Goal: Task Accomplishment & Management: Manage account settings

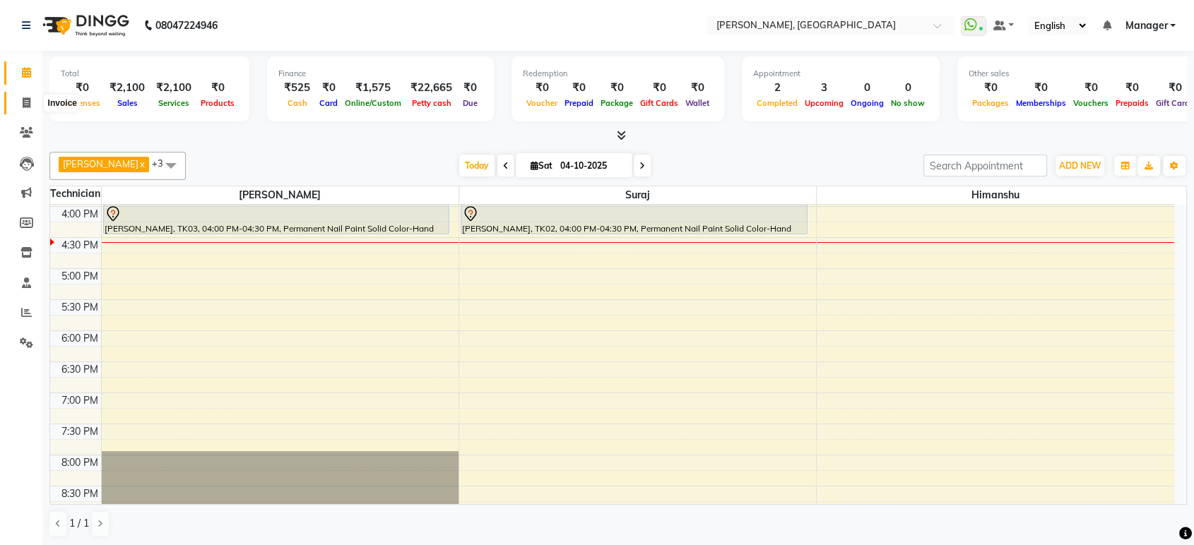
drag, startPoint x: 0, startPoint y: 0, endPoint x: 24, endPoint y: 102, distance: 104.5
click at [24, 102] on icon at bounding box center [27, 102] width 8 height 11
select select "service"
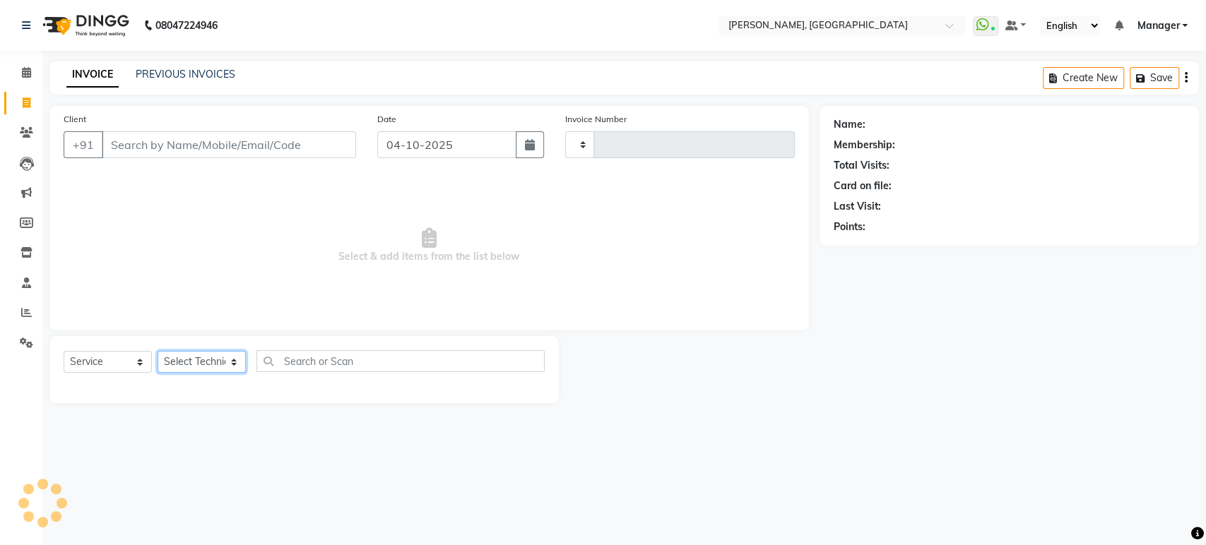
click at [189, 362] on select "Select Technician" at bounding box center [202, 362] width 88 height 22
type input "1618"
select select "4998"
select select "31755"
click at [158, 351] on select "Select Technician [PERSON_NAME] Manager [PERSON_NAME]" at bounding box center [202, 362] width 88 height 22
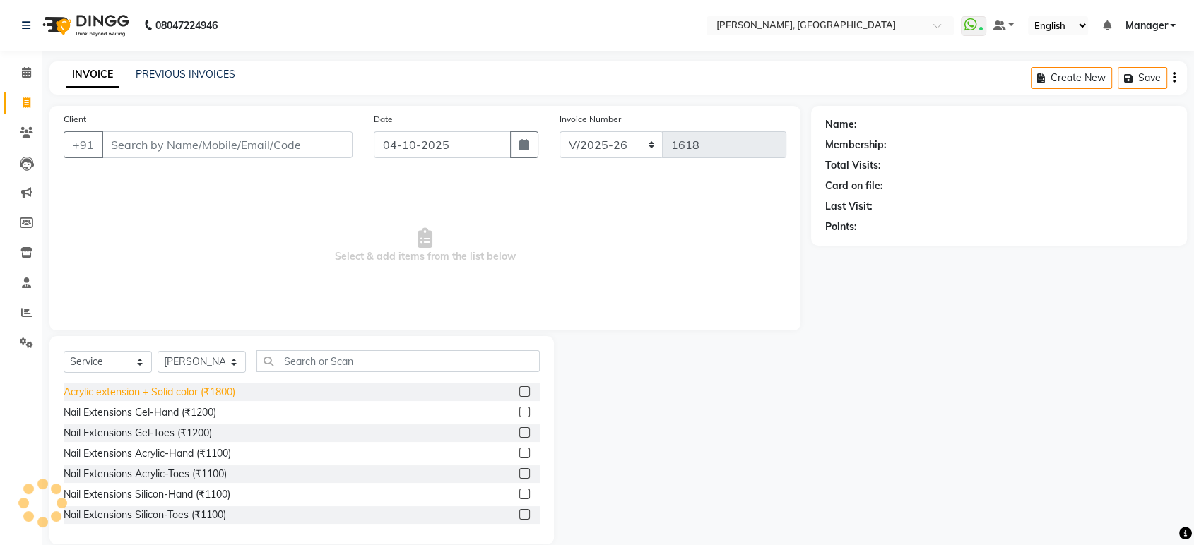
click at [230, 397] on div "Acrylic extension + Solid color (₹1800)" at bounding box center [150, 392] width 172 height 15
checkbox input "false"
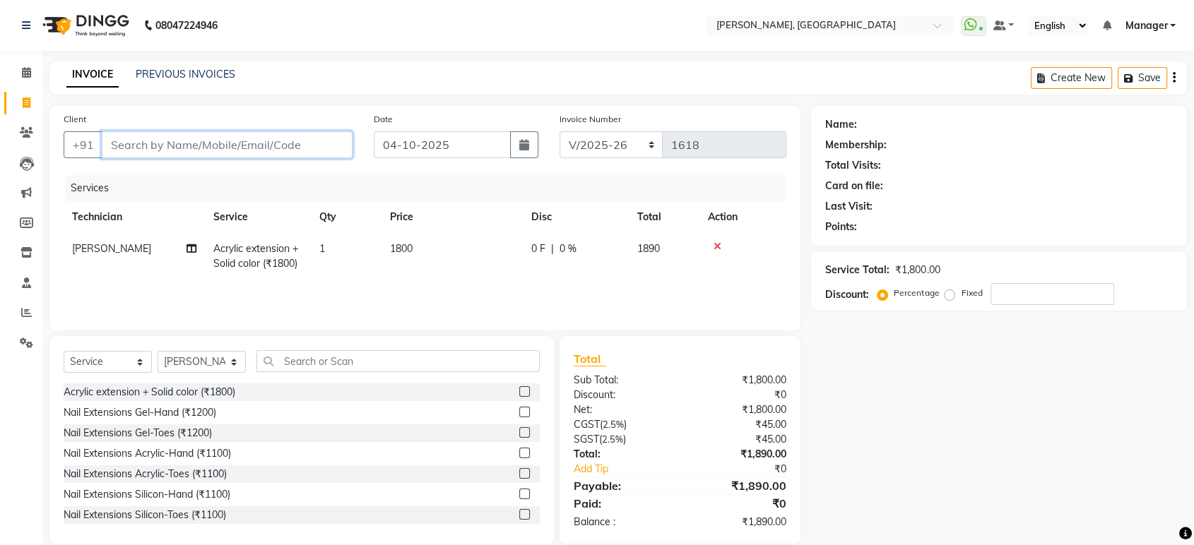
click at [285, 146] on input "Client" at bounding box center [227, 144] width 251 height 27
type input "9"
type input "0"
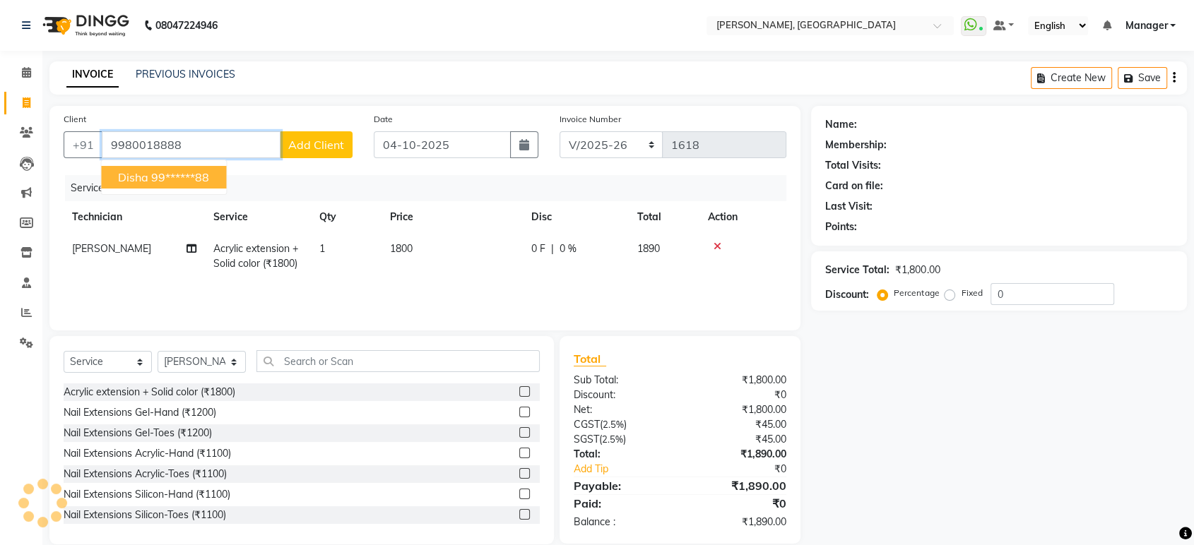
type input "9980018888"
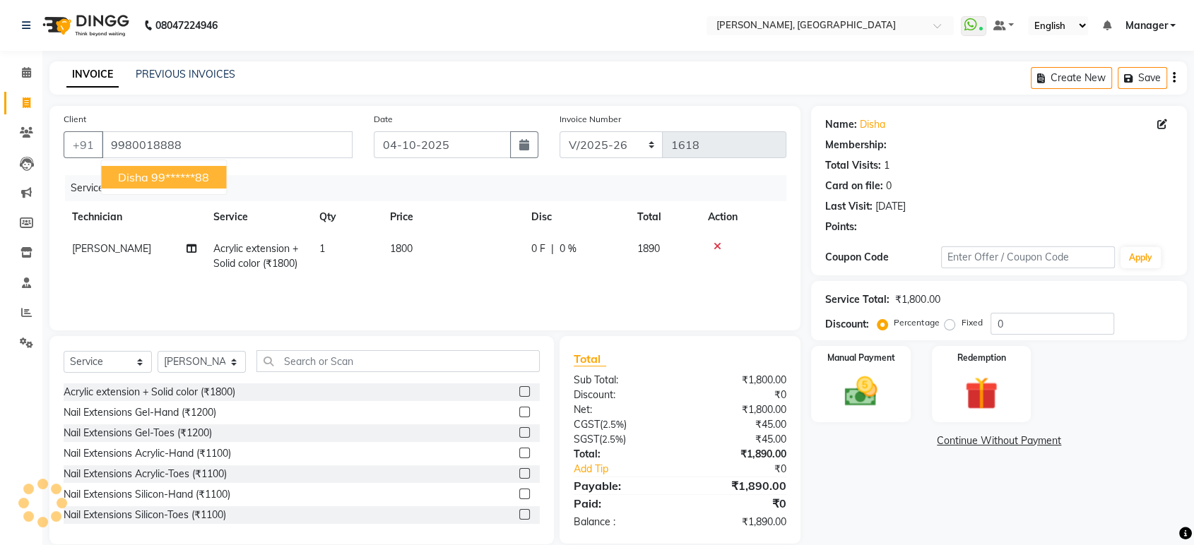
select select "1: Object"
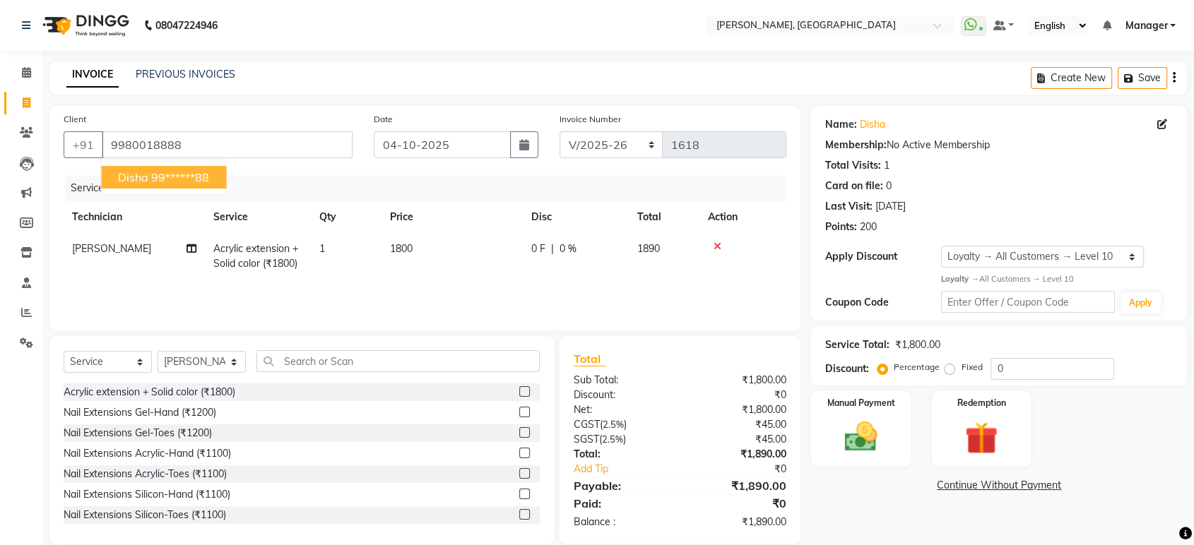
click at [199, 182] on ngb-highlight "99******88" at bounding box center [180, 177] width 58 height 14
type input "99******88"
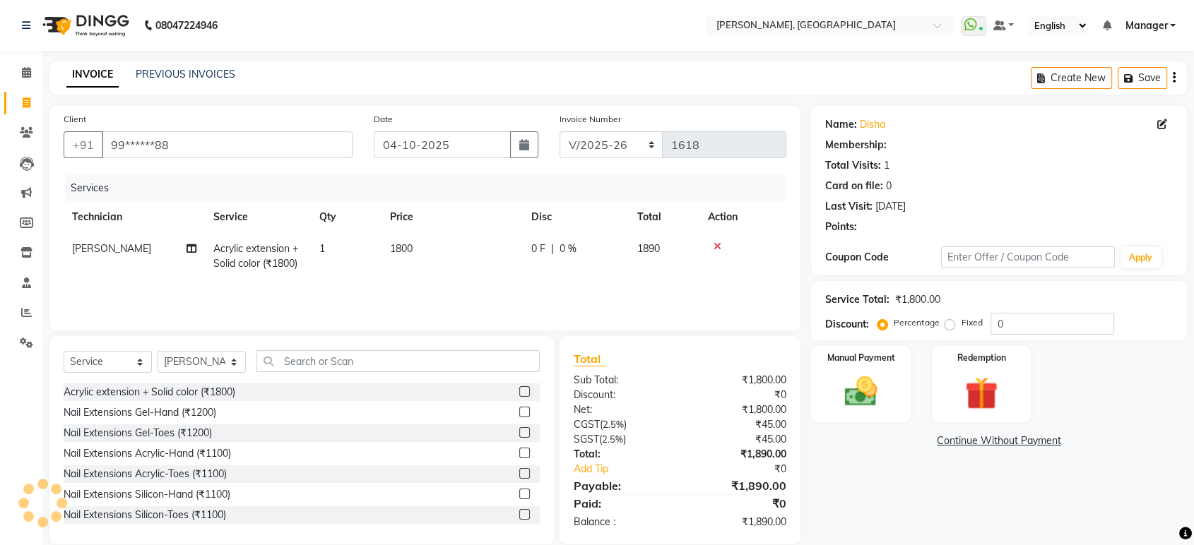
select select "1: Object"
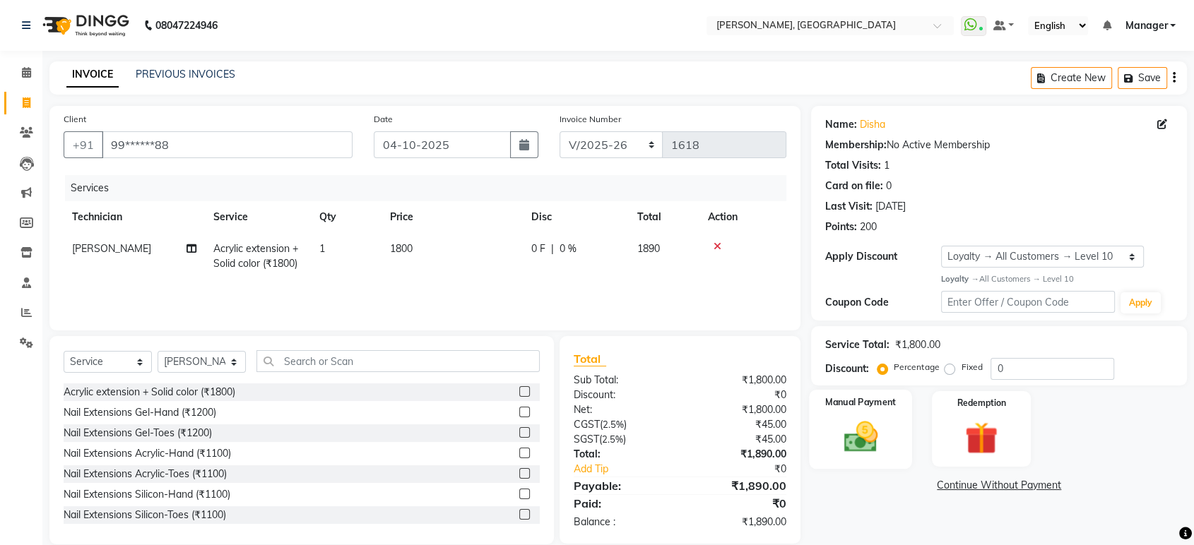
click at [854, 440] on img at bounding box center [860, 438] width 55 height 40
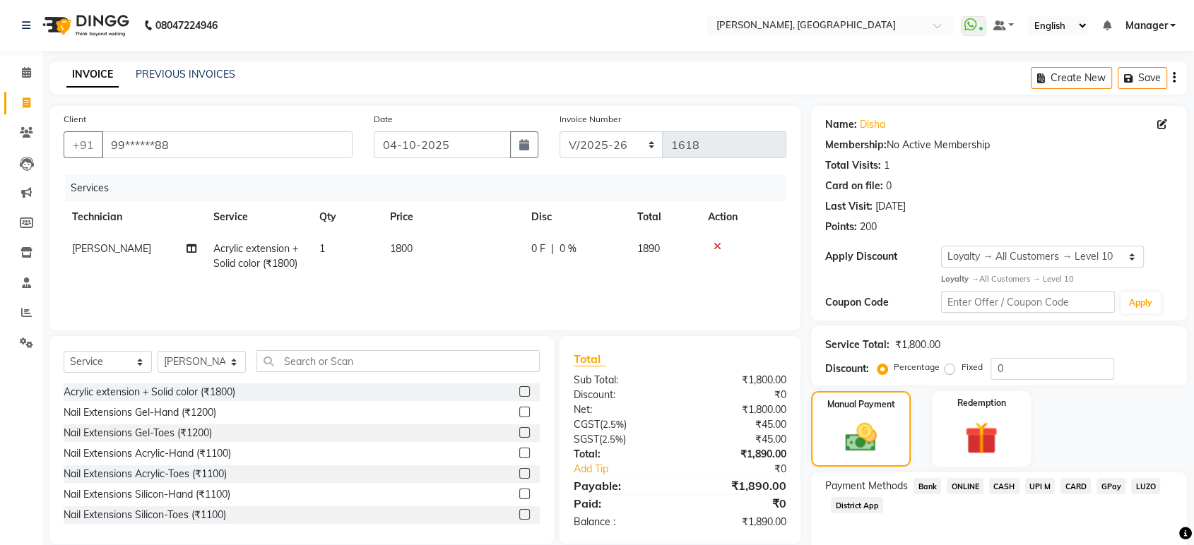
click at [968, 488] on span "ONLINE" at bounding box center [965, 486] width 37 height 16
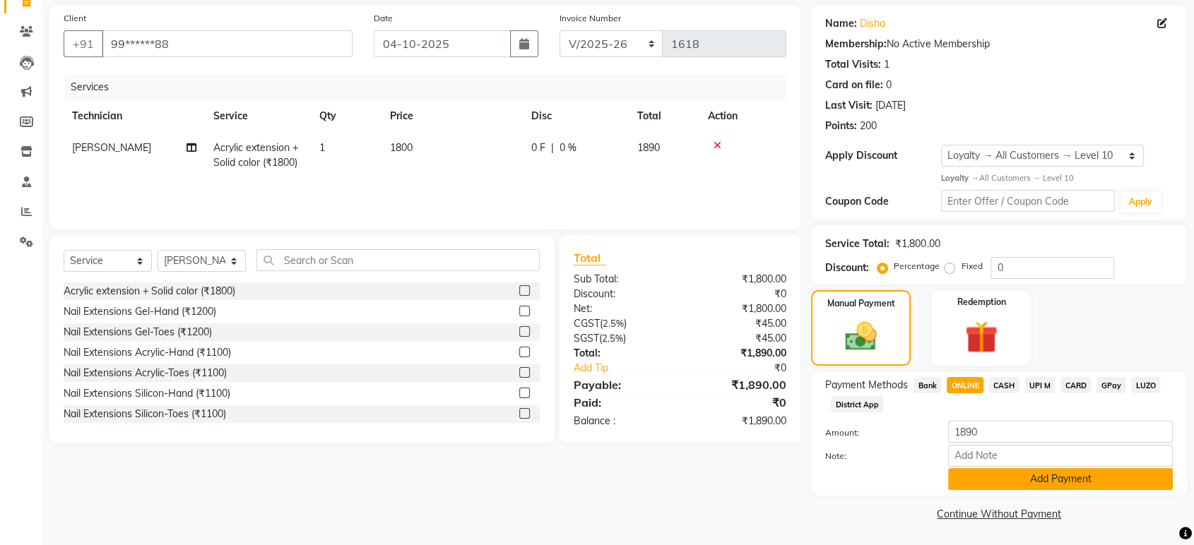
click at [1099, 487] on button "Add Payment" at bounding box center [1060, 479] width 225 height 22
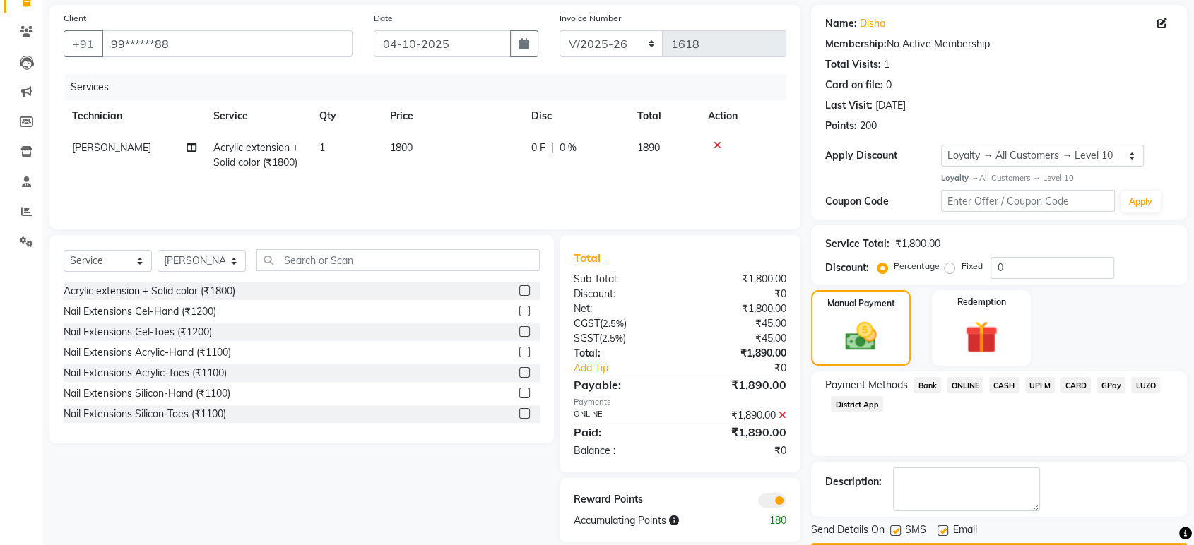
scroll to position [141, 0]
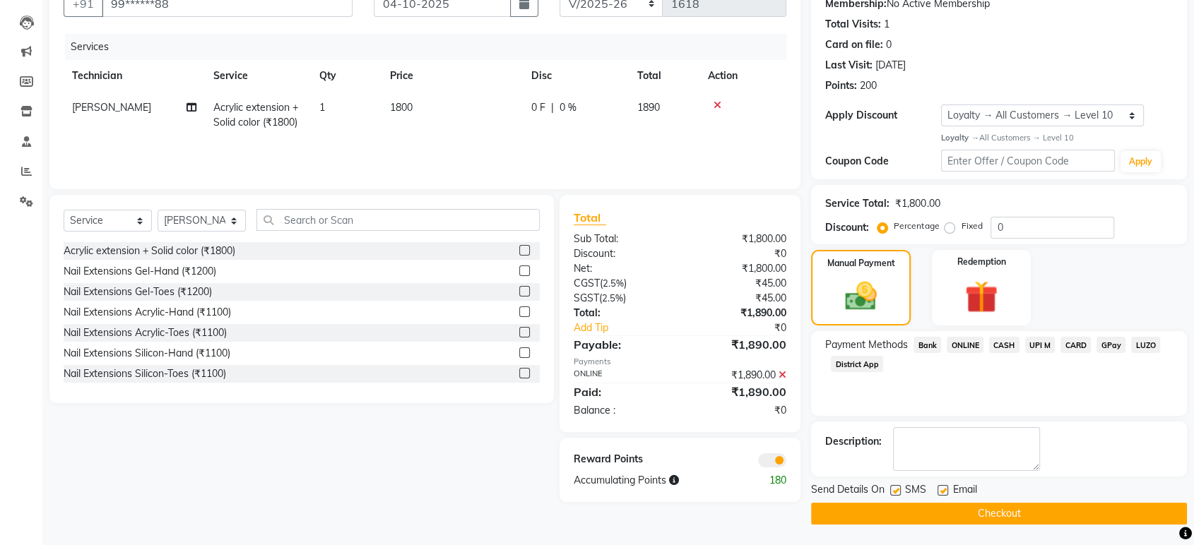
click at [1038, 513] on button "Checkout" at bounding box center [999, 514] width 376 height 22
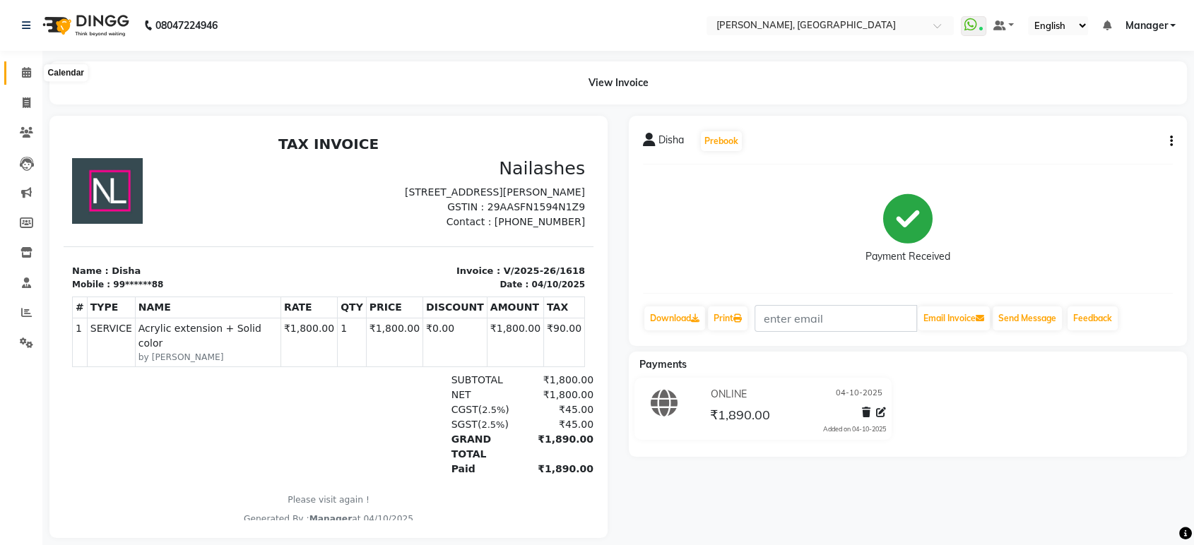
click at [25, 76] on icon at bounding box center [26, 72] width 9 height 11
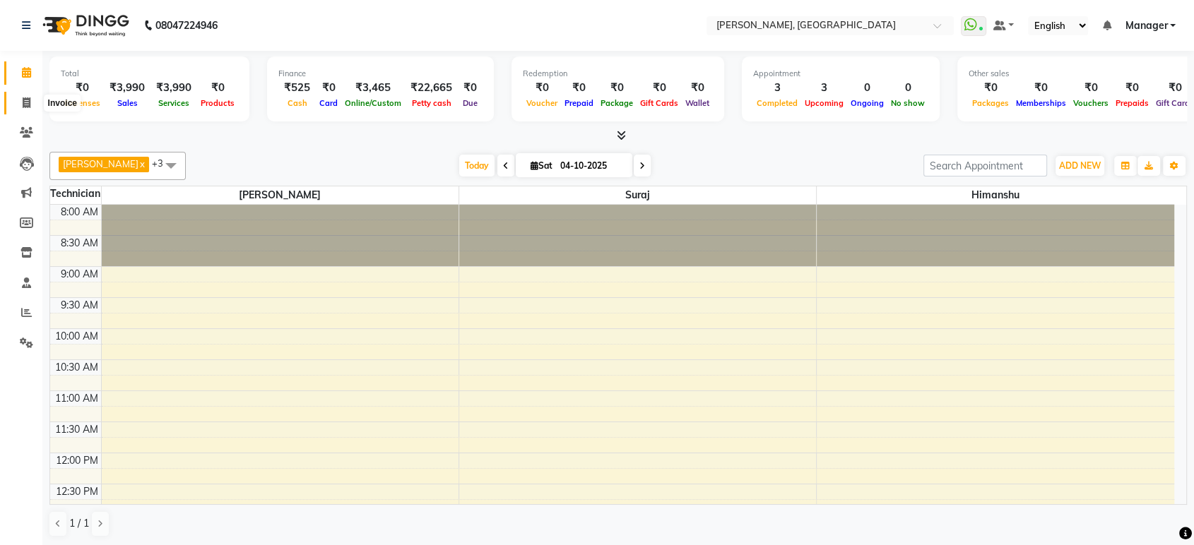
click at [24, 105] on icon at bounding box center [27, 102] width 8 height 11
select select "service"
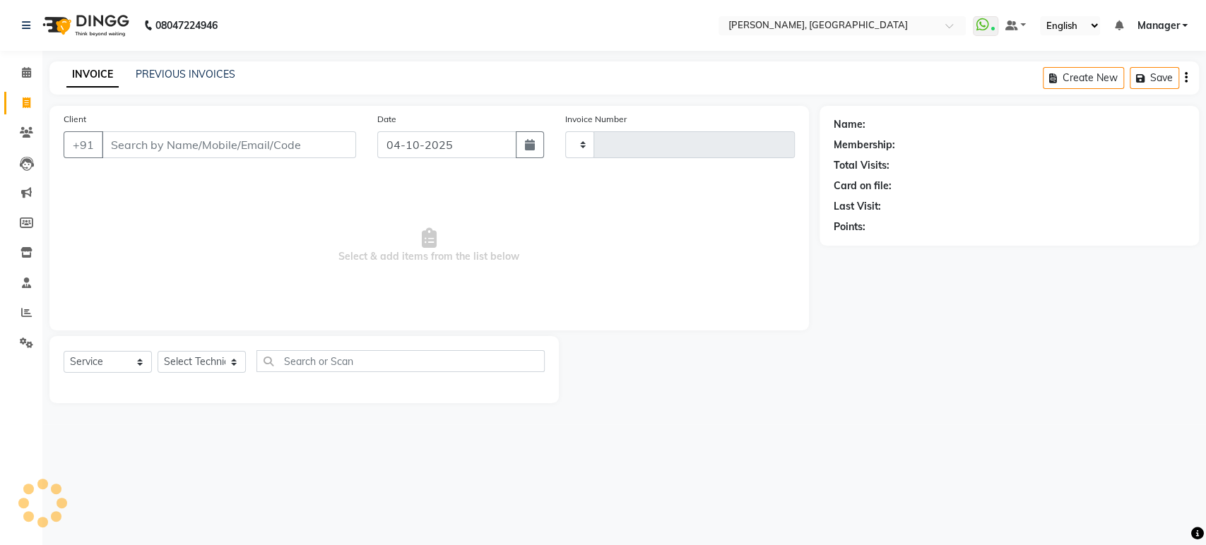
type input "1619"
select select "4998"
click at [189, 366] on select "Select Technician [PERSON_NAME] Manager [PERSON_NAME]" at bounding box center [202, 362] width 88 height 22
select select "77879"
click at [158, 351] on select "Select Technician [PERSON_NAME] Manager [PERSON_NAME]" at bounding box center [202, 362] width 88 height 22
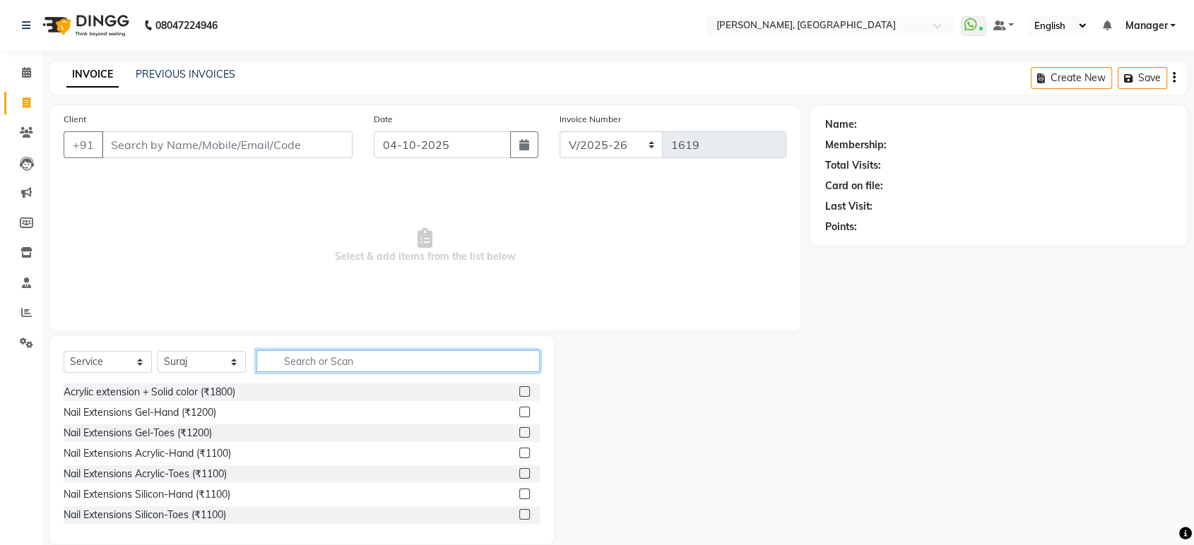
click at [284, 366] on input "text" at bounding box center [397, 361] width 283 height 22
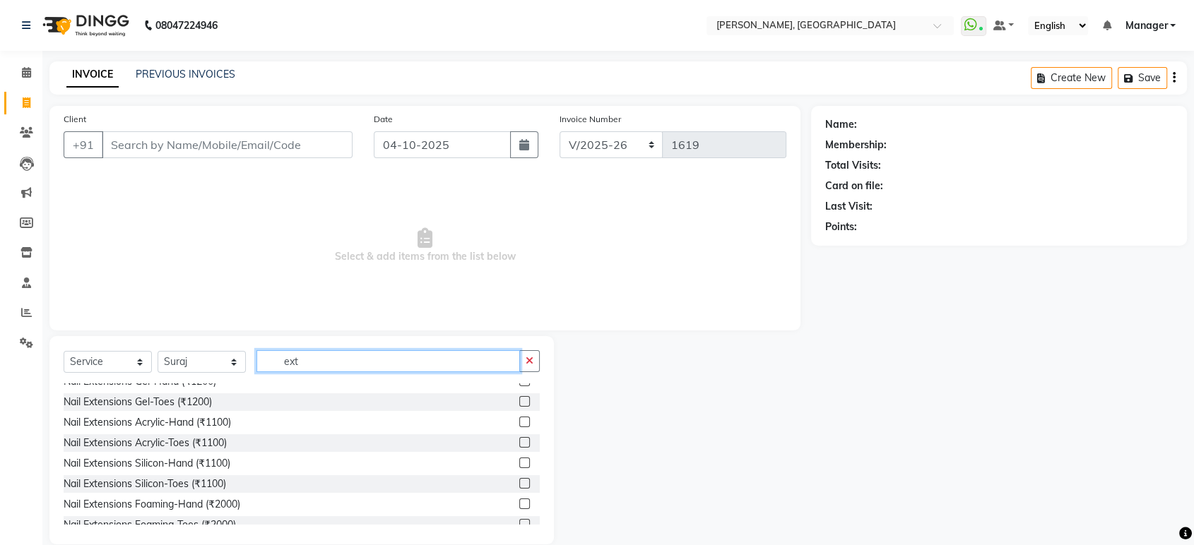
type input "ext"
click at [519, 405] on label at bounding box center [524, 401] width 11 height 11
click at [519, 405] on input "checkbox" at bounding box center [523, 402] width 9 height 9
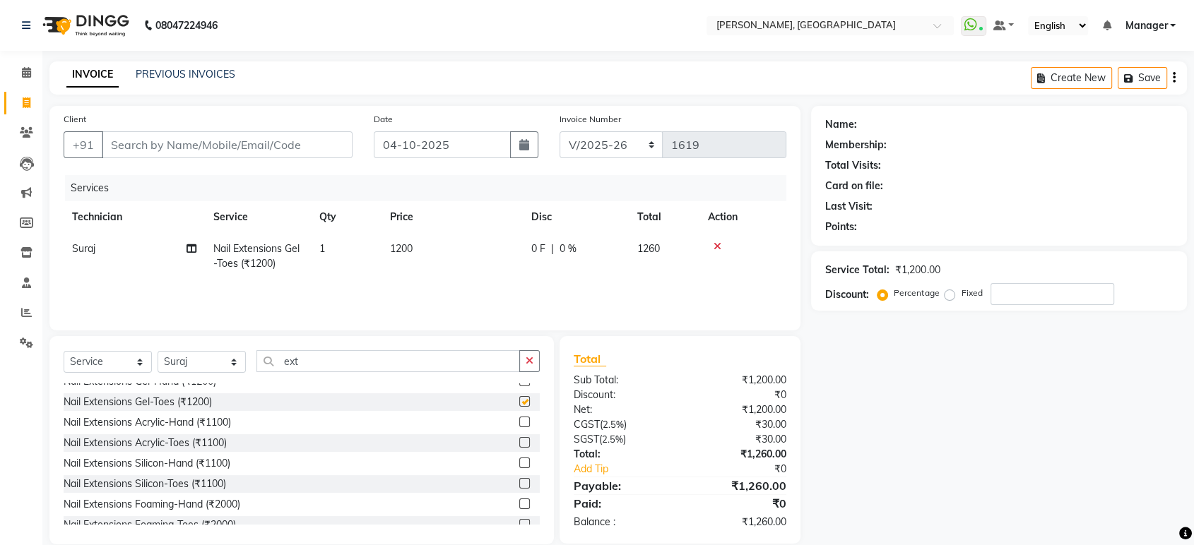
checkbox input "false"
click at [526, 364] on icon "button" at bounding box center [530, 361] width 8 height 10
click at [302, 358] on input "text" at bounding box center [397, 361] width 283 height 22
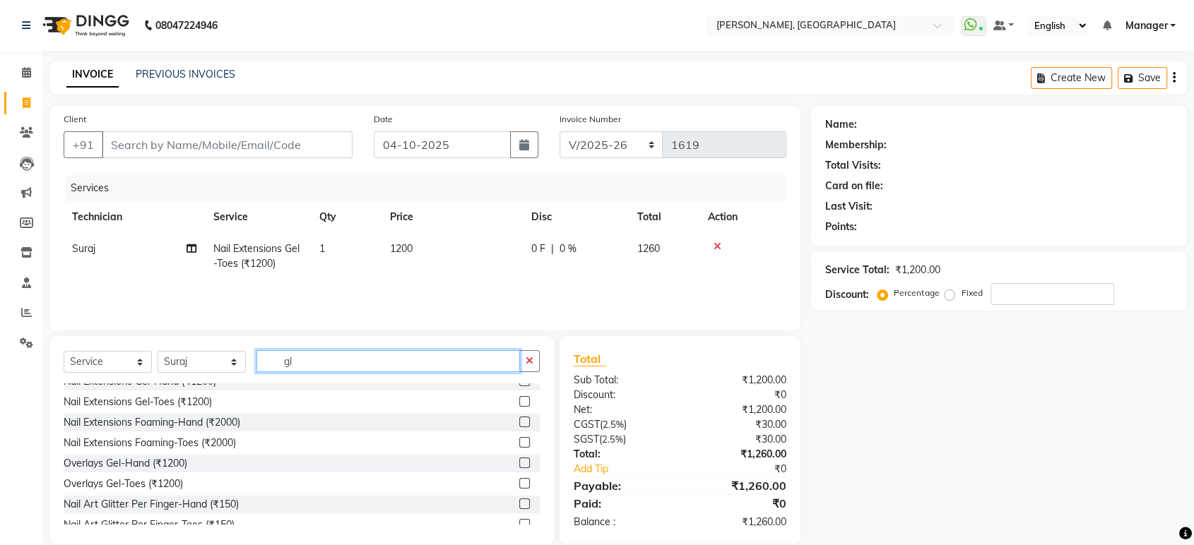
scroll to position [0, 0]
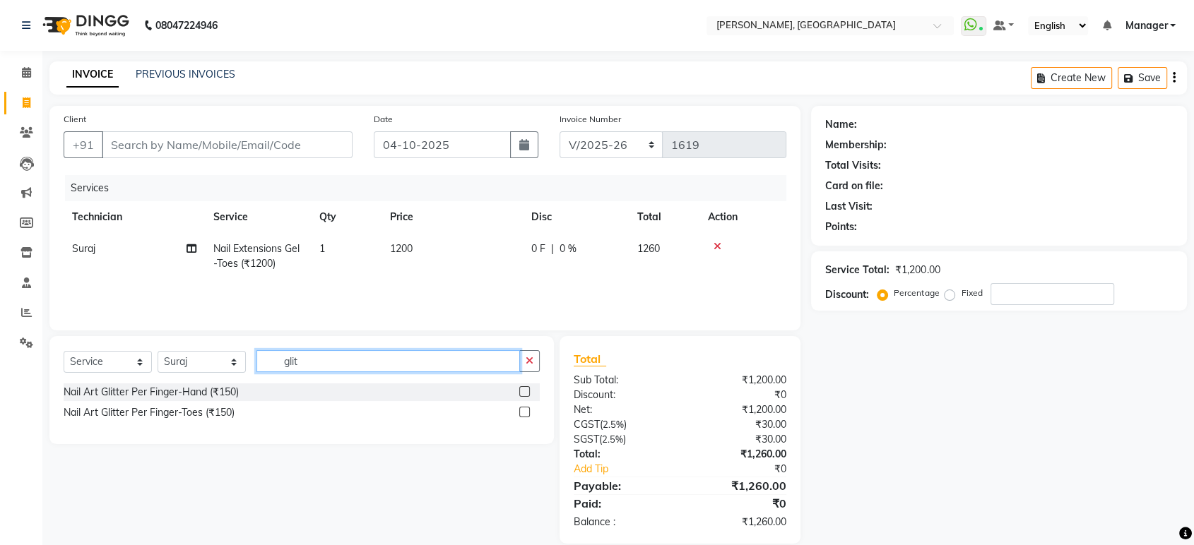
type input "glit"
click at [527, 389] on label at bounding box center [524, 391] width 11 height 11
click at [527, 389] on input "checkbox" at bounding box center [523, 392] width 9 height 9
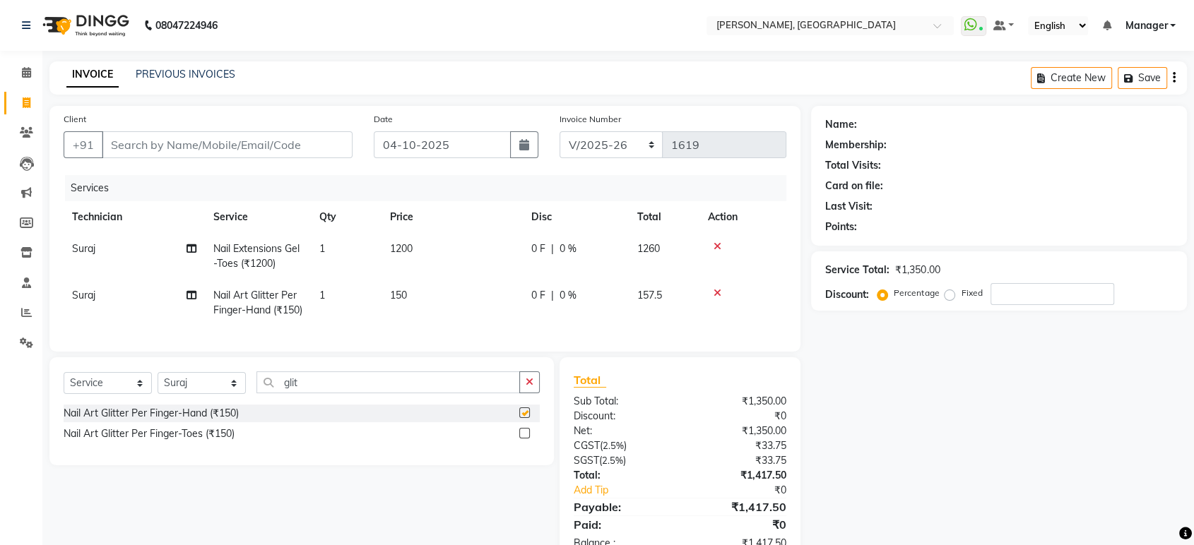
checkbox input "false"
click at [407, 292] on span "150" at bounding box center [398, 295] width 17 height 13
select select "77879"
click at [413, 286] on td "150" at bounding box center [451, 303] width 141 height 47
select select "77879"
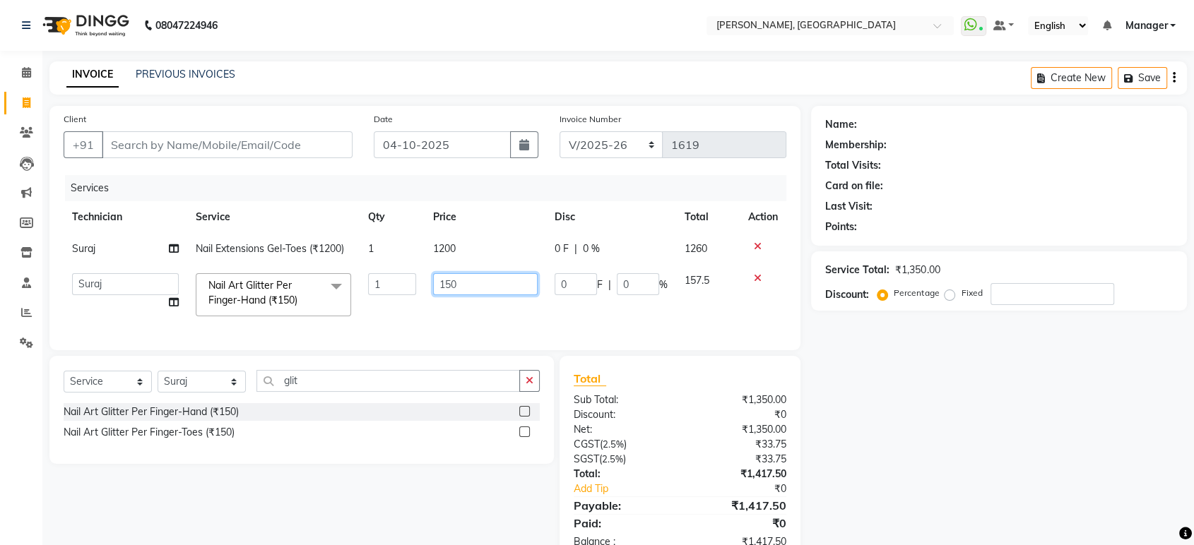
click at [452, 287] on input "150" at bounding box center [485, 284] width 105 height 22
type input "300"
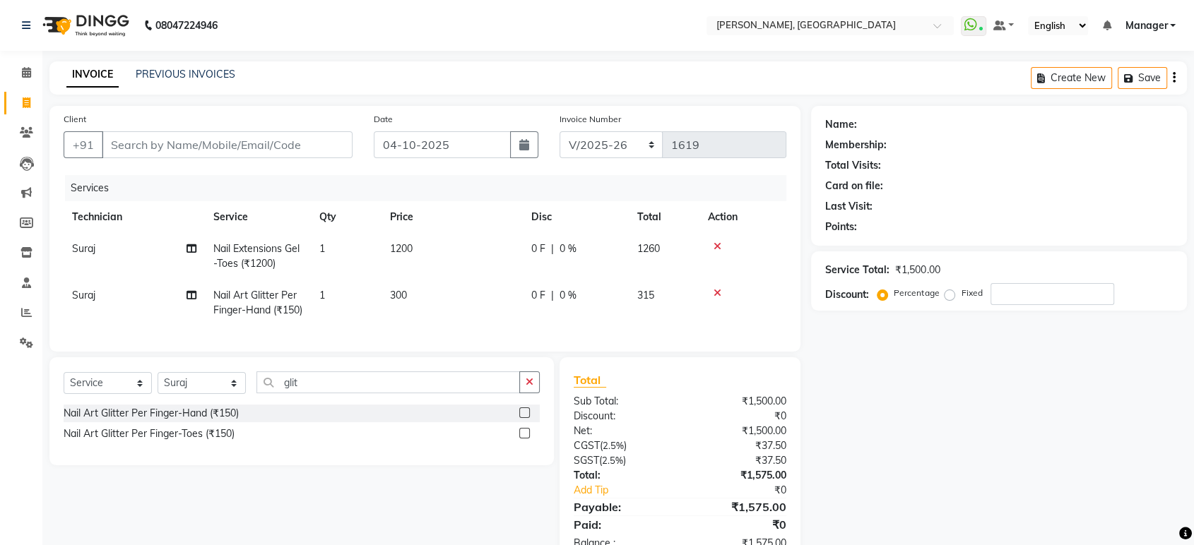
click at [480, 247] on td "1200" at bounding box center [451, 256] width 141 height 47
select select "77879"
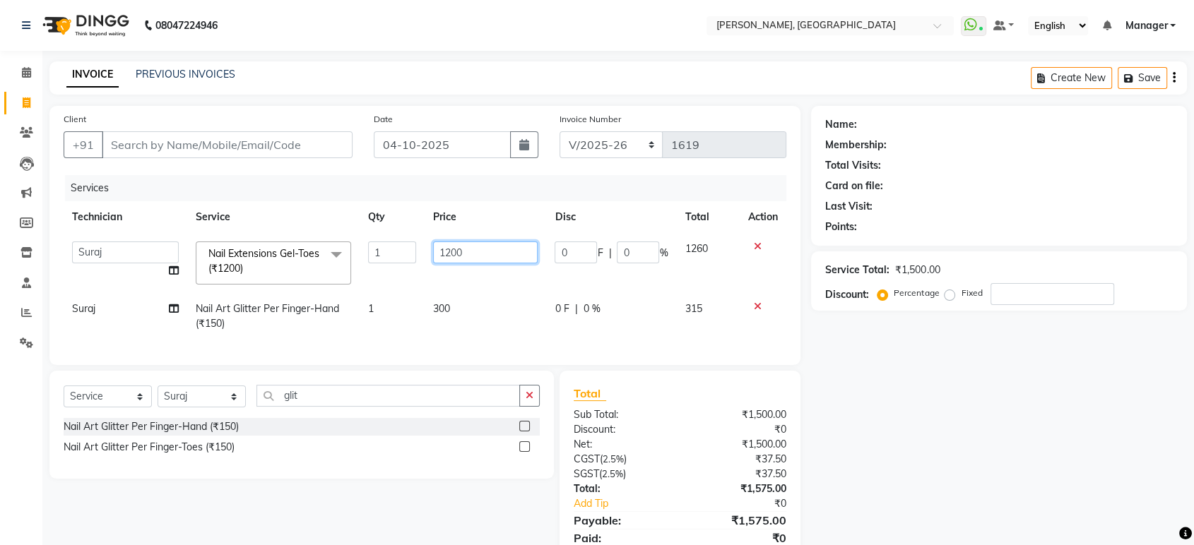
click at [466, 251] on input "1200" at bounding box center [485, 253] width 105 height 22
type input "1300"
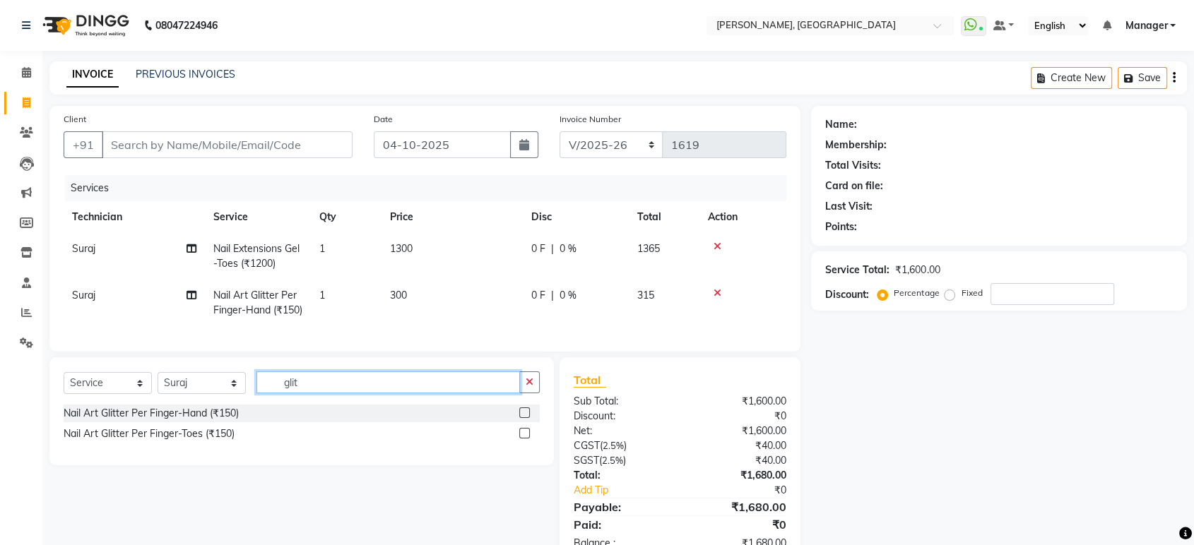
click at [356, 393] on input "glit" at bounding box center [388, 383] width 264 height 22
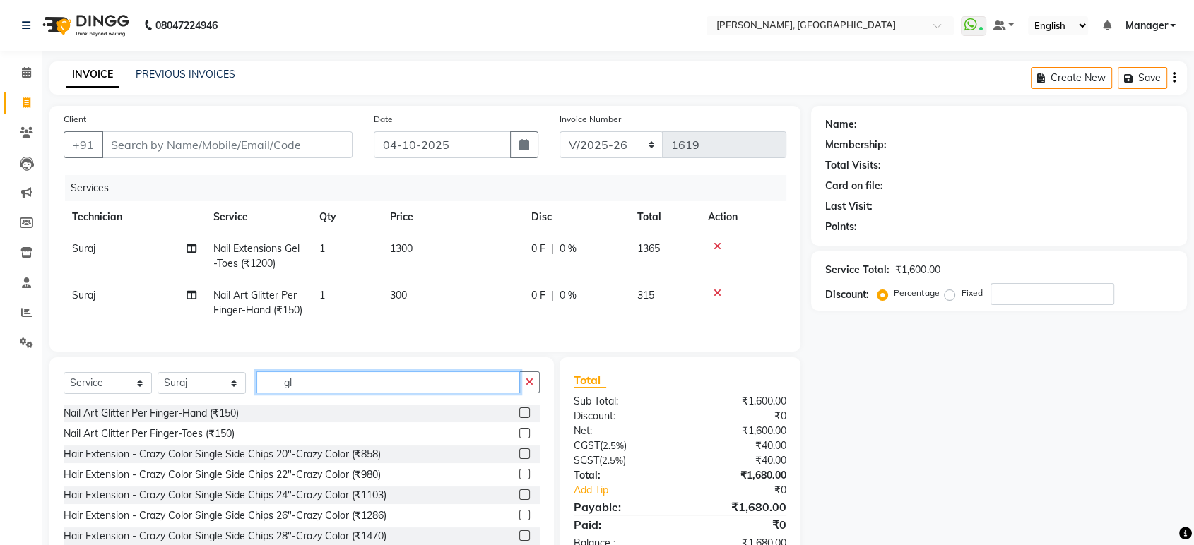
type input "g"
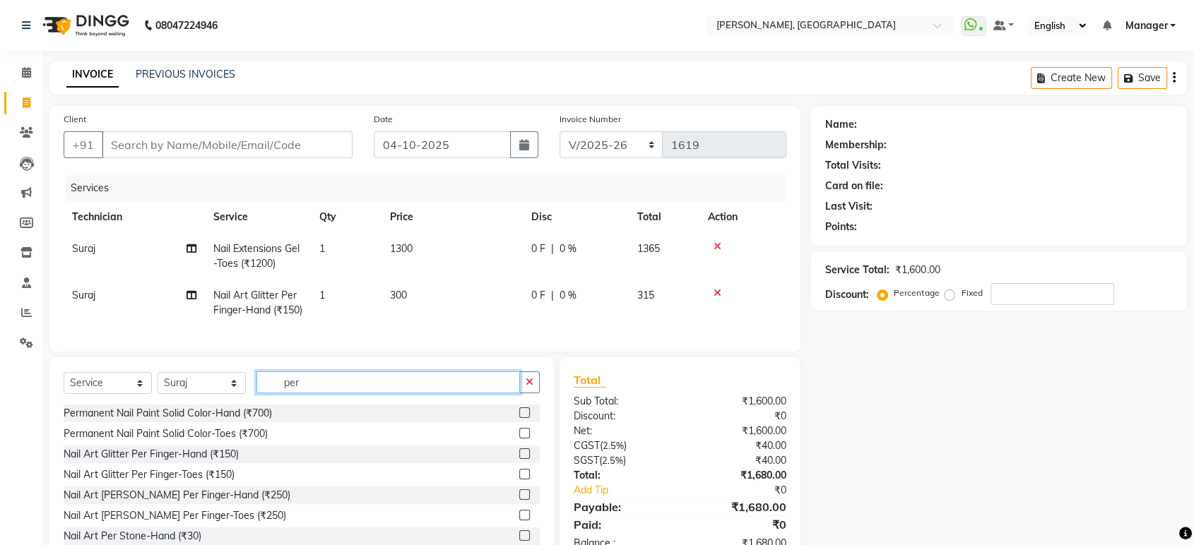
type input "per"
click at [519, 418] on label at bounding box center [524, 413] width 11 height 11
click at [519, 418] on input "checkbox" at bounding box center [523, 413] width 9 height 9
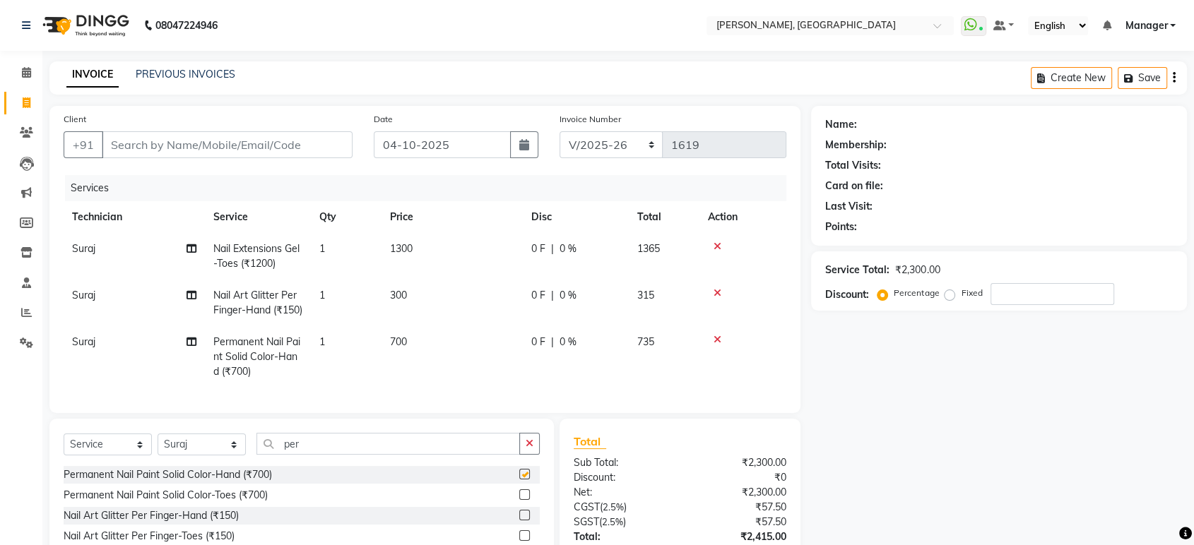
checkbox input "false"
click at [529, 449] on icon "button" at bounding box center [530, 444] width 8 height 10
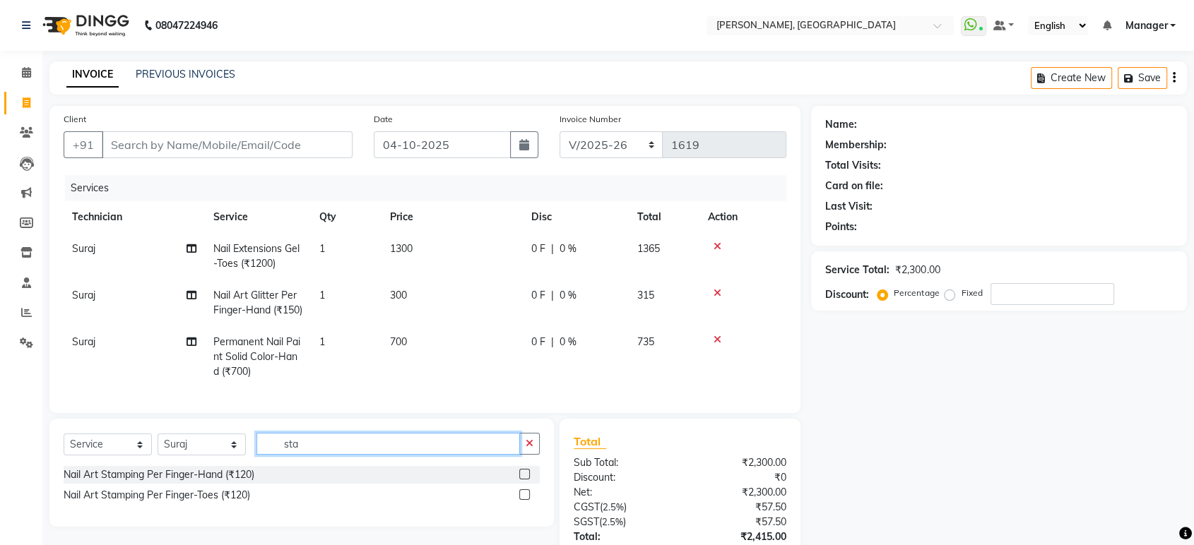
type input "sta"
click at [523, 480] on label at bounding box center [524, 474] width 11 height 11
click at [523, 480] on input "checkbox" at bounding box center [523, 475] width 9 height 9
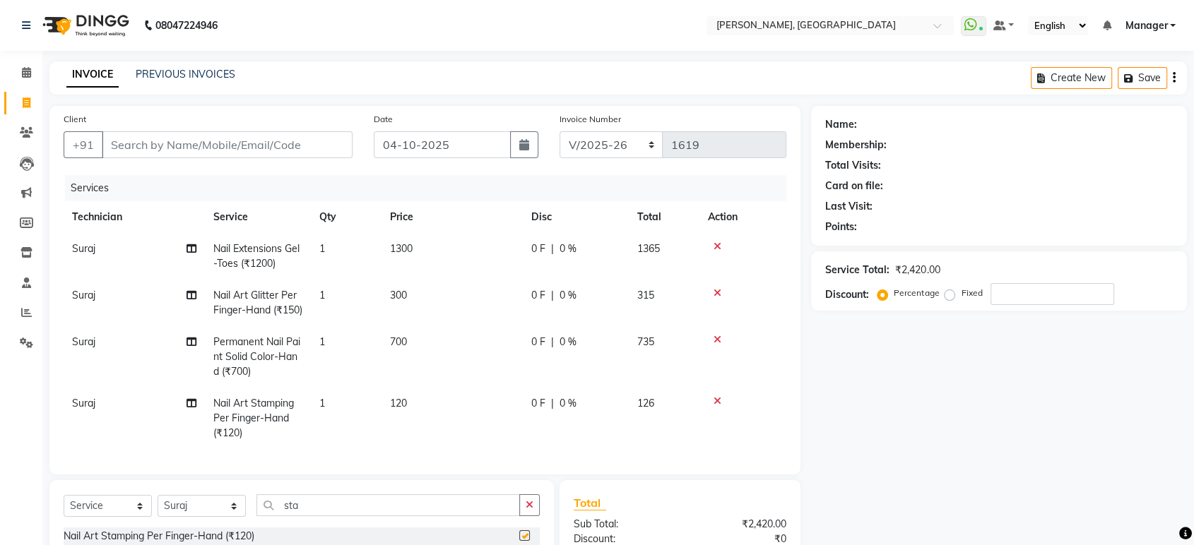
checkbox input "false"
click at [531, 510] on icon "button" at bounding box center [530, 505] width 8 height 10
click at [427, 417] on td "120" at bounding box center [451, 418] width 141 height 61
select select "77879"
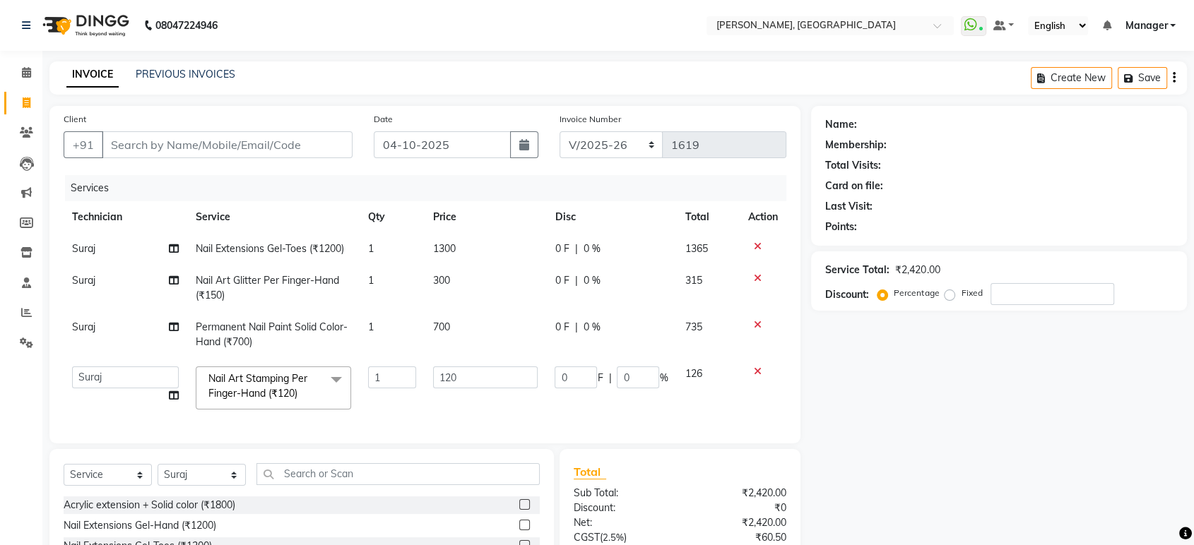
click at [427, 417] on td "120" at bounding box center [486, 388] width 122 height 60
click at [463, 377] on input "120" at bounding box center [485, 378] width 105 height 22
type input "1"
type input "400"
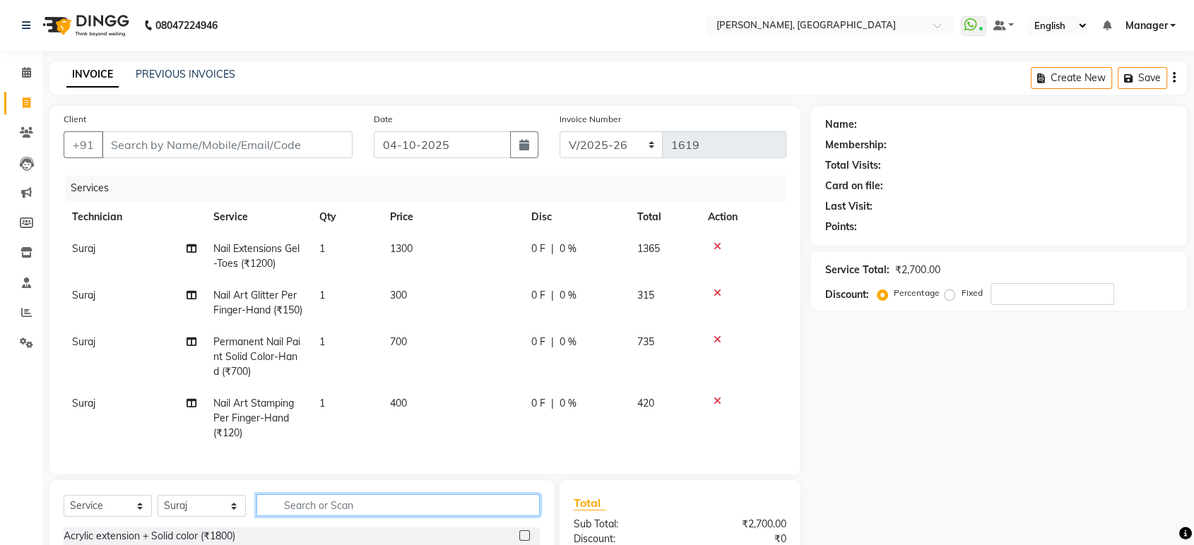
click at [401, 485] on div "Client +91 Date 04-10-2025 Invoice Number BTH/2025-26 RED/2025-26 V/2025 V/2025…" at bounding box center [425, 397] width 772 height 583
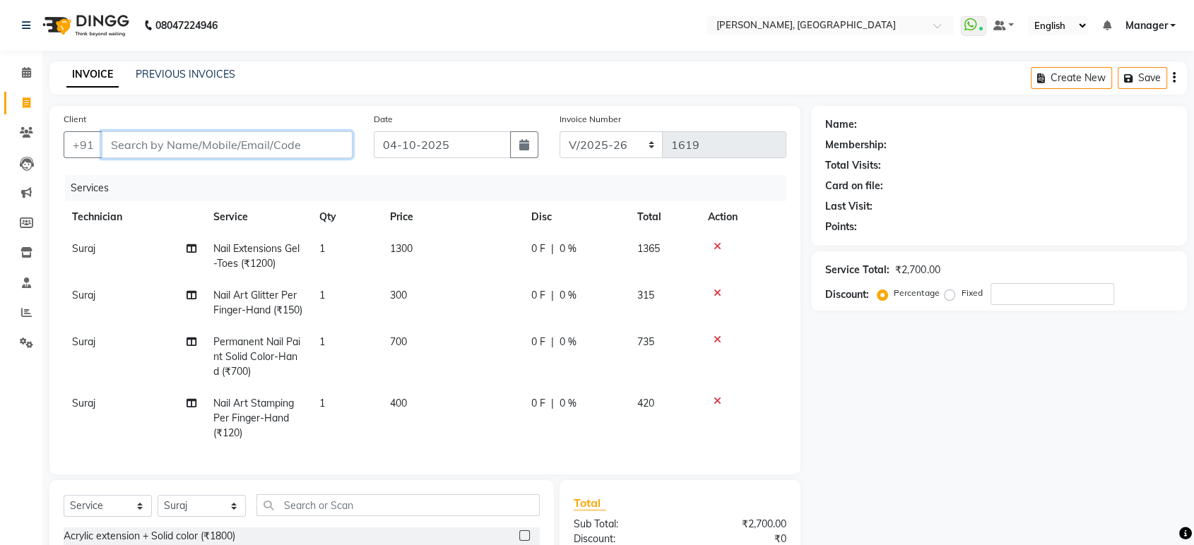
click at [288, 138] on input "Client" at bounding box center [227, 144] width 251 height 27
type input "8"
type input "0"
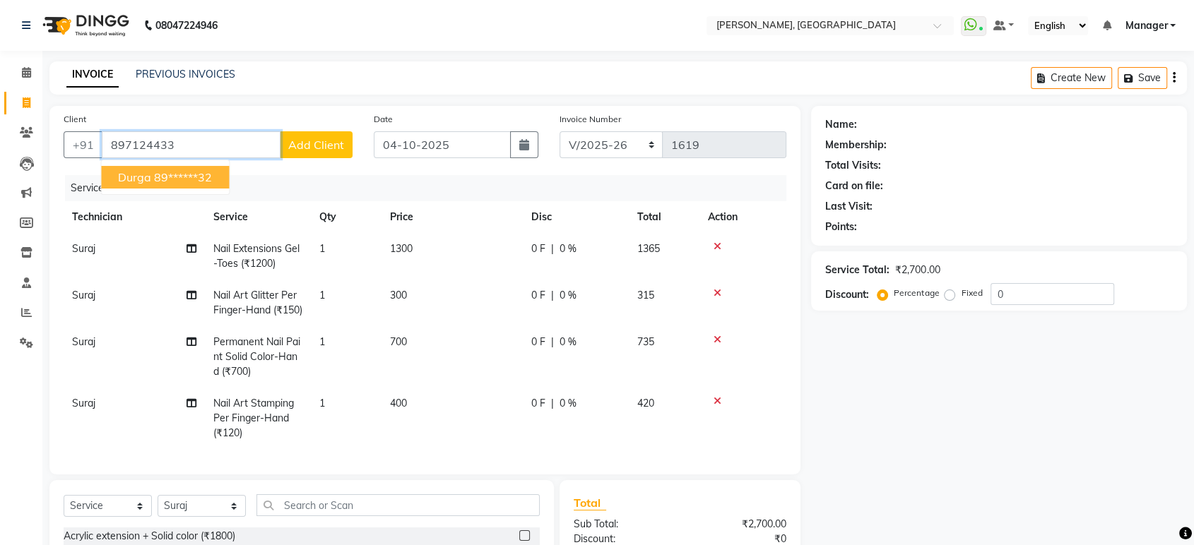
click at [198, 174] on ngb-highlight "89******32" at bounding box center [183, 177] width 58 height 14
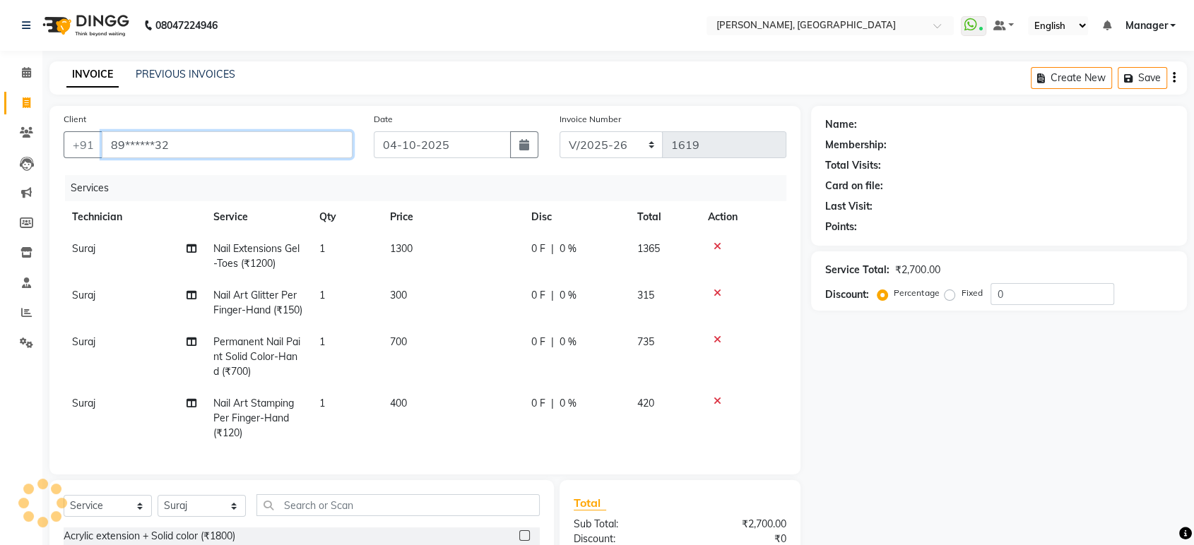
type input "89******32"
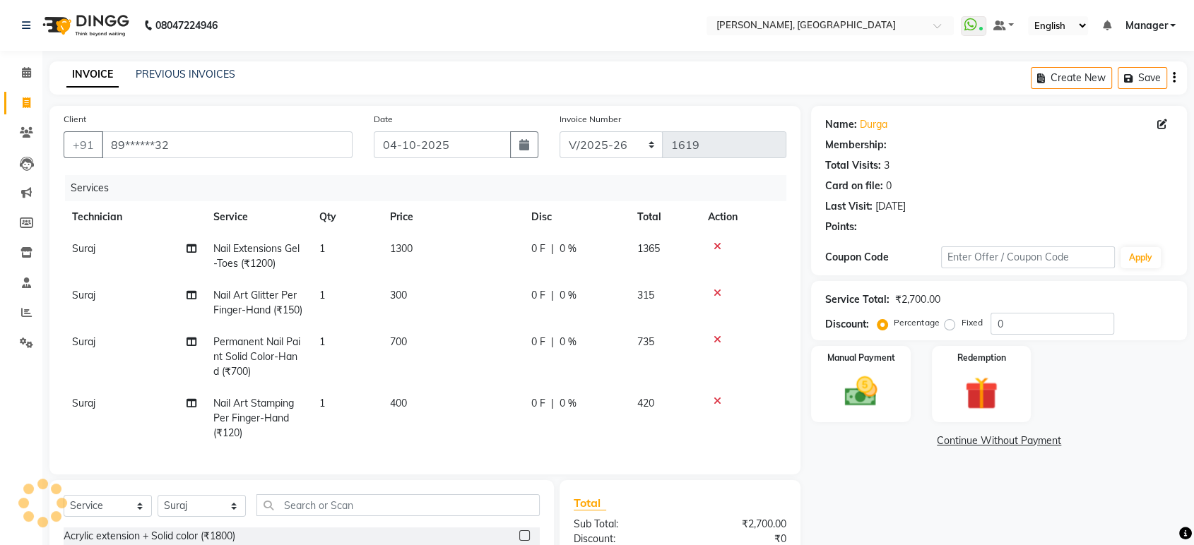
select select "1: Object"
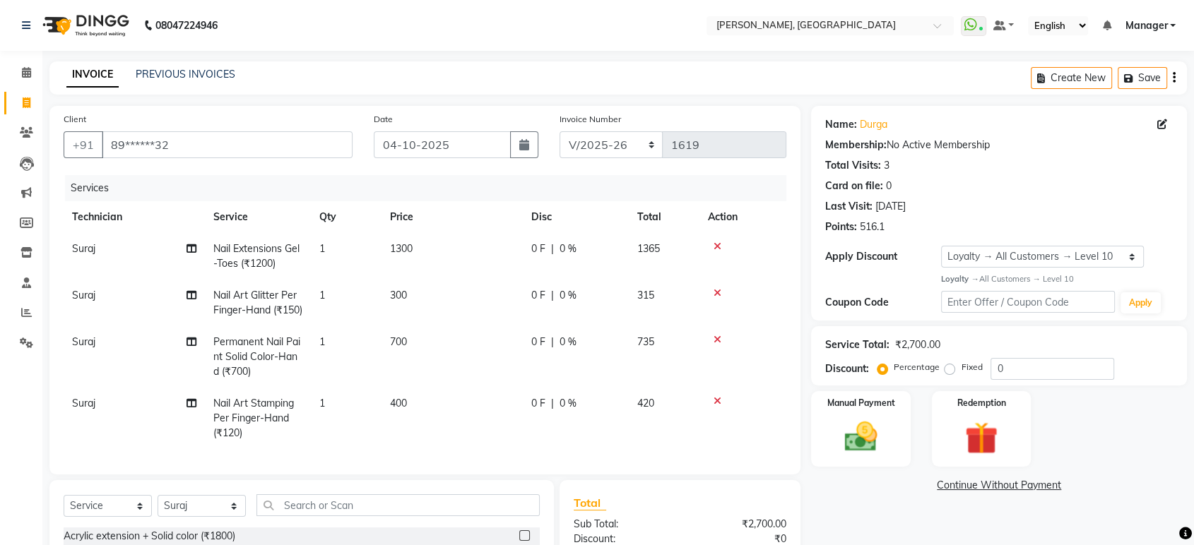
scroll to position [191, 0]
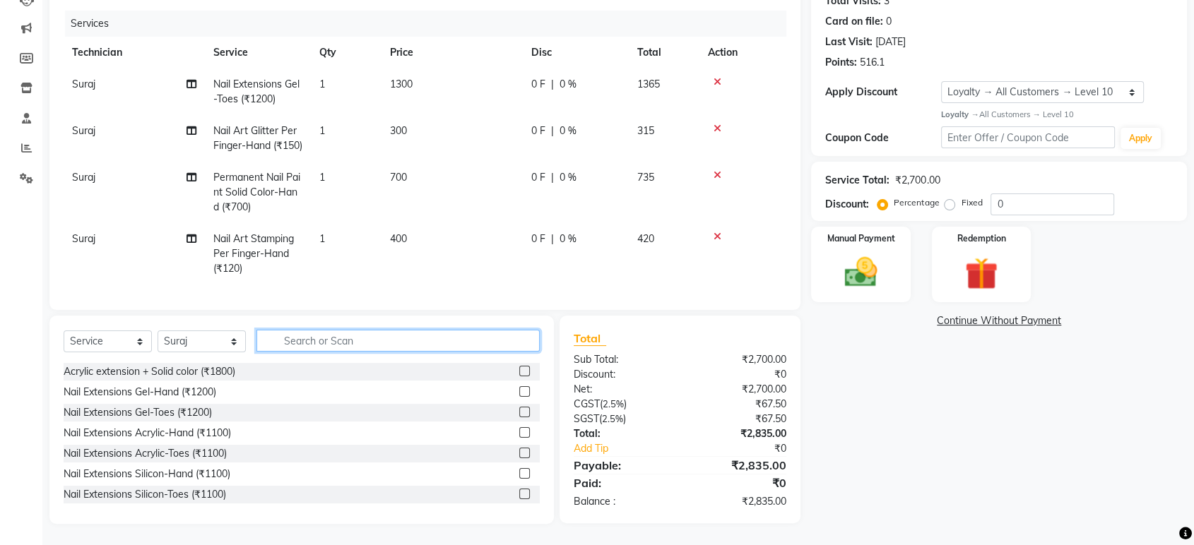
click at [354, 345] on input "text" at bounding box center [397, 341] width 283 height 22
click at [300, 345] on input "text" at bounding box center [397, 341] width 283 height 22
click at [485, 348] on input "text" at bounding box center [397, 341] width 283 height 22
click at [409, 224] on td "400" at bounding box center [451, 253] width 141 height 61
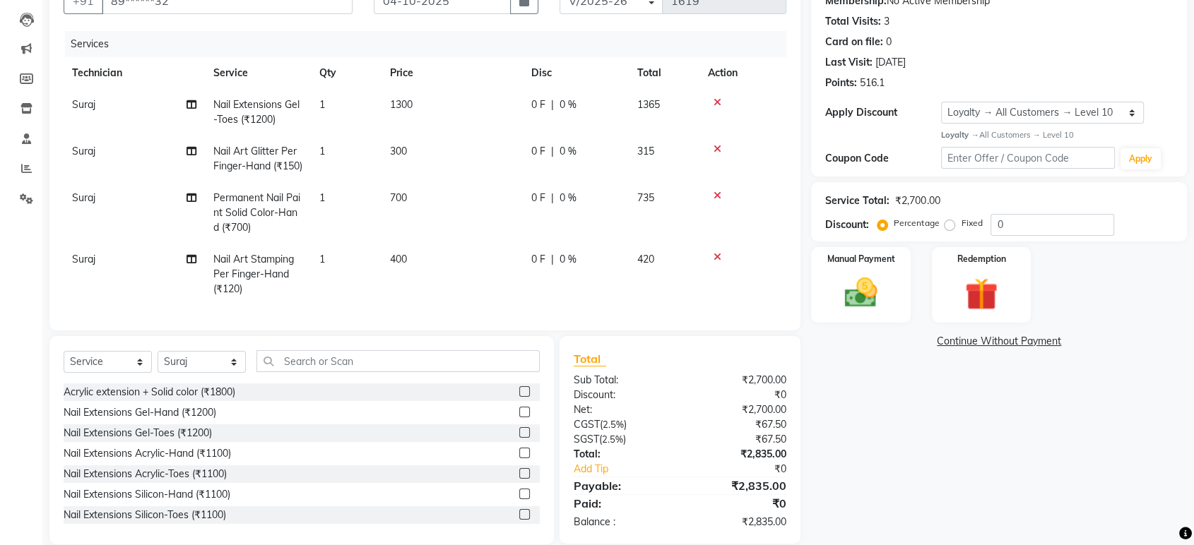
select select "77879"
click at [418, 270] on td "400" at bounding box center [451, 274] width 141 height 61
select select "77879"
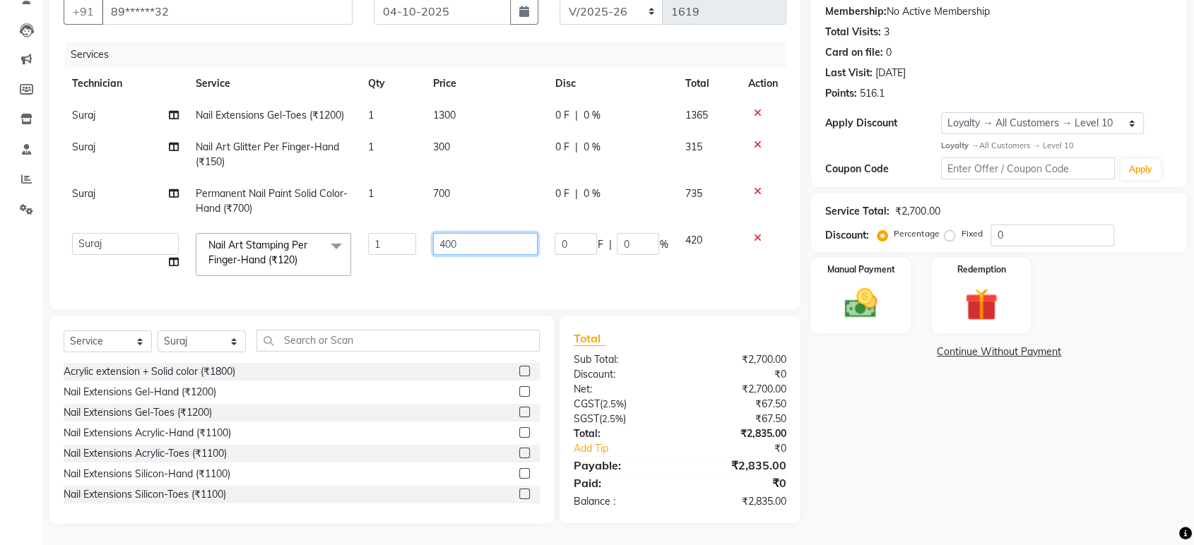
click at [461, 233] on input "400" at bounding box center [485, 244] width 105 height 22
type input "4"
type input "200"
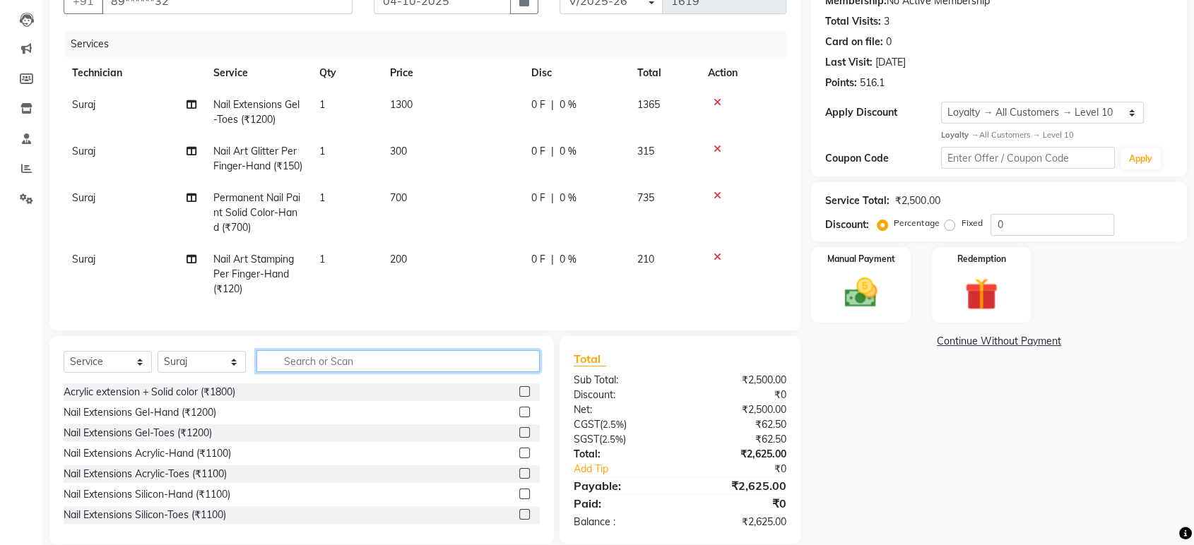
click at [406, 337] on div "Client +91 89******32 Date 04-10-2025 Invoice Number BTH/2025-26 RED/2025-26 V/…" at bounding box center [425, 253] width 772 height 583
click at [413, 372] on input "text" at bounding box center [397, 361] width 283 height 22
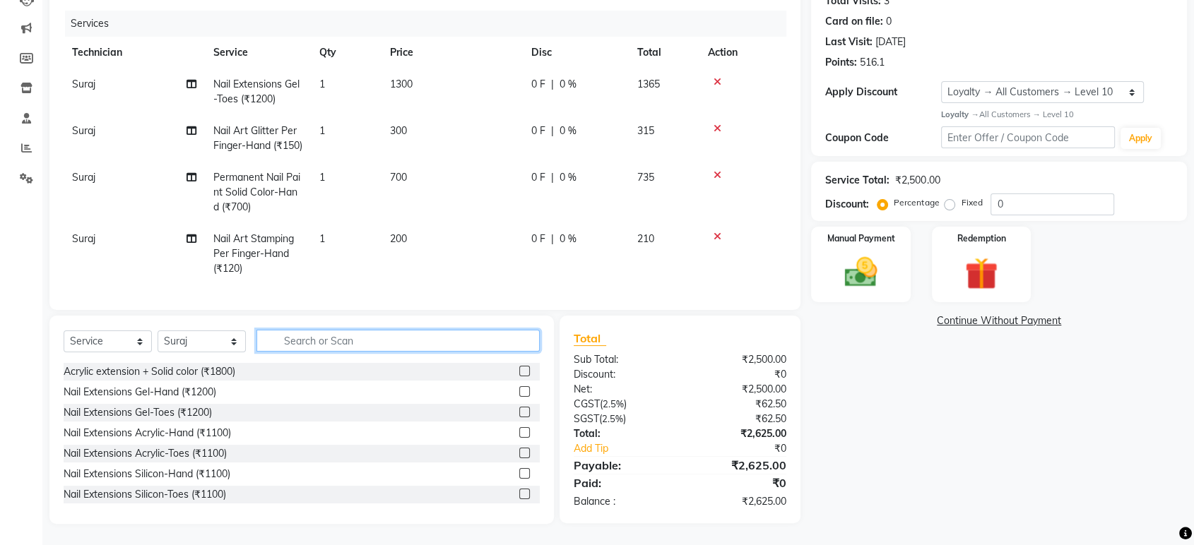
click at [435, 338] on input "text" at bounding box center [397, 341] width 283 height 22
click at [865, 254] on img at bounding box center [860, 273] width 55 height 40
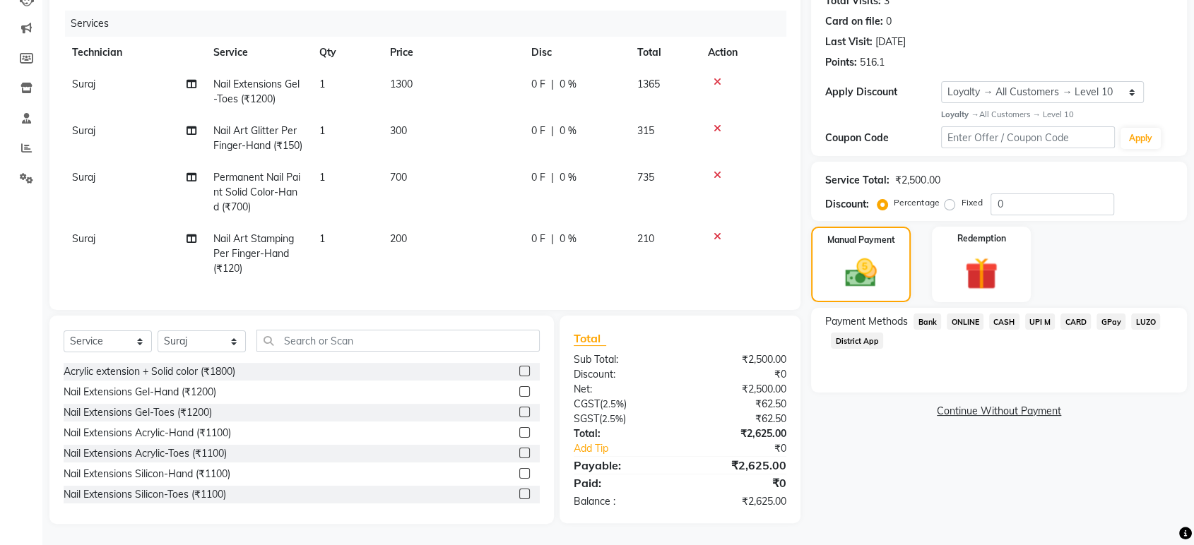
click at [961, 314] on span "ONLINE" at bounding box center [965, 322] width 37 height 16
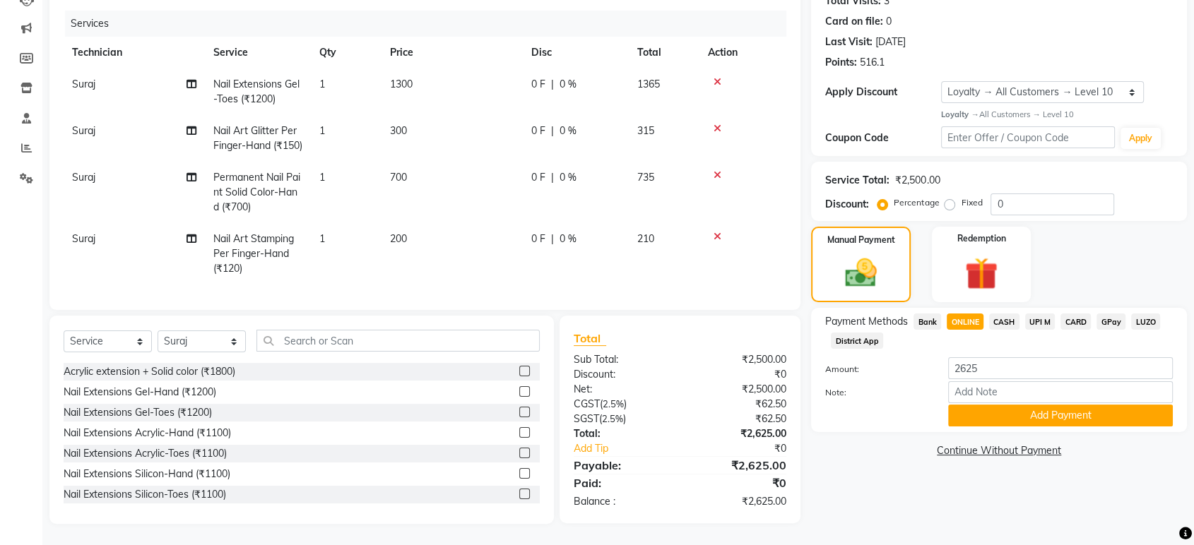
click at [961, 196] on label "Fixed" at bounding box center [971, 202] width 21 height 13
click at [947, 198] on input "Fixed" at bounding box center [952, 203] width 10 height 10
radio input "true"
click at [1009, 194] on input "0" at bounding box center [1052, 205] width 124 height 22
type input "125"
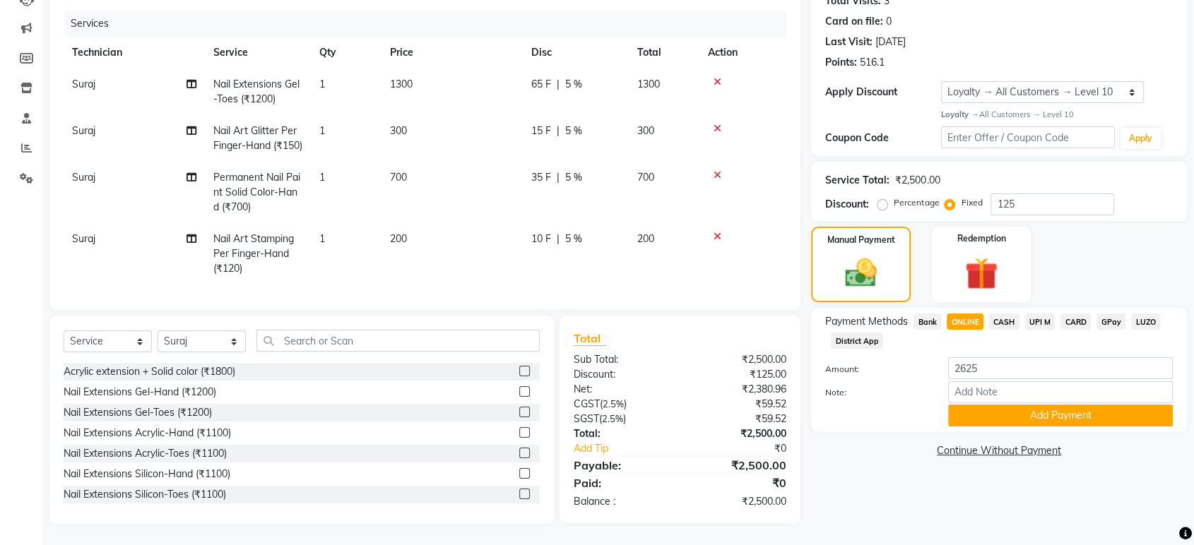
click at [1000, 314] on span "CASH" at bounding box center [1004, 322] width 30 height 16
type input "2500"
click at [955, 314] on span "ONLINE" at bounding box center [965, 322] width 37 height 16
click at [1017, 401] on div "Payment Methods Bank ONLINE CASH UPI M CARD GPay LUZO District App Amount: 2500…" at bounding box center [999, 370] width 376 height 124
click at [1018, 405] on button "Add Payment" at bounding box center [1060, 416] width 225 height 22
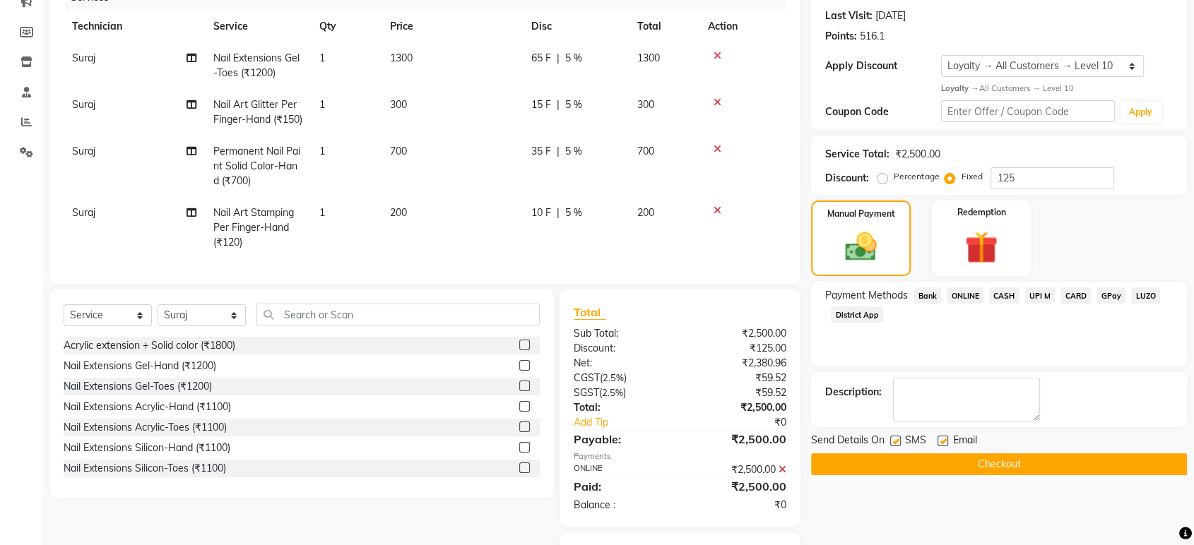
click at [1008, 464] on button "Checkout" at bounding box center [999, 465] width 376 height 22
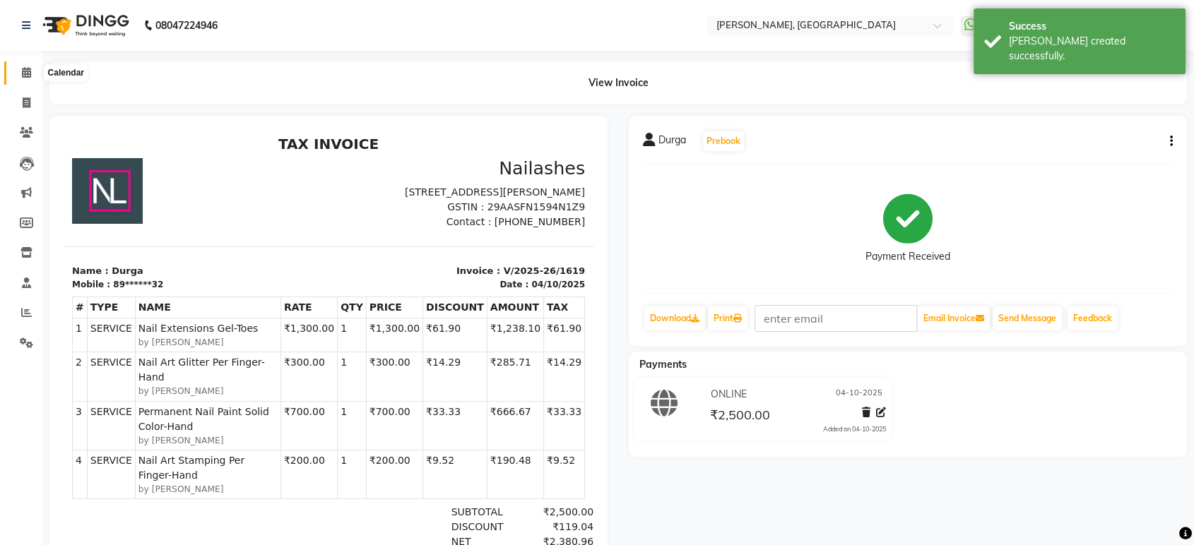
click at [26, 73] on icon at bounding box center [26, 72] width 9 height 11
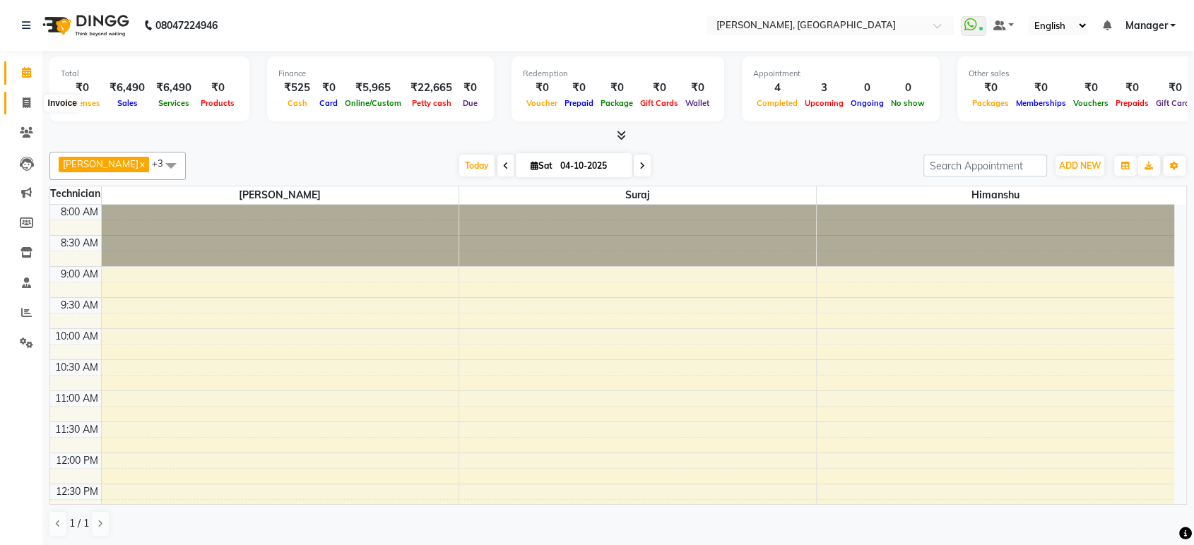
click at [28, 101] on icon at bounding box center [27, 102] width 8 height 11
select select "4998"
select select "service"
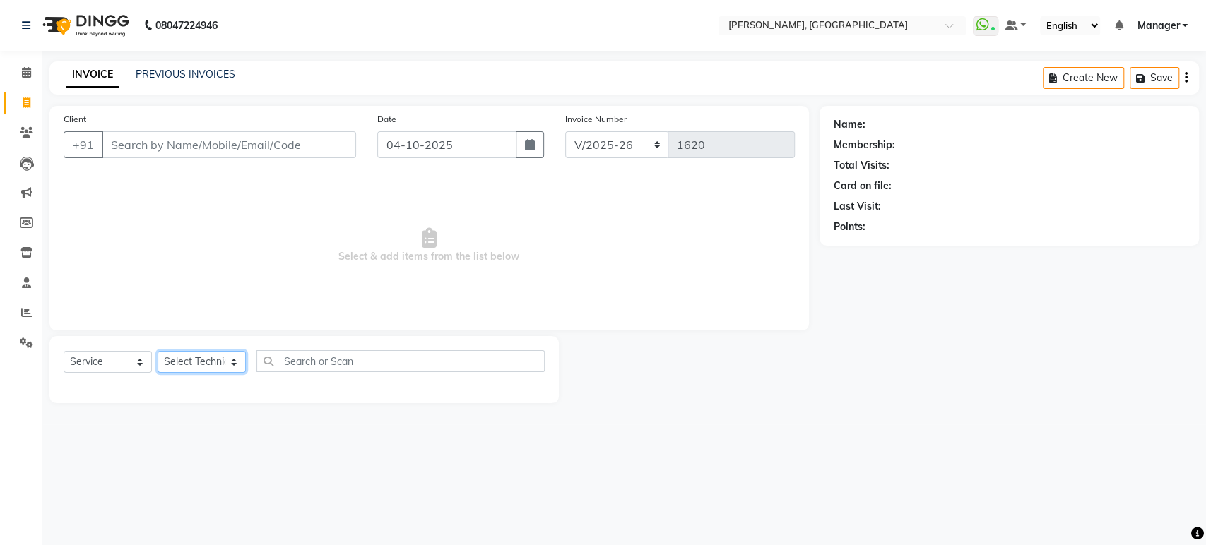
click at [198, 365] on select "Select Technician [PERSON_NAME] Manager [PERSON_NAME]" at bounding box center [202, 362] width 88 height 22
select select "77879"
click at [158, 351] on select "Select Technician [PERSON_NAME] Manager [PERSON_NAME]" at bounding box center [202, 362] width 88 height 22
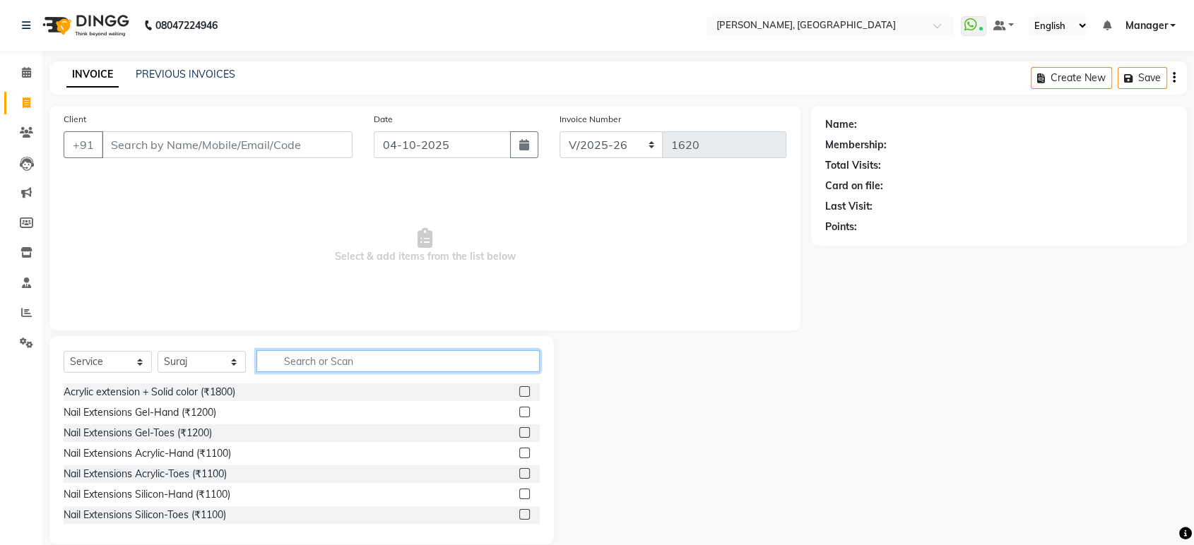
click at [283, 366] on input "text" at bounding box center [397, 361] width 283 height 22
type input "ref"
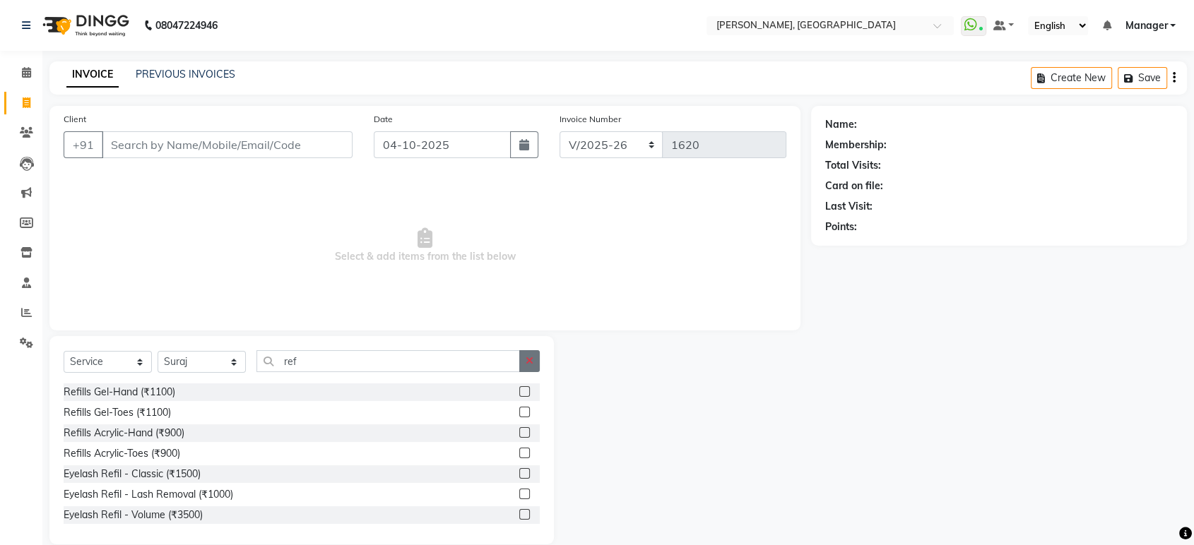
click at [533, 360] on button "button" at bounding box center [529, 361] width 20 height 22
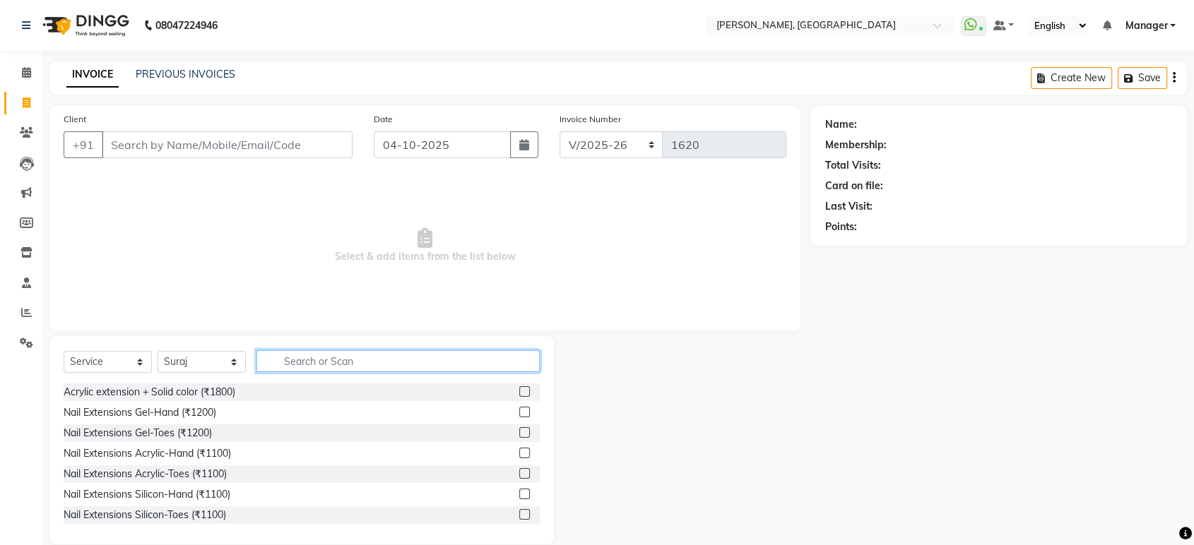
click at [398, 353] on input "text" at bounding box center [397, 361] width 283 height 22
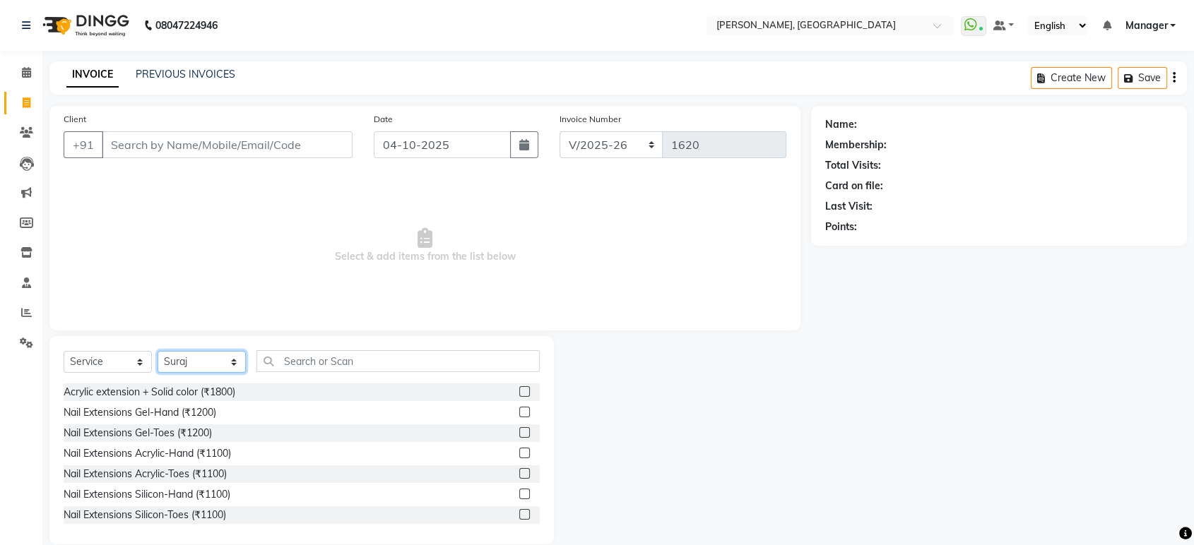
click at [211, 361] on select "Select Technician [PERSON_NAME] Manager [PERSON_NAME]" at bounding box center [202, 362] width 88 height 22
select select "88386"
click at [158, 351] on select "Select Technician [PERSON_NAME] Manager [PERSON_NAME]" at bounding box center [202, 362] width 88 height 22
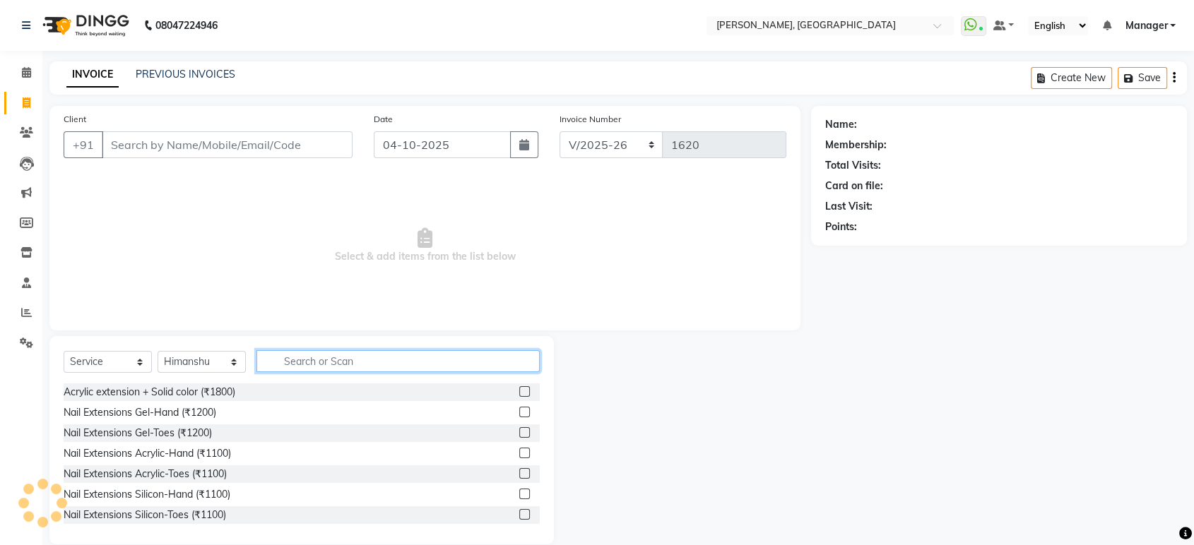
click at [288, 359] on input "text" at bounding box center [397, 361] width 283 height 22
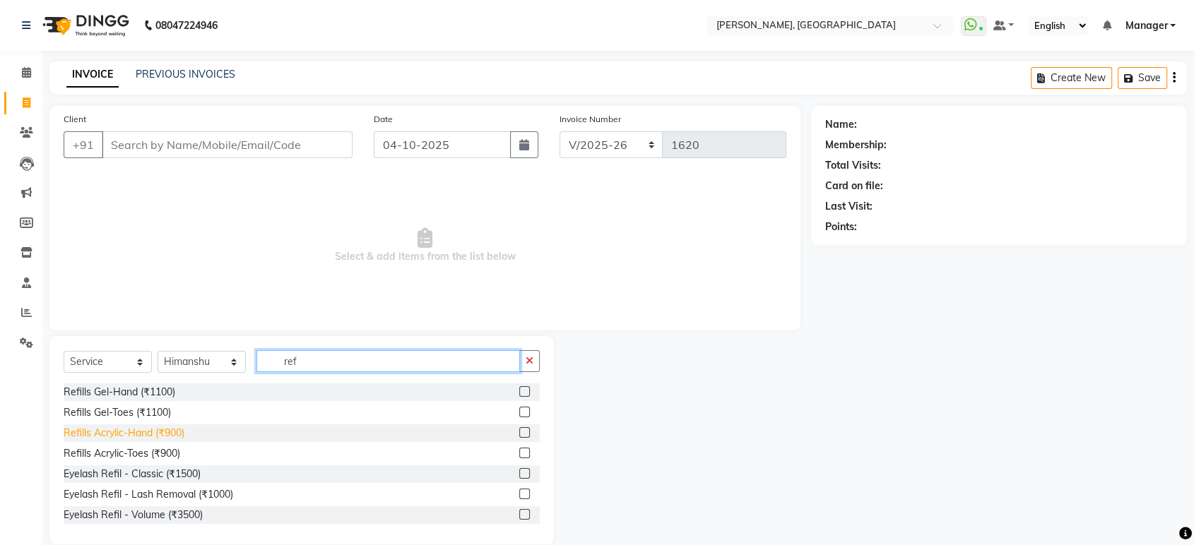
type input "ref"
click at [170, 434] on div "Refills Acrylic-Hand (₹900)" at bounding box center [124, 433] width 121 height 15
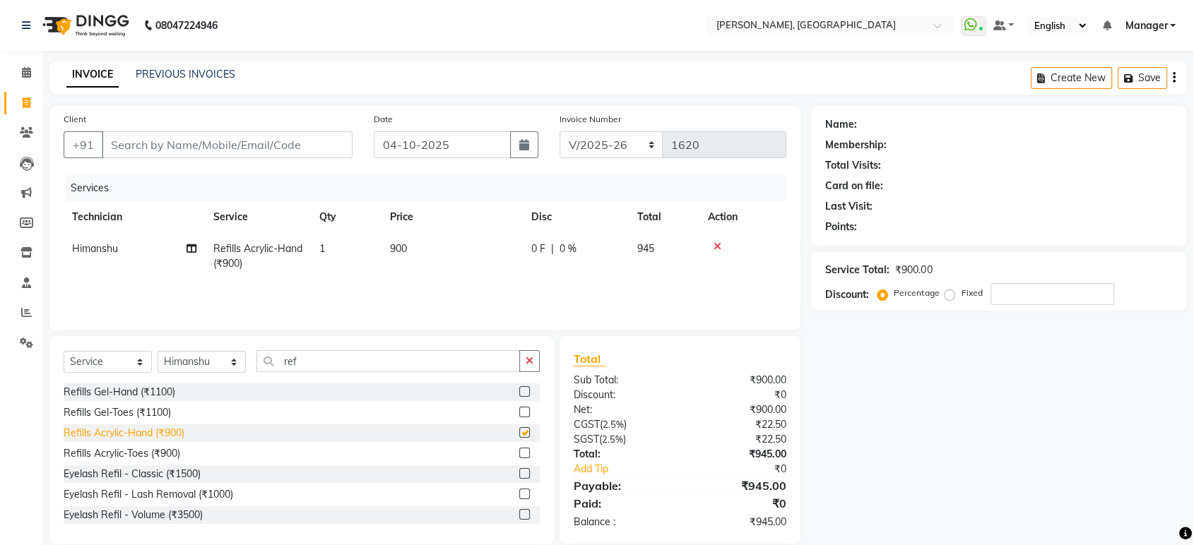
checkbox input "false"
click at [526, 362] on icon "button" at bounding box center [530, 361] width 8 height 10
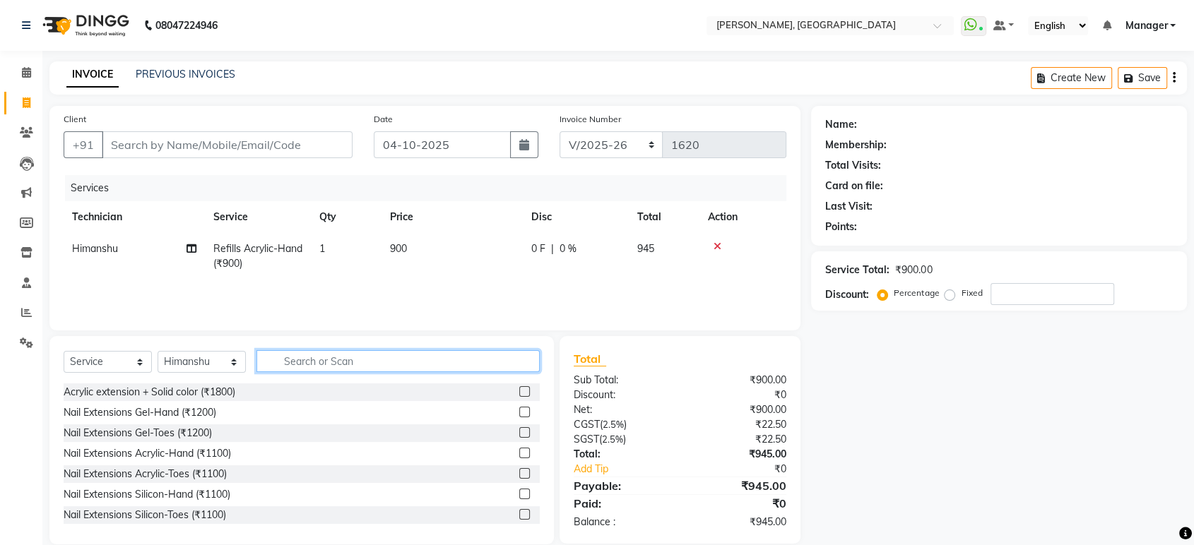
click at [380, 356] on input "text" at bounding box center [397, 361] width 283 height 22
type input "per"
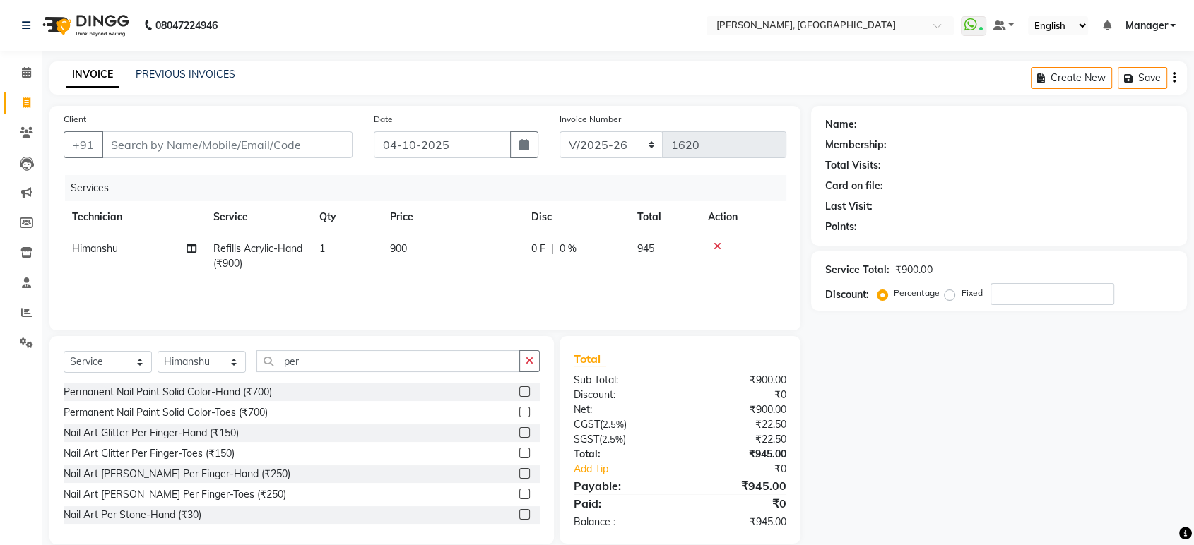
click at [519, 392] on label at bounding box center [524, 391] width 11 height 11
click at [519, 392] on input "checkbox" at bounding box center [523, 392] width 9 height 9
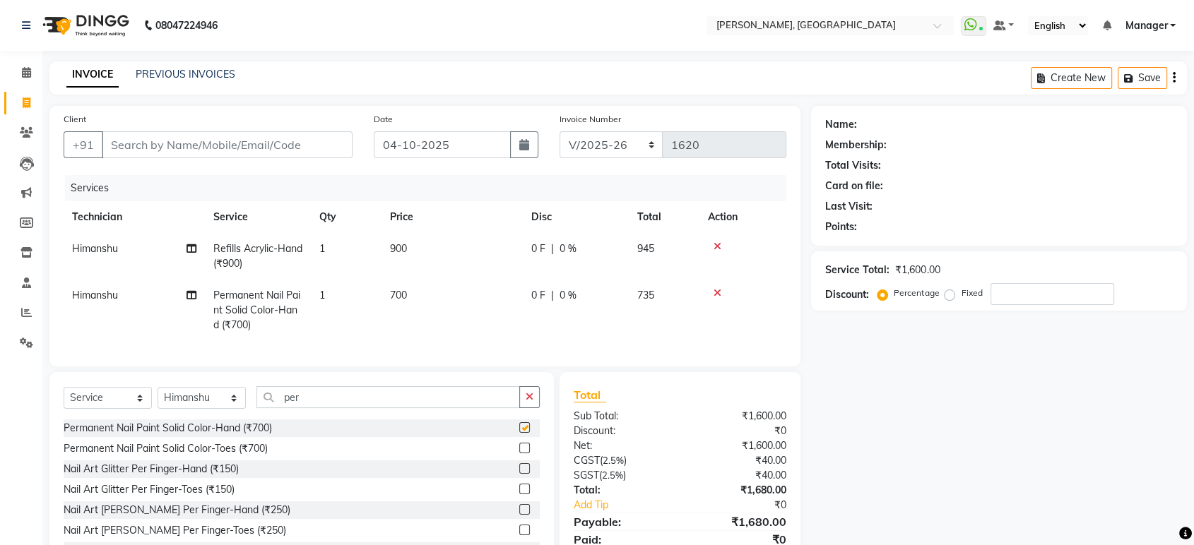
checkbox input "false"
click at [531, 402] on icon "button" at bounding box center [530, 397] width 8 height 10
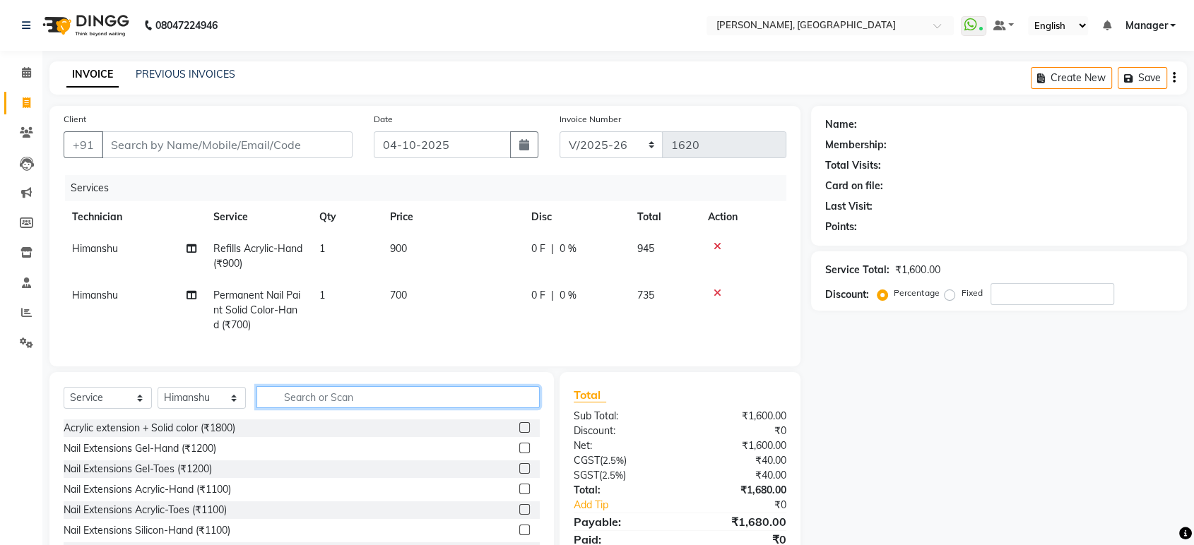
click at [276, 408] on input "text" at bounding box center [397, 397] width 283 height 22
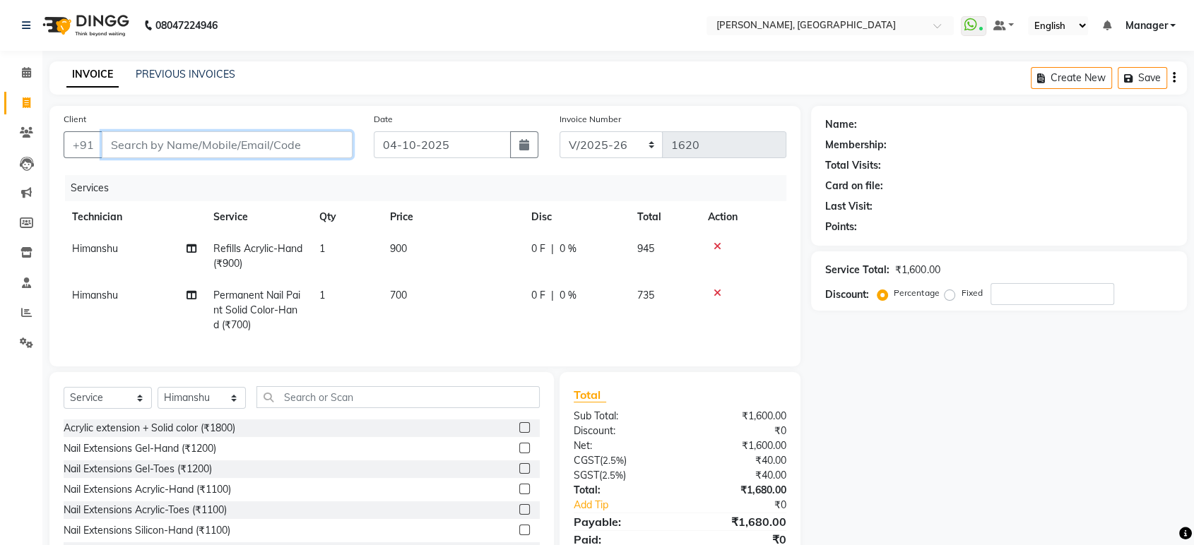
click at [251, 145] on input "Client" at bounding box center [227, 144] width 251 height 27
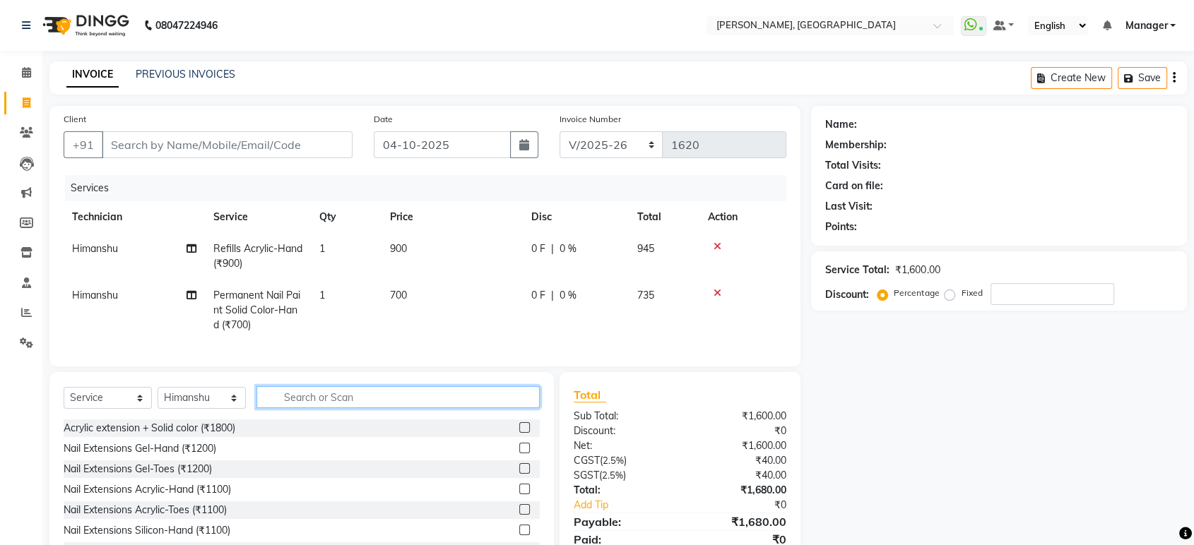
click at [298, 408] on input "text" at bounding box center [397, 397] width 283 height 22
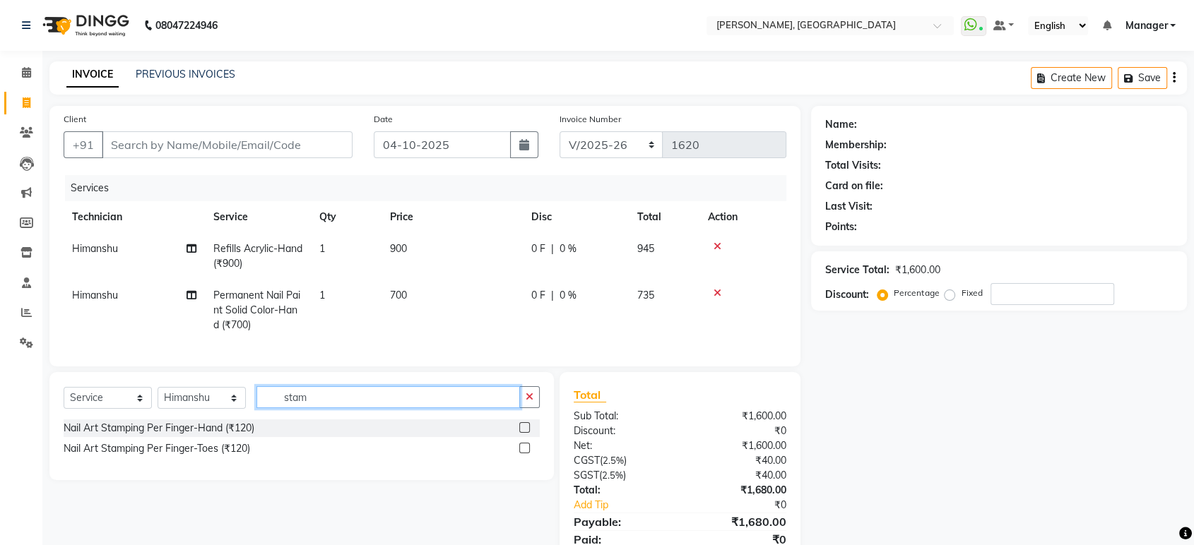
type input "stam"
click at [524, 433] on label at bounding box center [524, 427] width 11 height 11
click at [524, 433] on input "checkbox" at bounding box center [523, 428] width 9 height 9
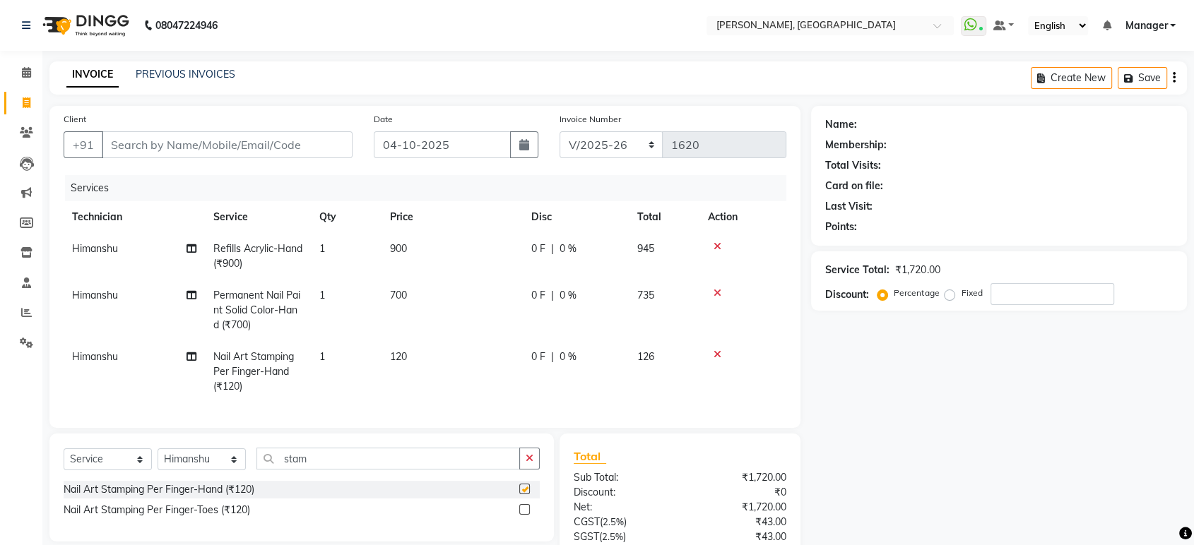
checkbox input "false"
click at [530, 463] on icon "button" at bounding box center [530, 459] width 8 height 10
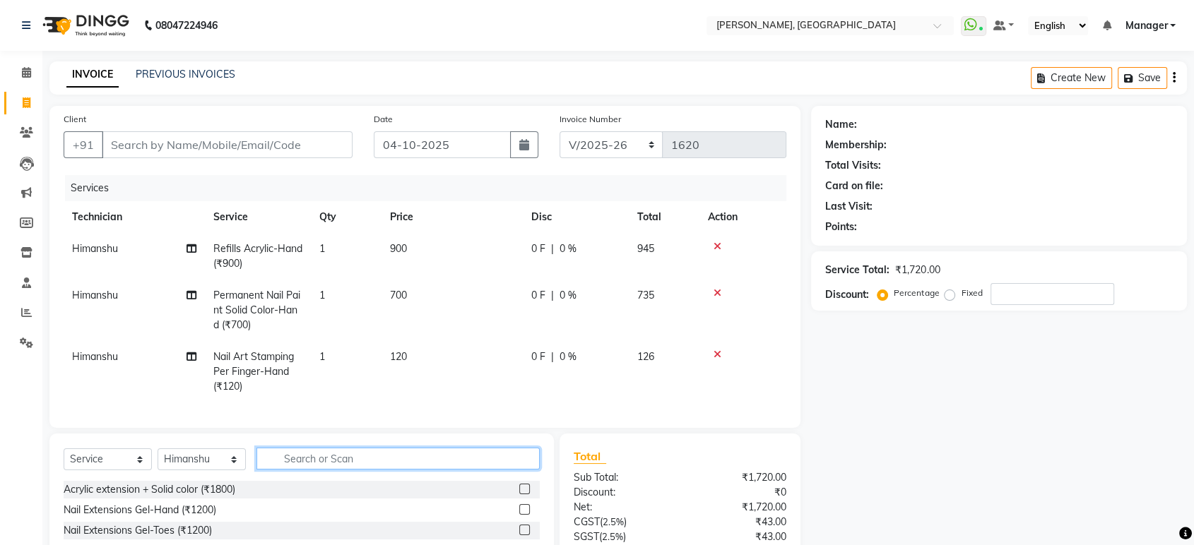
click at [285, 468] on input "text" at bounding box center [397, 459] width 283 height 22
click at [426, 353] on td "120" at bounding box center [451, 371] width 141 height 61
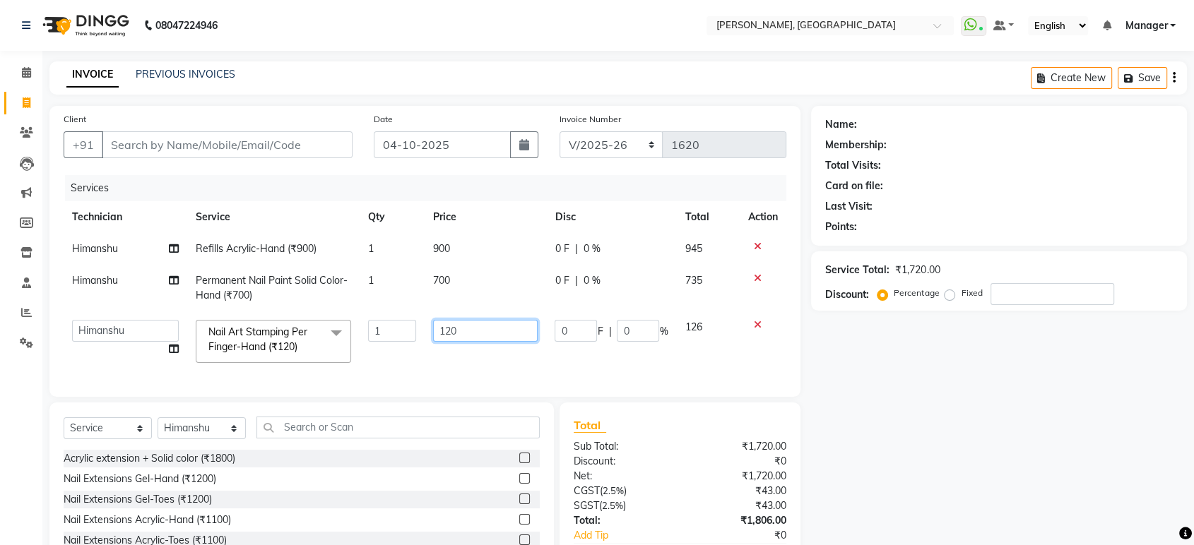
click at [476, 332] on input "120" at bounding box center [485, 331] width 105 height 22
type input "1"
type input "2"
type input "400"
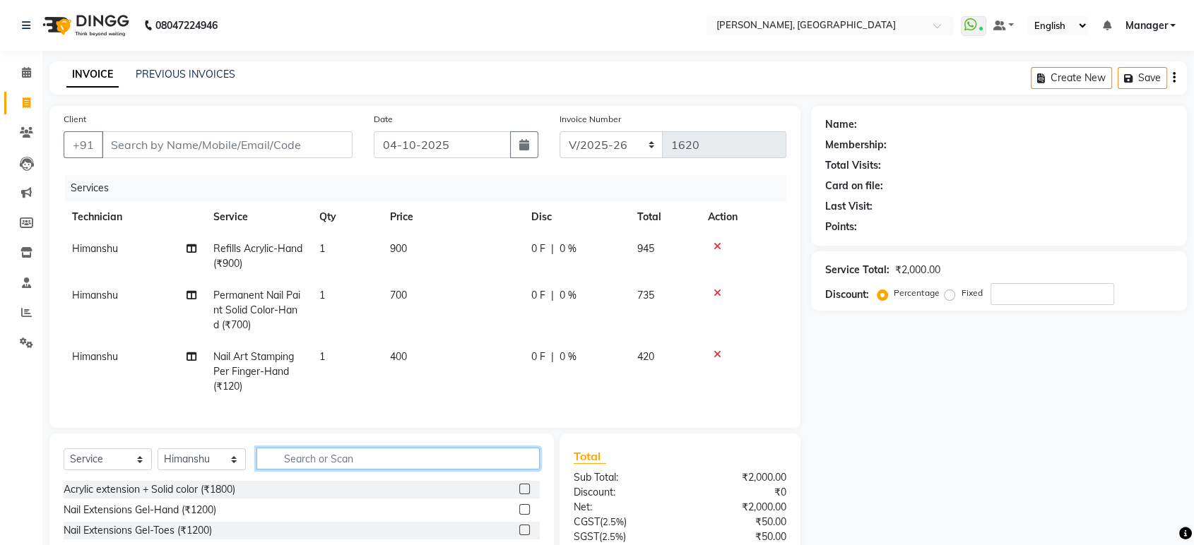
click at [479, 437] on div "Client +91 Date 04-10-2025 Invoice Number BTH/2025-26 RED/2025-26 V/2025 V/2025…" at bounding box center [425, 374] width 772 height 536
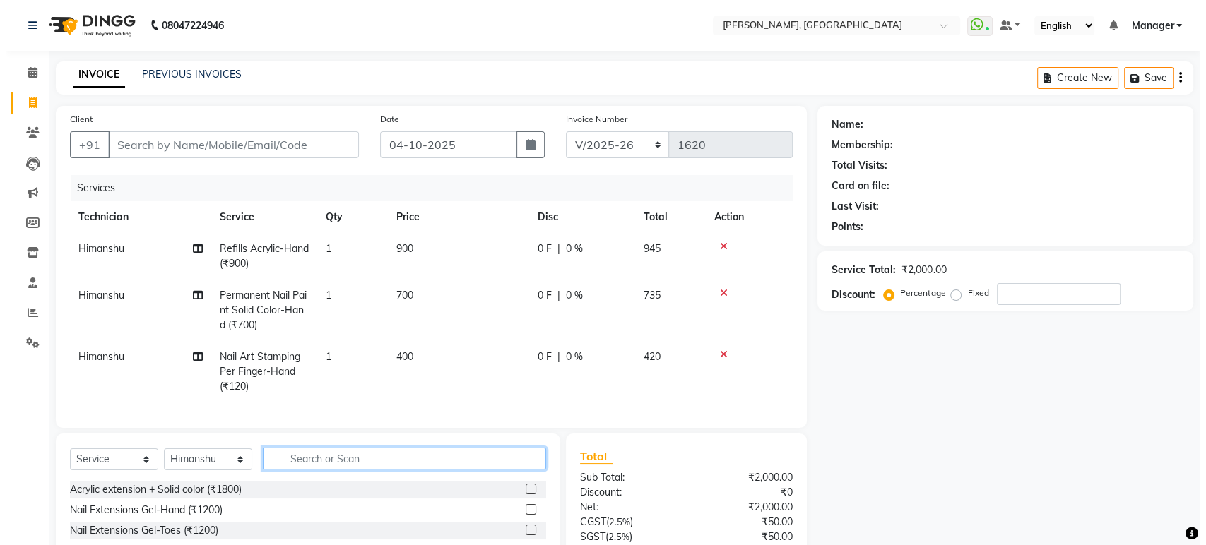
scroll to position [129, 0]
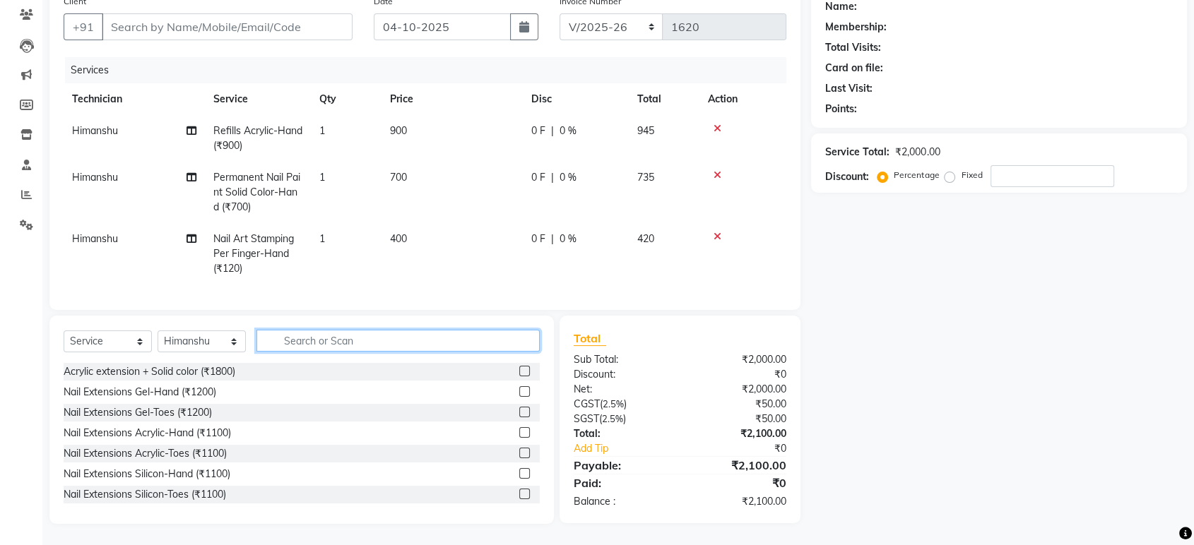
click at [502, 344] on input "text" at bounding box center [397, 341] width 283 height 22
click at [478, 341] on input "text" at bounding box center [397, 341] width 283 height 22
type input "per"
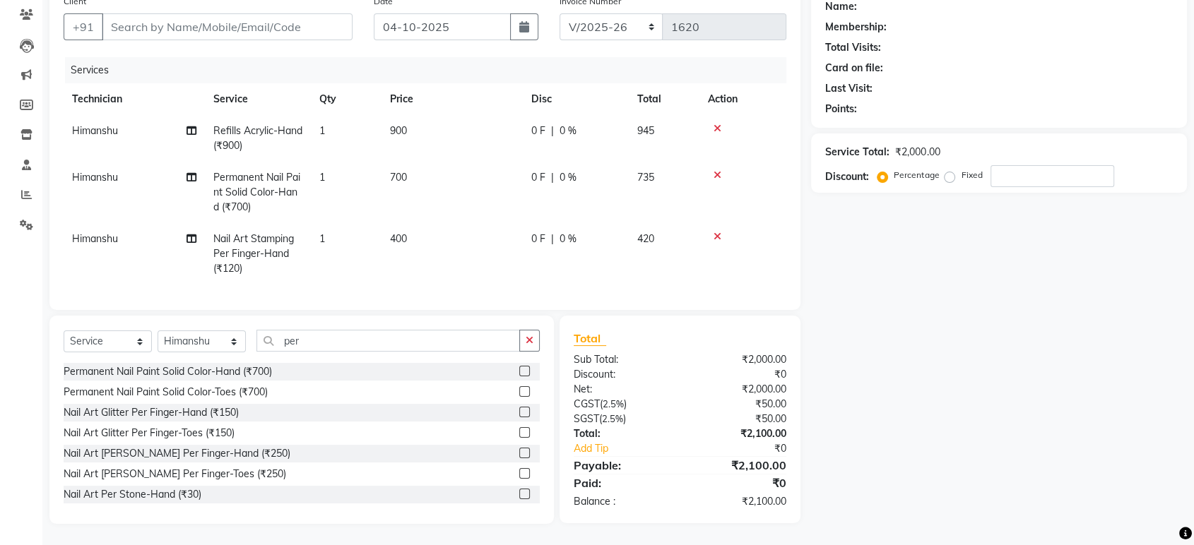
click at [519, 393] on label at bounding box center [524, 391] width 11 height 11
click at [519, 393] on input "checkbox" at bounding box center [523, 392] width 9 height 9
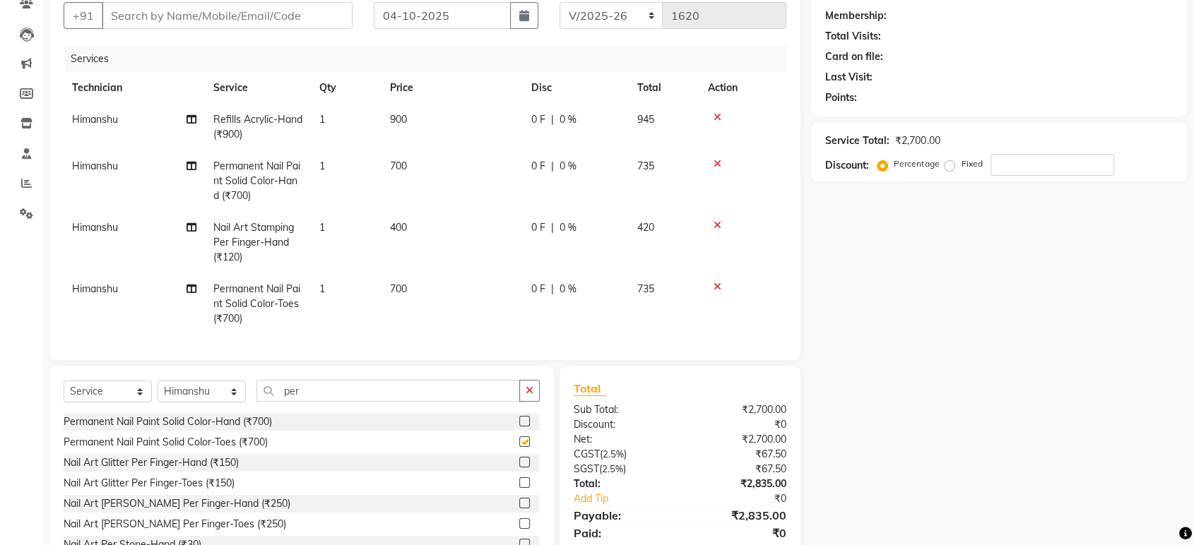
checkbox input "false"
click at [524, 402] on button "button" at bounding box center [529, 391] width 20 height 22
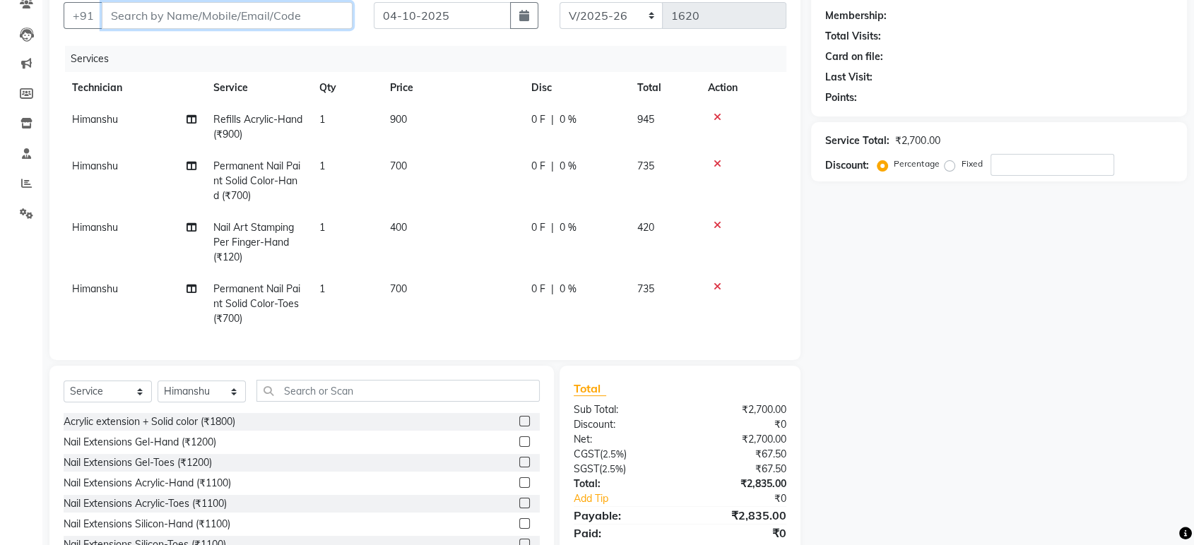
click at [316, 16] on input "Client" at bounding box center [227, 15] width 251 height 27
type input "8"
type input "0"
type input "892001803"
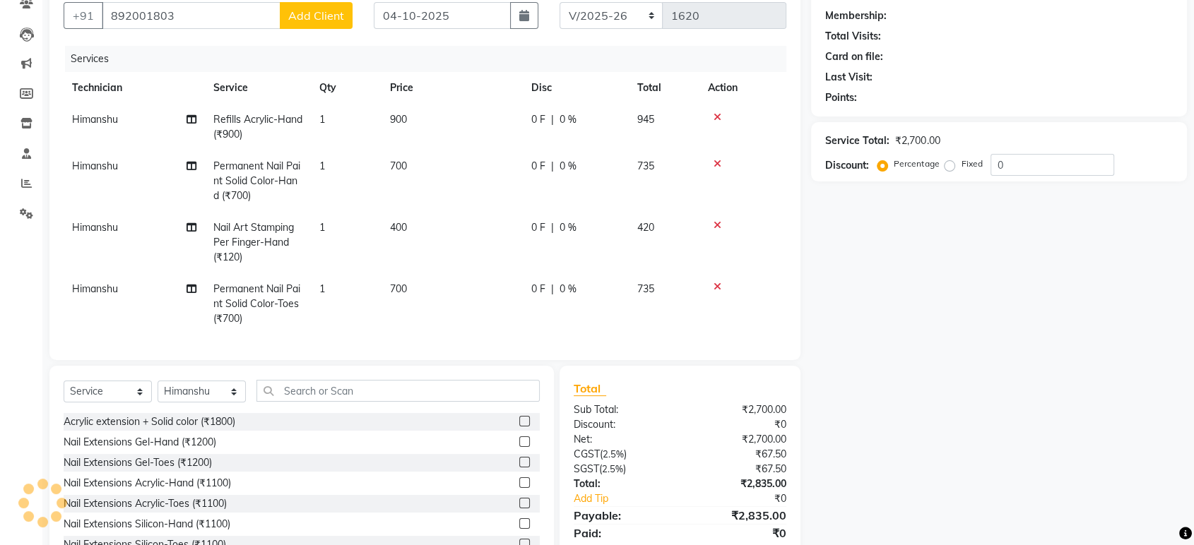
click at [316, 16] on span "Add Client" at bounding box center [316, 15] width 56 height 14
select select
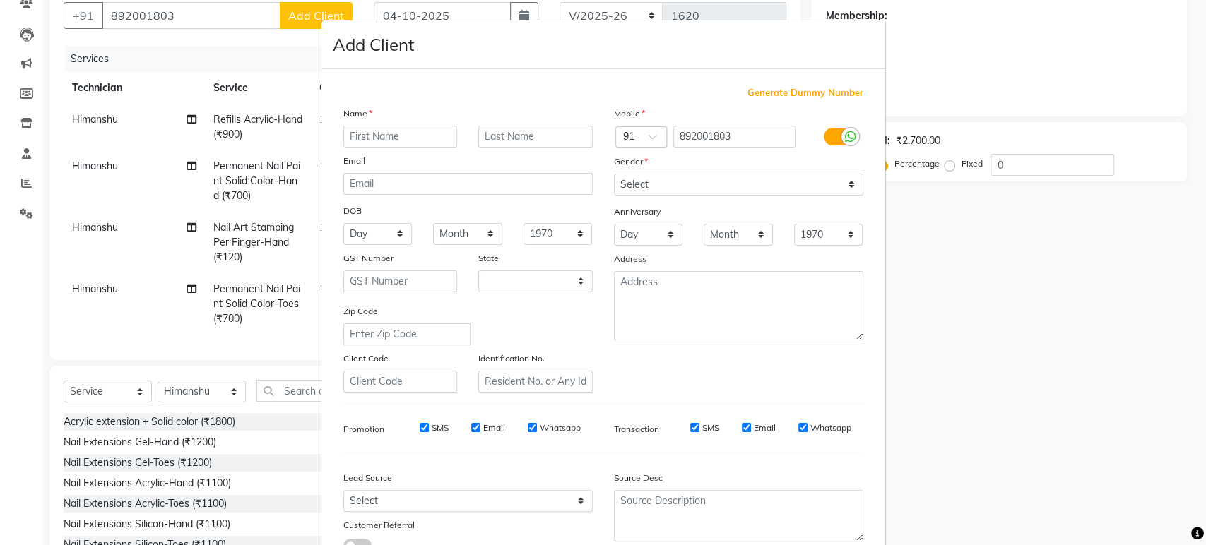
click at [386, 139] on input "text" at bounding box center [400, 137] width 114 height 22
click at [203, 16] on ngb-modal-window "Add Client Generate Dummy Number Name Email DOB Day 01 02 03 04 05 06 07 08 09 …" at bounding box center [603, 272] width 1206 height 545
click at [237, 22] on ngb-modal-window "Add Client Generate Dummy Number Name Email DOB Day 01 02 03 04 05 06 07 08 09 …" at bounding box center [603, 272] width 1206 height 545
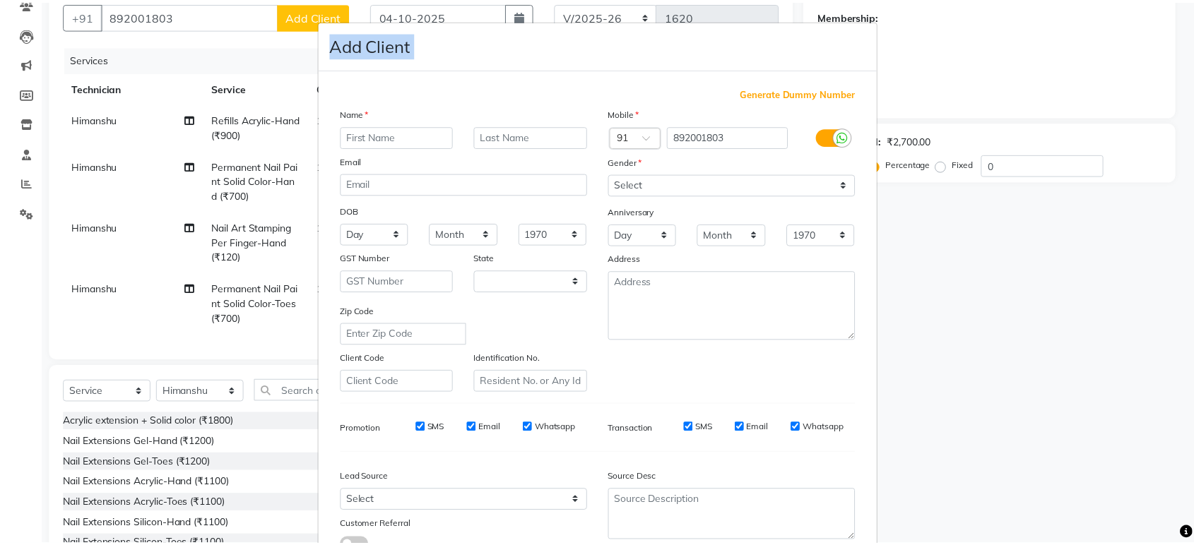
scroll to position [103, 0]
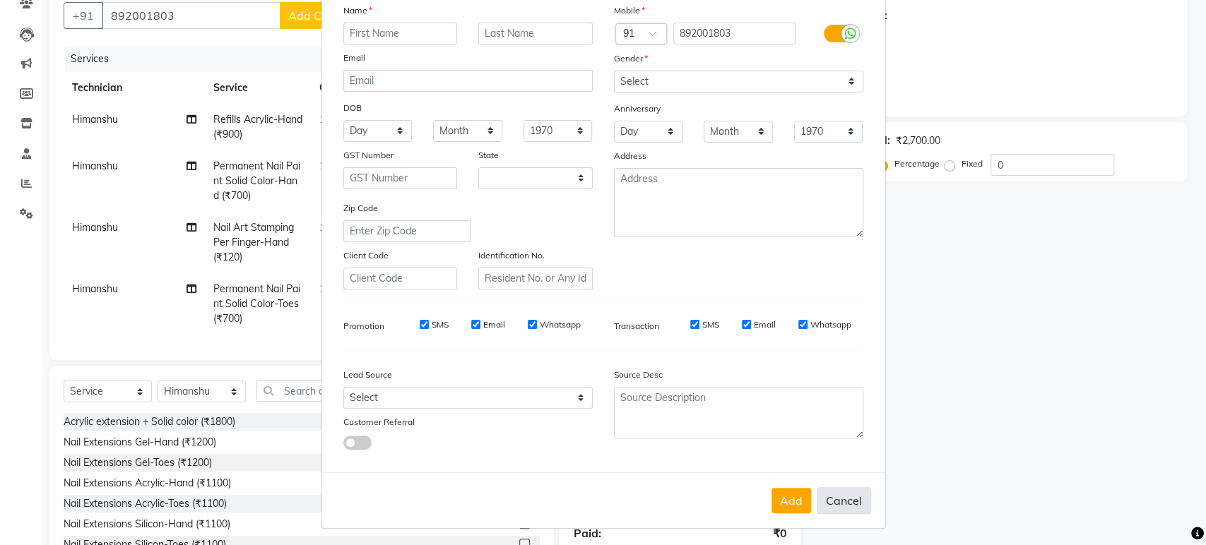
click at [832, 490] on button "Cancel" at bounding box center [844, 500] width 54 height 27
select select
select select "null"
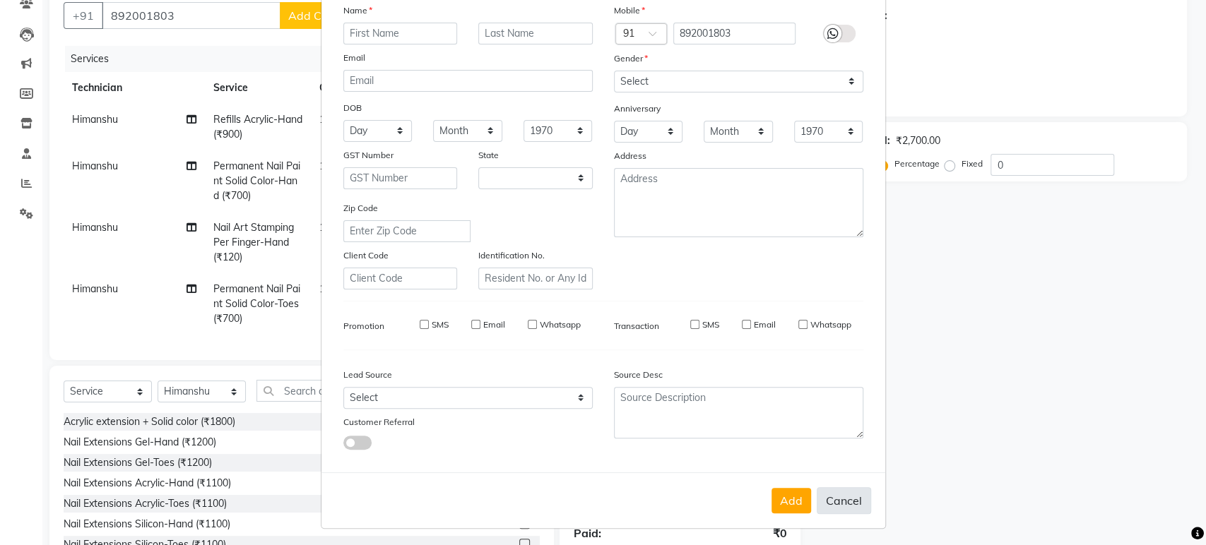
select select
checkbox input "false"
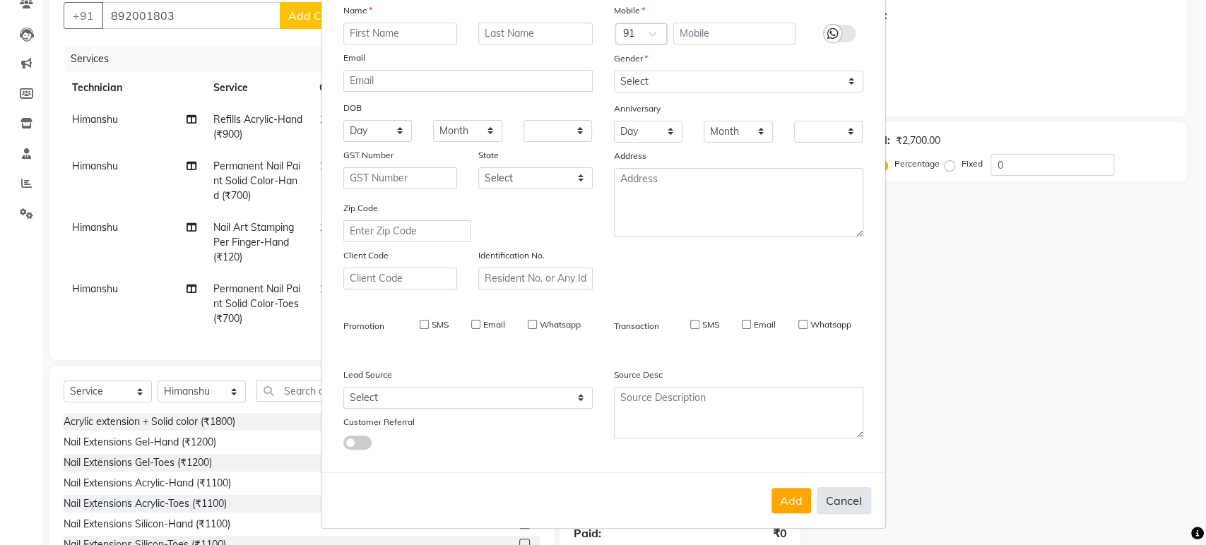
checkbox input "false"
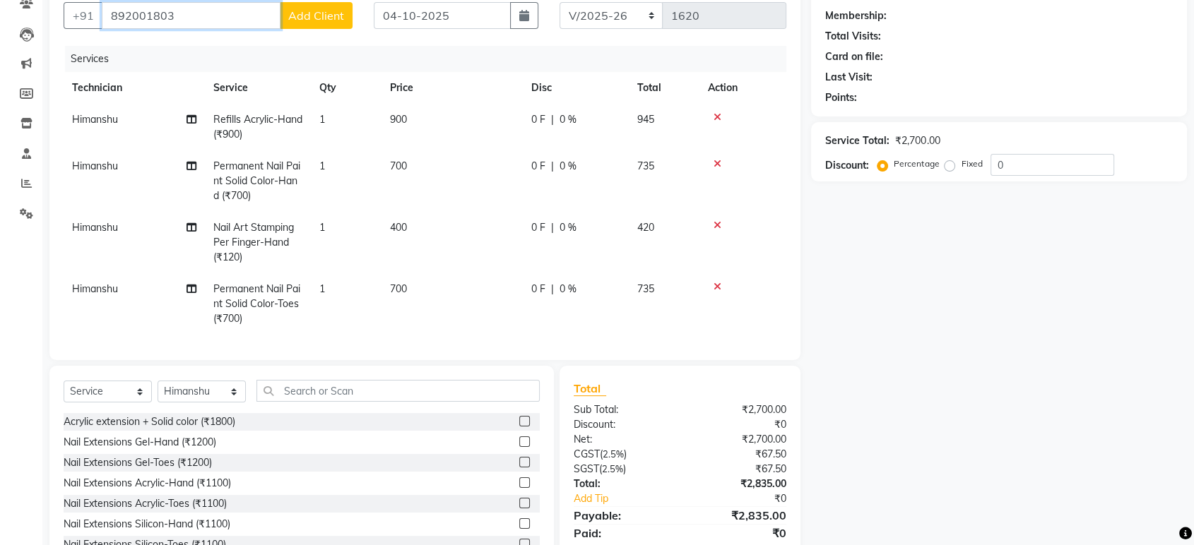
click at [187, 13] on input "892001803" at bounding box center [191, 15] width 179 height 27
click at [143, 11] on input "892001803" at bounding box center [191, 15] width 179 height 27
type input "8920001803"
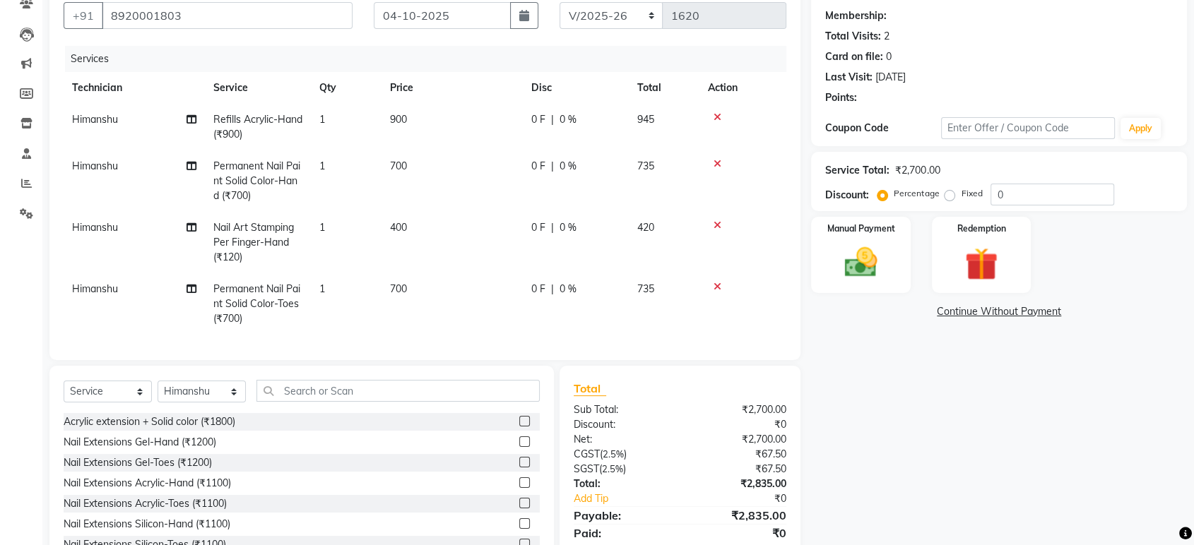
select select "1: Object"
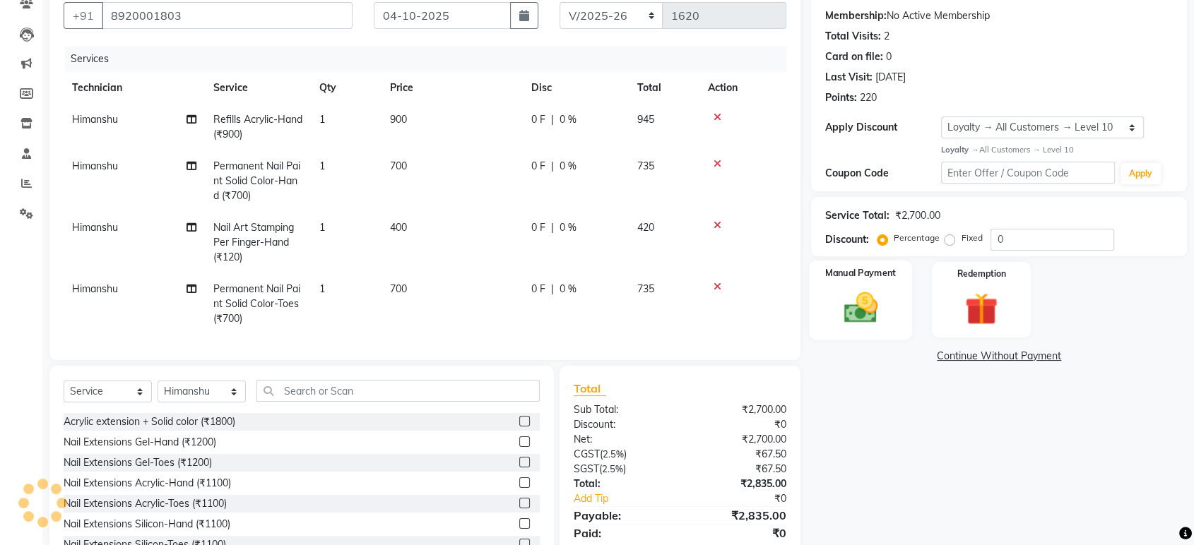
click at [874, 328] on div "Manual Payment" at bounding box center [861, 300] width 103 height 79
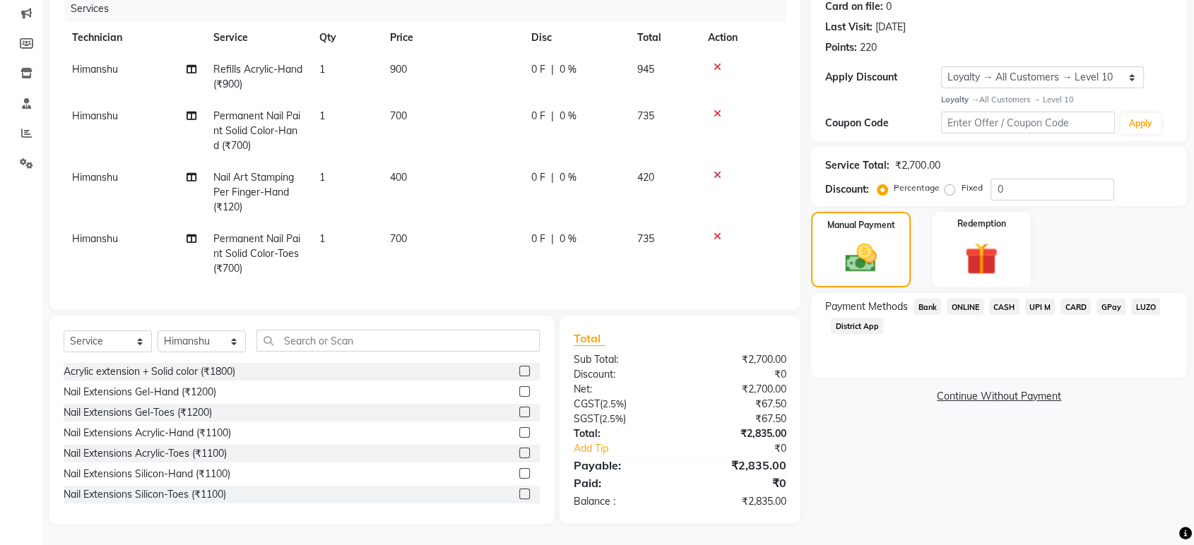
scroll to position [179, 0]
click at [965, 307] on span "ONLINE" at bounding box center [965, 307] width 37 height 16
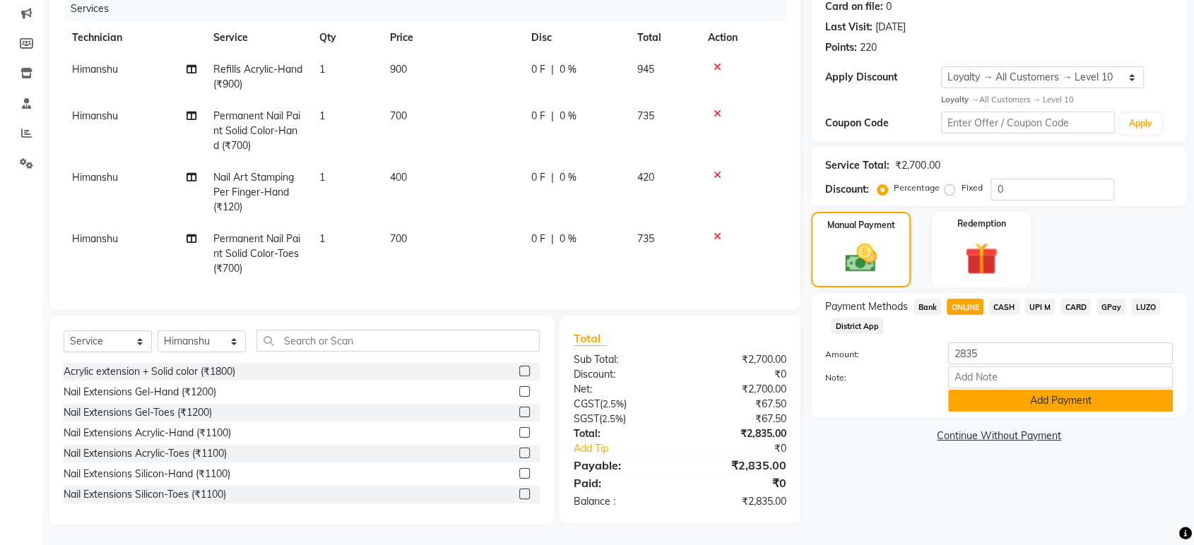
click at [995, 404] on button "Add Payment" at bounding box center [1060, 401] width 225 height 22
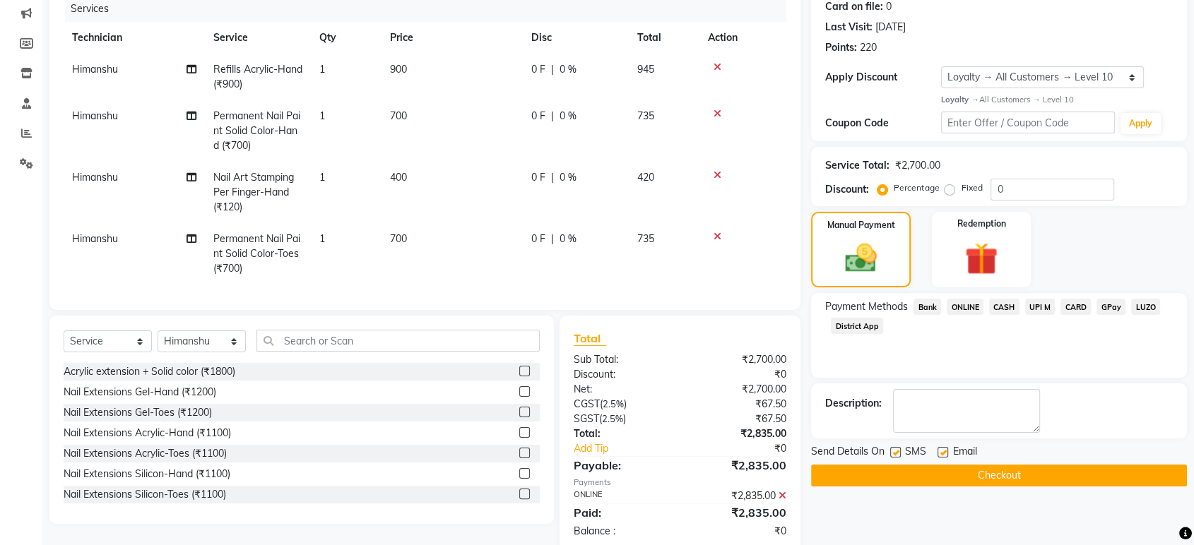
scroll to position [244, 0]
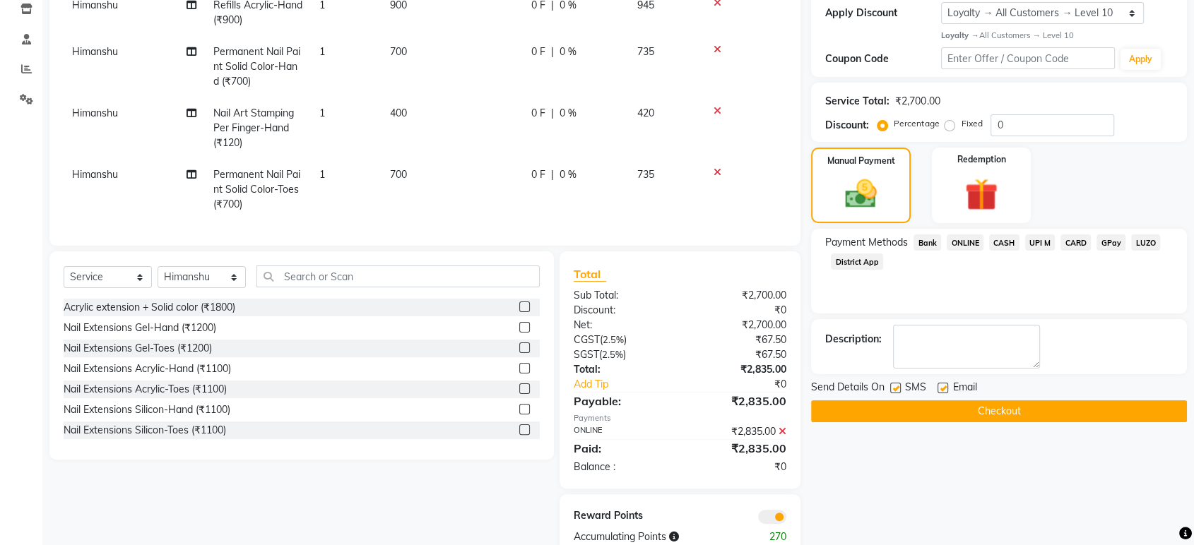
click at [1032, 417] on button "Checkout" at bounding box center [999, 412] width 376 height 22
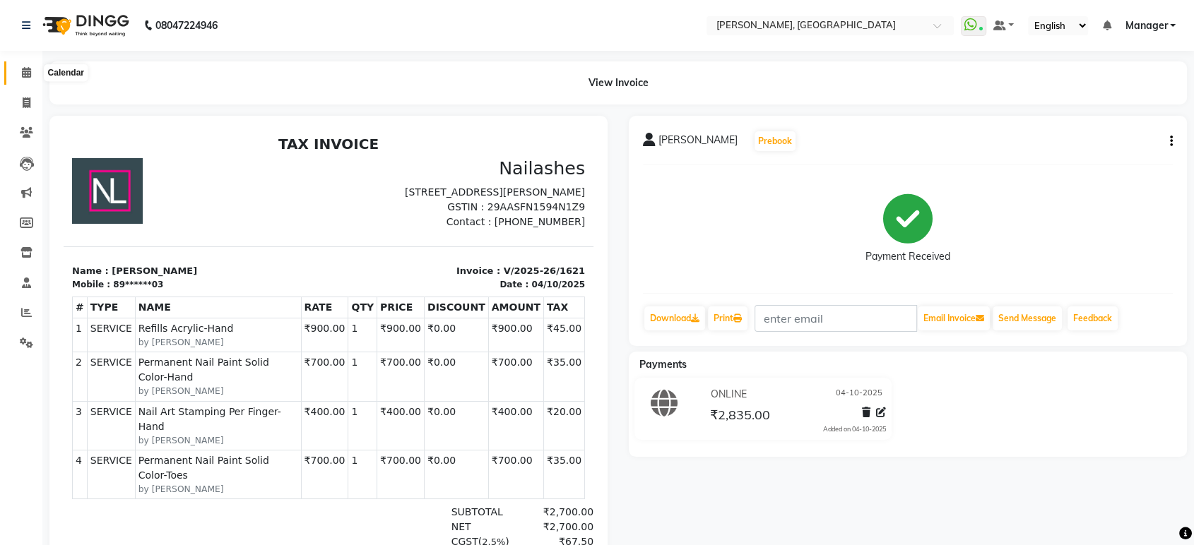
click at [28, 72] on icon at bounding box center [26, 72] width 9 height 11
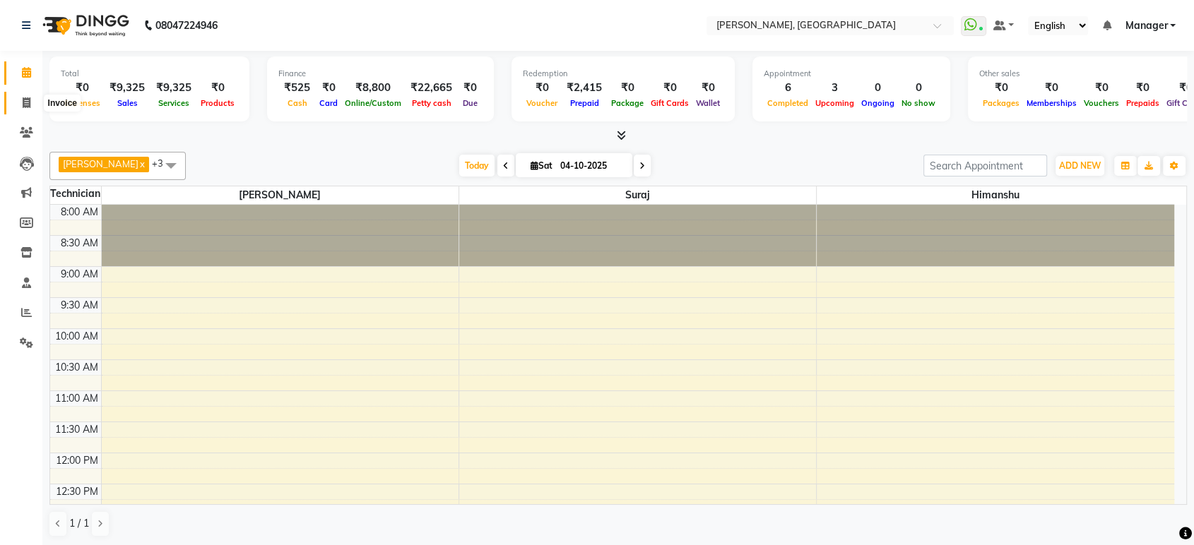
click at [23, 102] on icon at bounding box center [27, 102] width 8 height 11
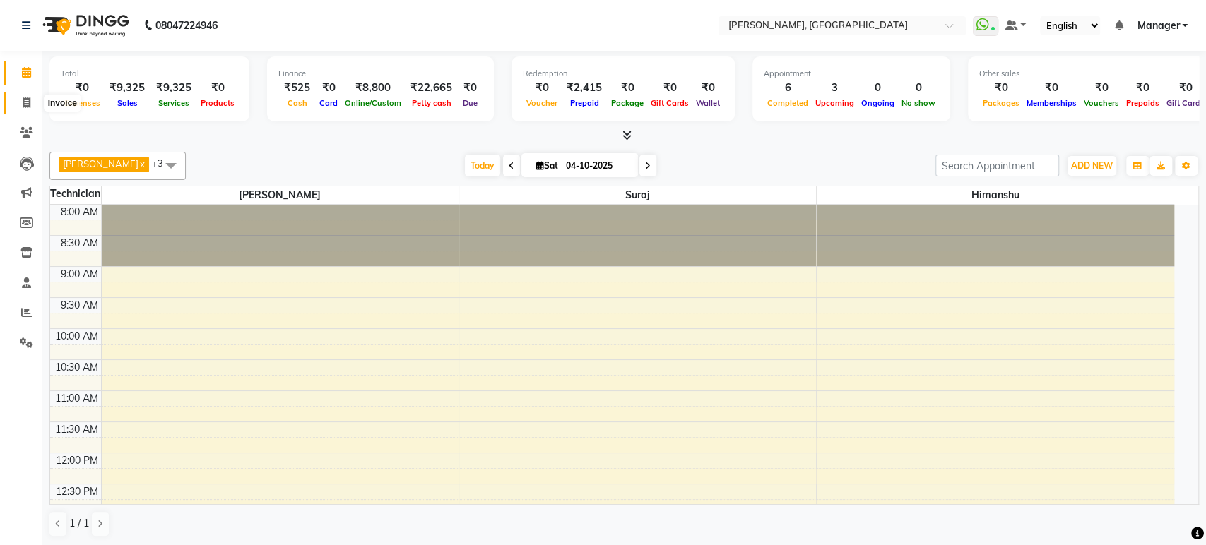
select select "service"
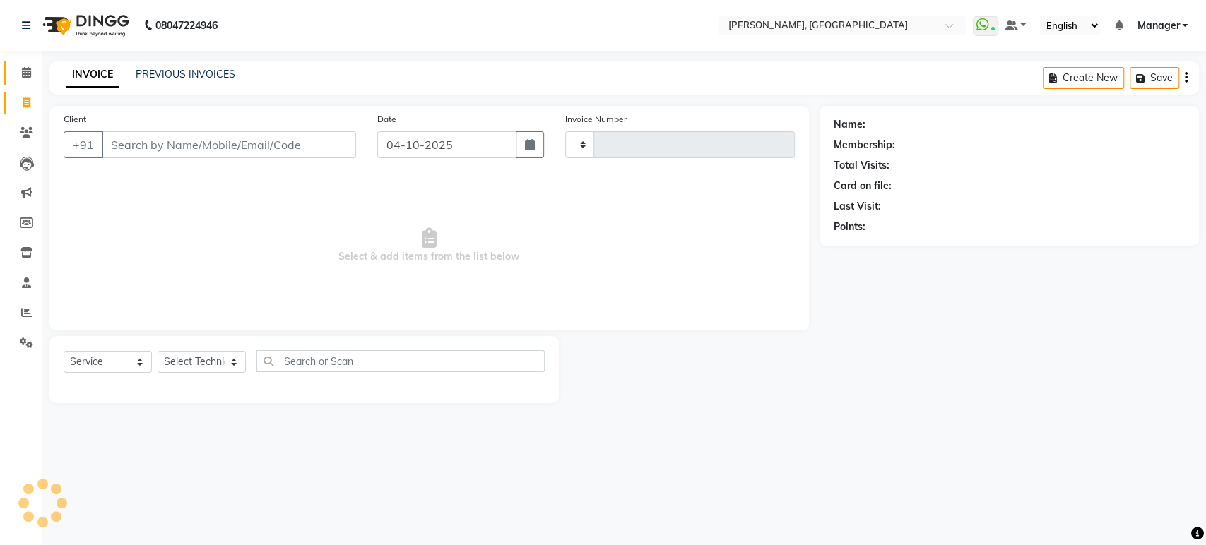
type input "1622"
select select "4998"
click at [174, 148] on input "Client" at bounding box center [229, 144] width 254 height 27
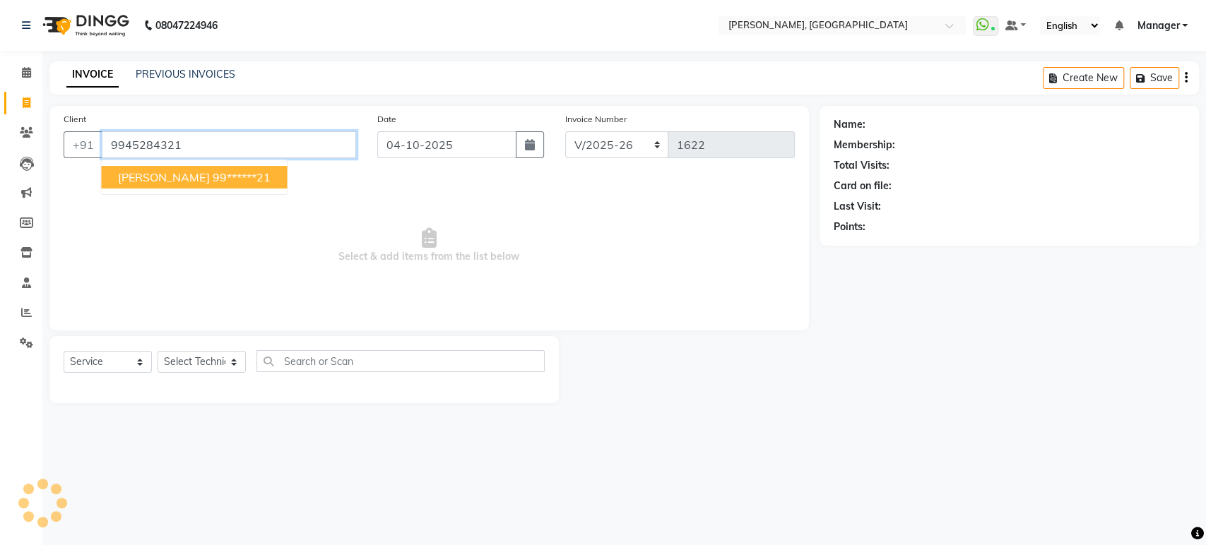
type input "9945284321"
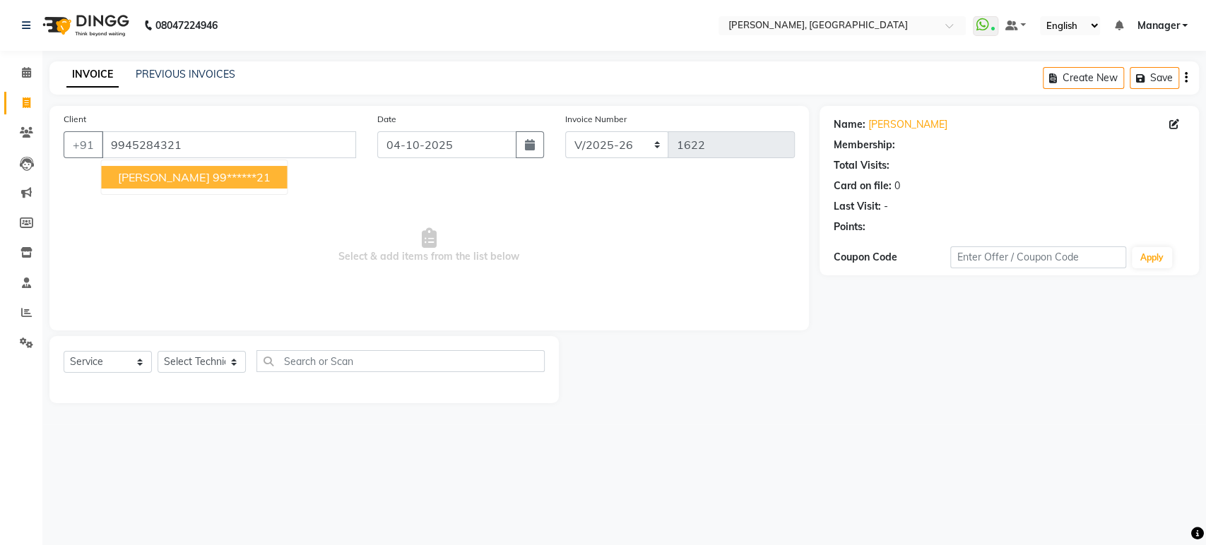
select select "1: Object"
click at [212, 174] on ngb-highlight "99******21" at bounding box center [241, 177] width 58 height 14
type input "99******21"
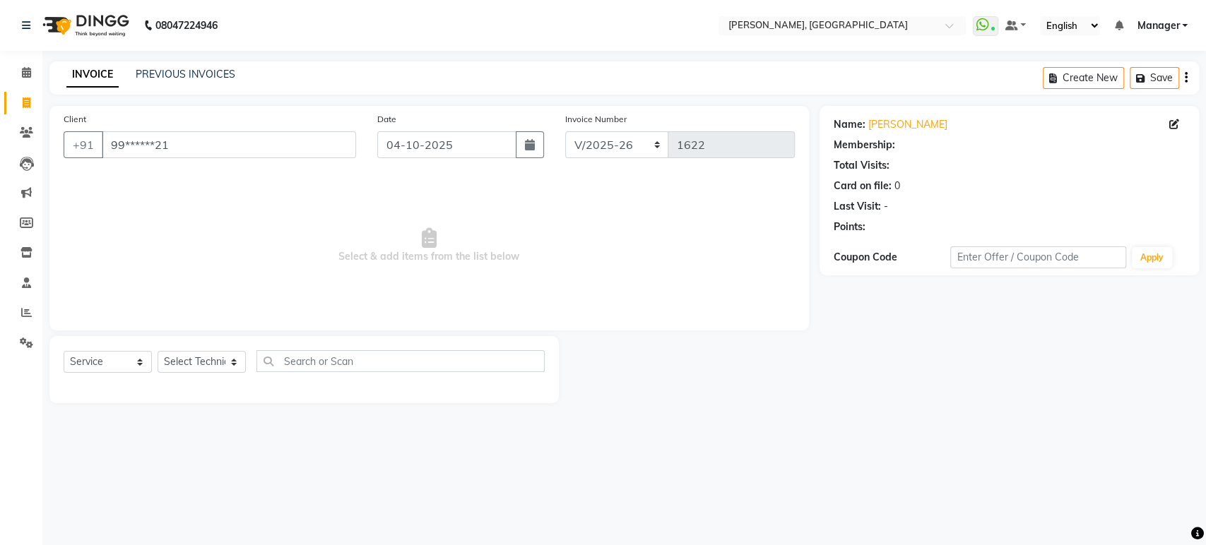
select select "1: Object"
click at [199, 366] on select "Select Technician [PERSON_NAME] Manager [PERSON_NAME]" at bounding box center [202, 362] width 88 height 22
select select "77879"
click at [158, 351] on select "Select Technician [PERSON_NAME] Manager [PERSON_NAME]" at bounding box center [202, 362] width 88 height 22
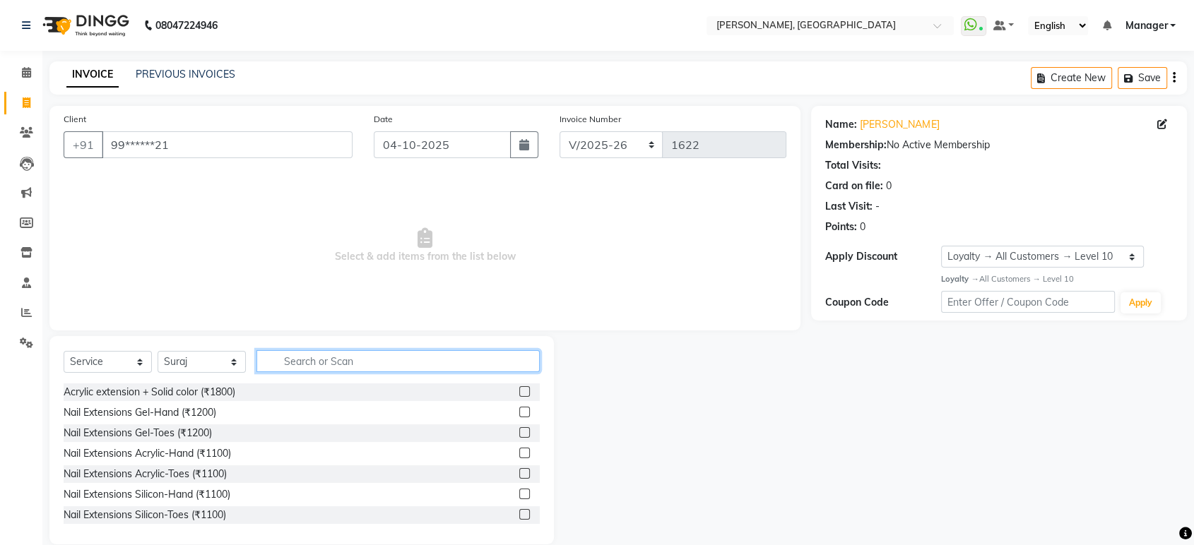
click at [297, 360] on input "text" at bounding box center [397, 361] width 283 height 22
type input "ref"
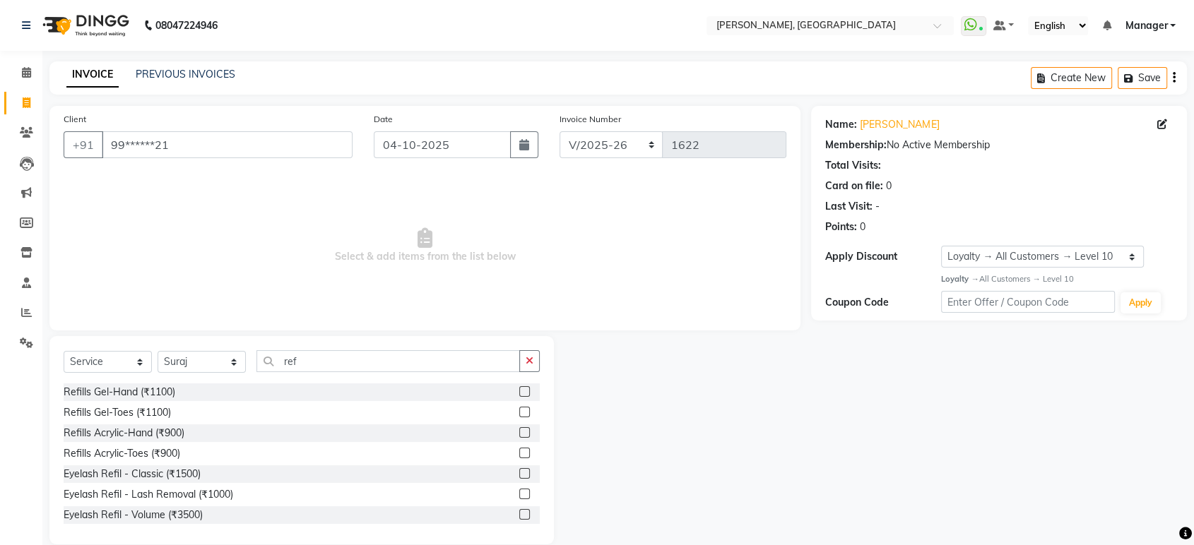
click at [519, 390] on label at bounding box center [524, 391] width 11 height 11
click at [519, 390] on input "checkbox" at bounding box center [523, 392] width 9 height 9
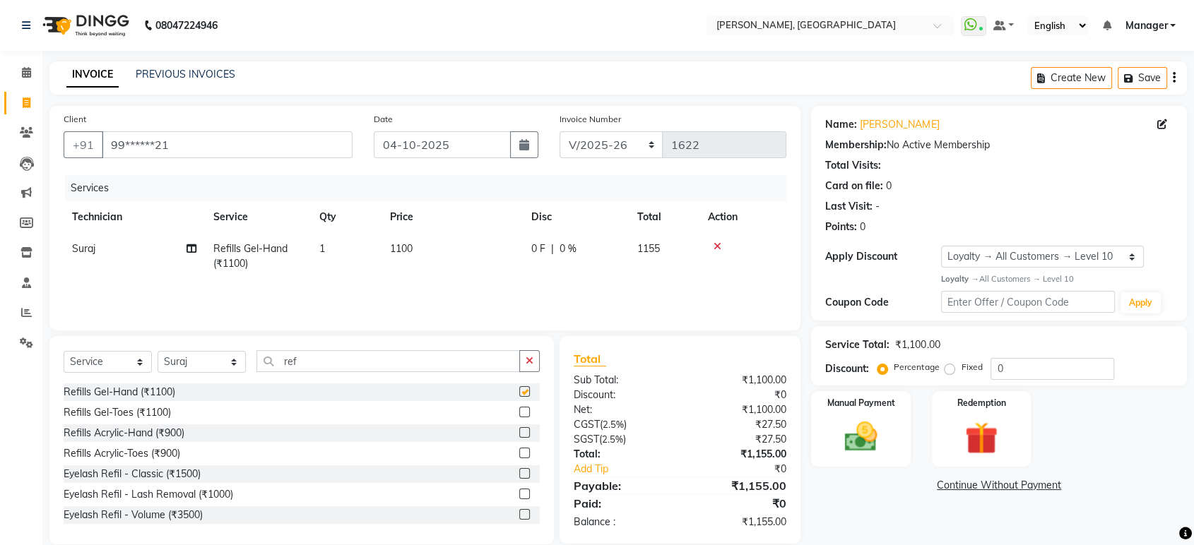
checkbox input "false"
click at [531, 358] on icon "button" at bounding box center [530, 361] width 8 height 10
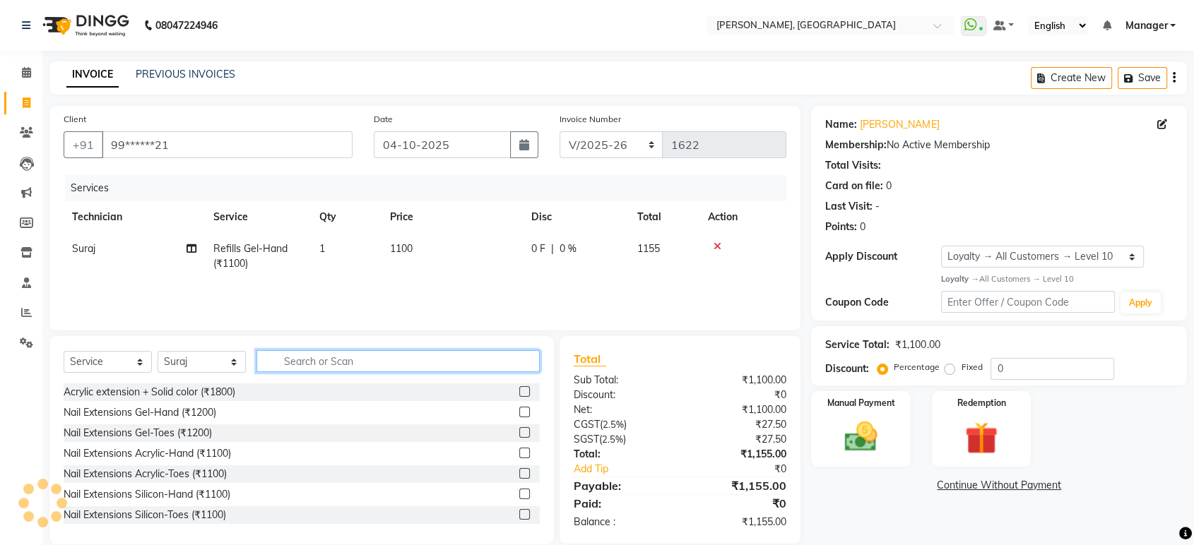
click at [402, 361] on input "text" at bounding box center [397, 361] width 283 height 22
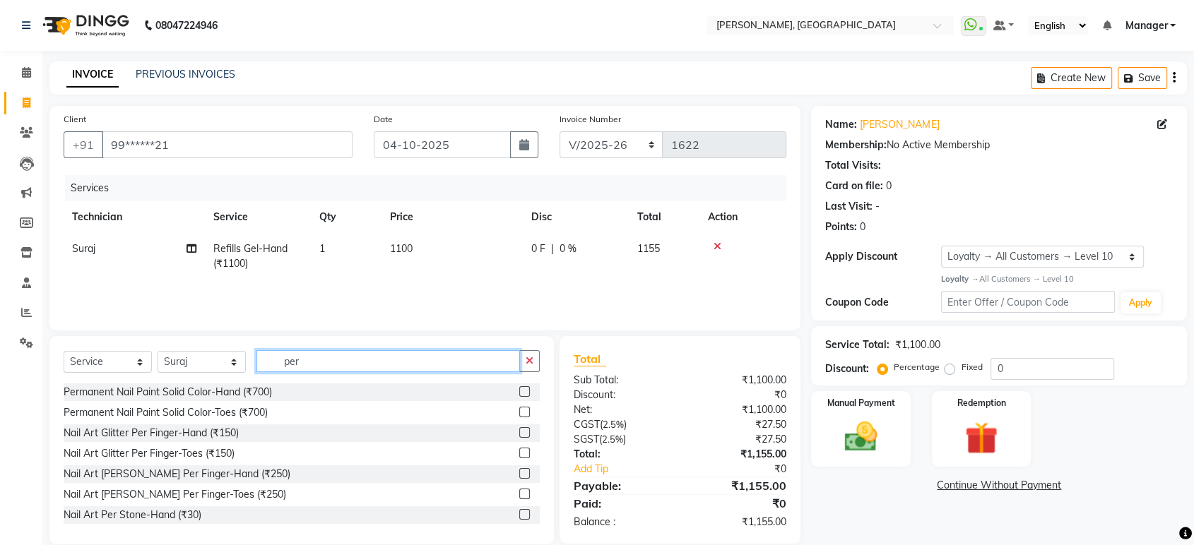
type input "per"
click at [519, 391] on label at bounding box center [524, 391] width 11 height 11
click at [519, 391] on input "checkbox" at bounding box center [523, 392] width 9 height 9
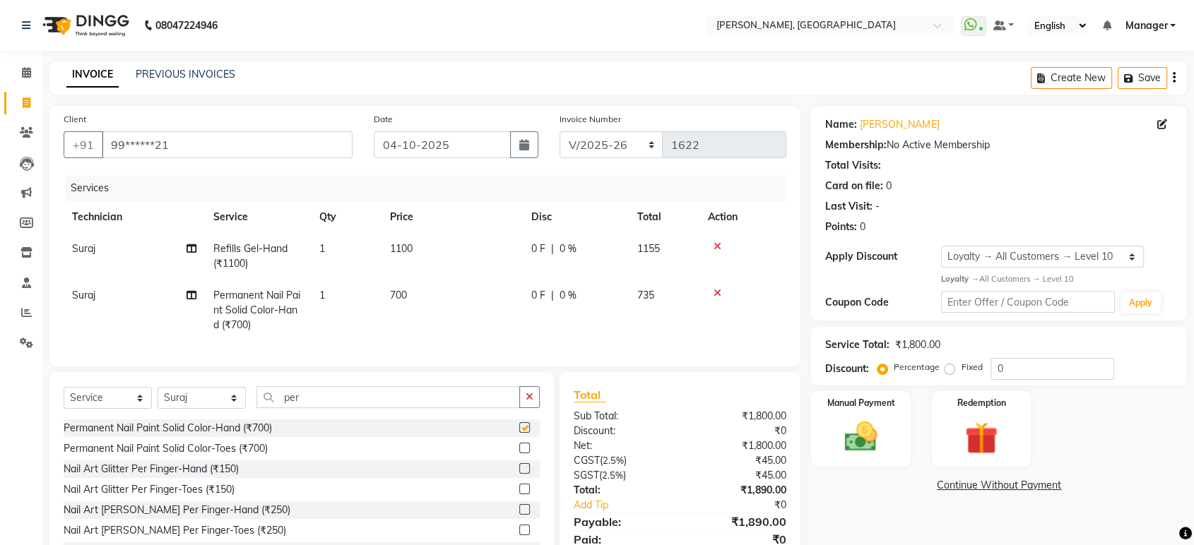
checkbox input "false"
click at [525, 408] on button "button" at bounding box center [529, 397] width 20 height 22
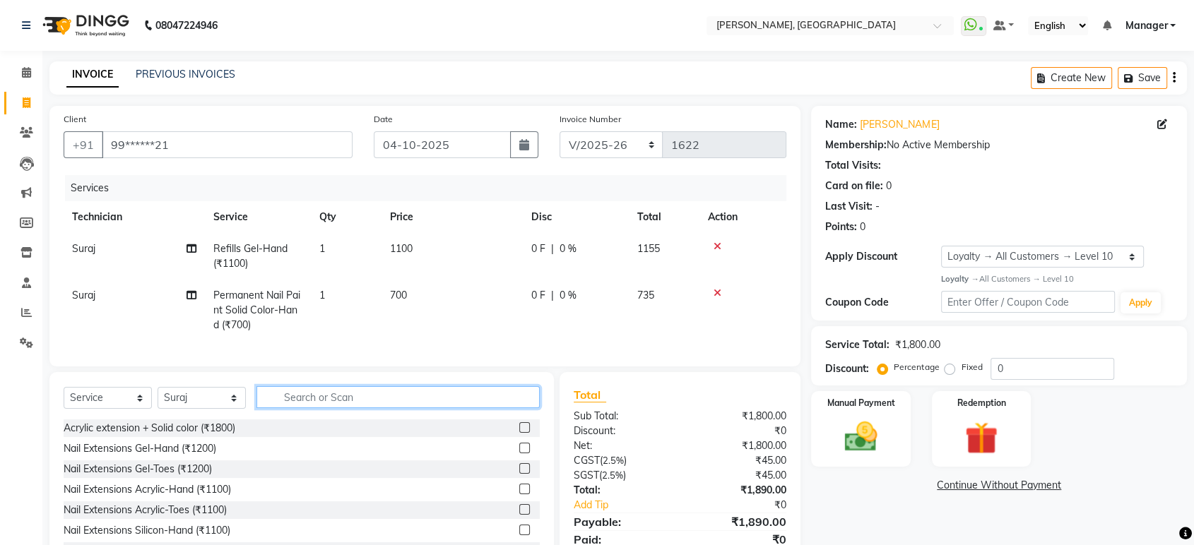
scroll to position [68, 0]
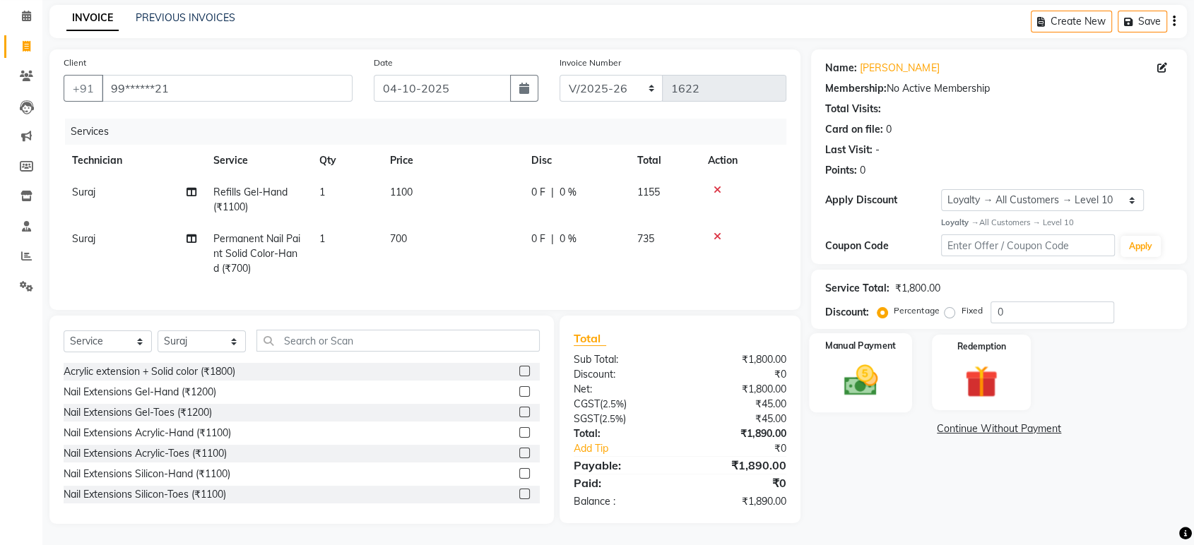
click at [867, 379] on img at bounding box center [860, 381] width 55 height 40
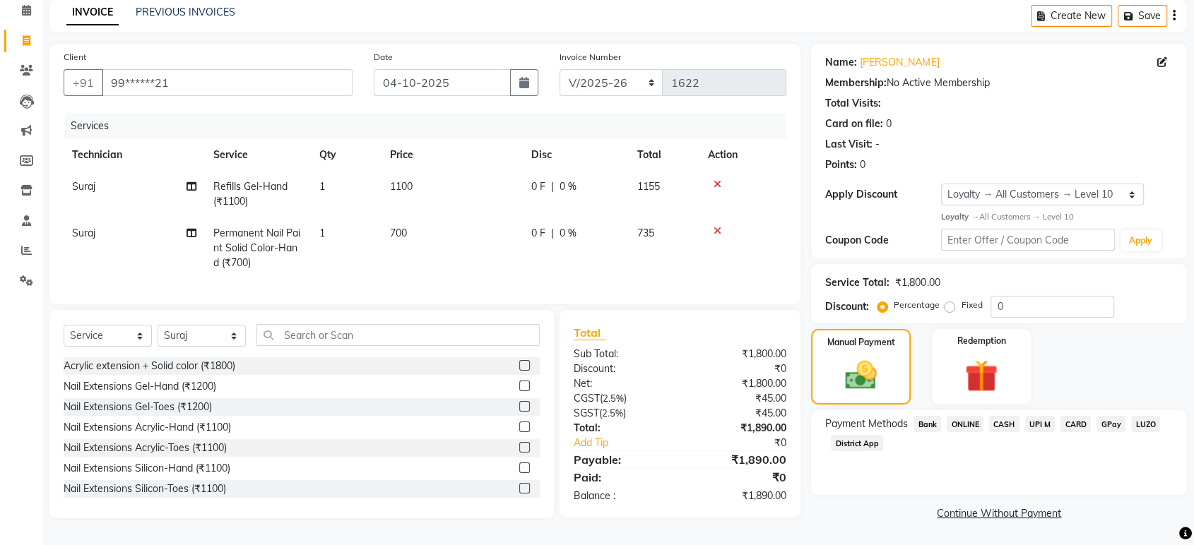
click at [971, 418] on span "ONLINE" at bounding box center [965, 424] width 37 height 16
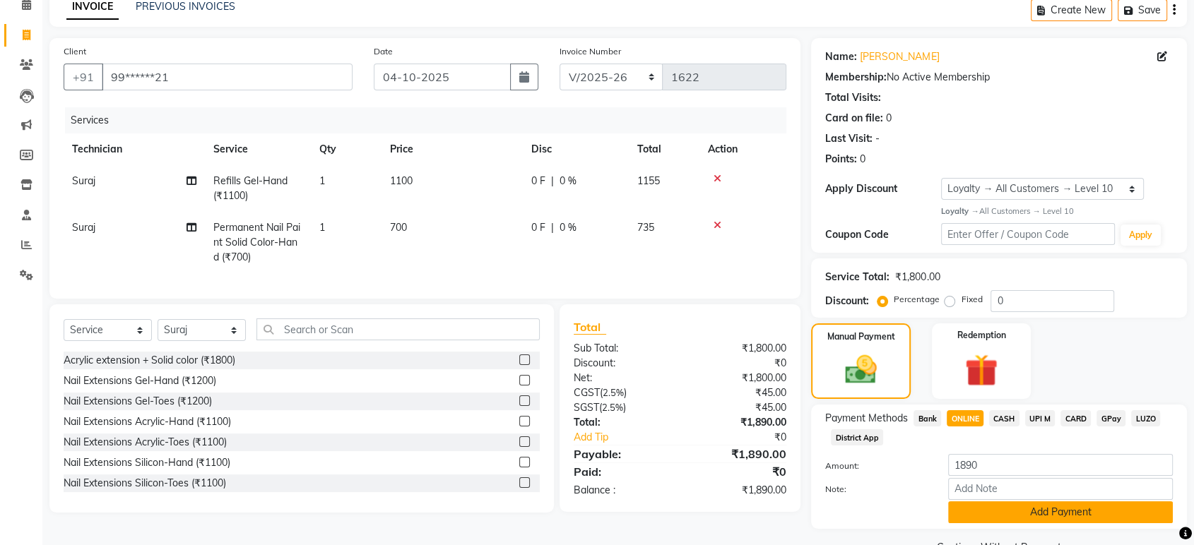
click at [1017, 508] on button "Add Payment" at bounding box center [1060, 513] width 225 height 22
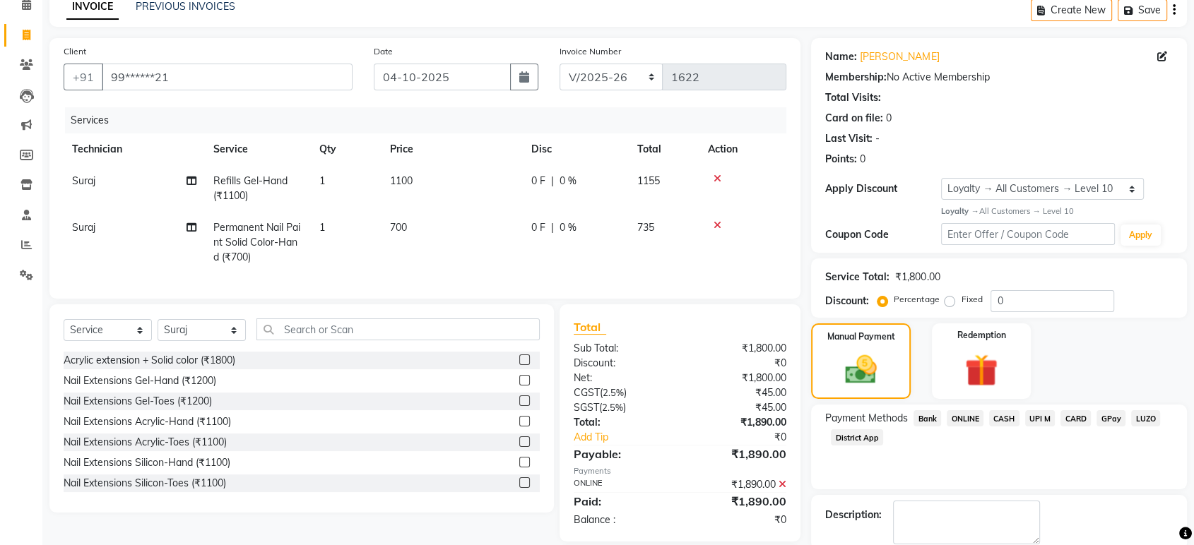
scroll to position [166, 0]
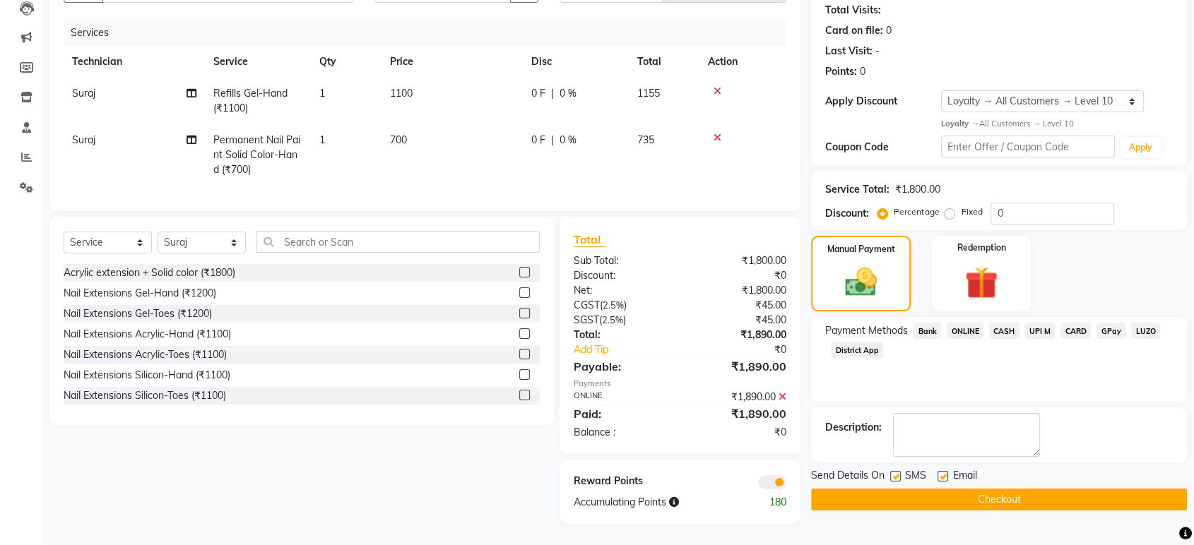
click at [1063, 489] on button "Checkout" at bounding box center [999, 500] width 376 height 22
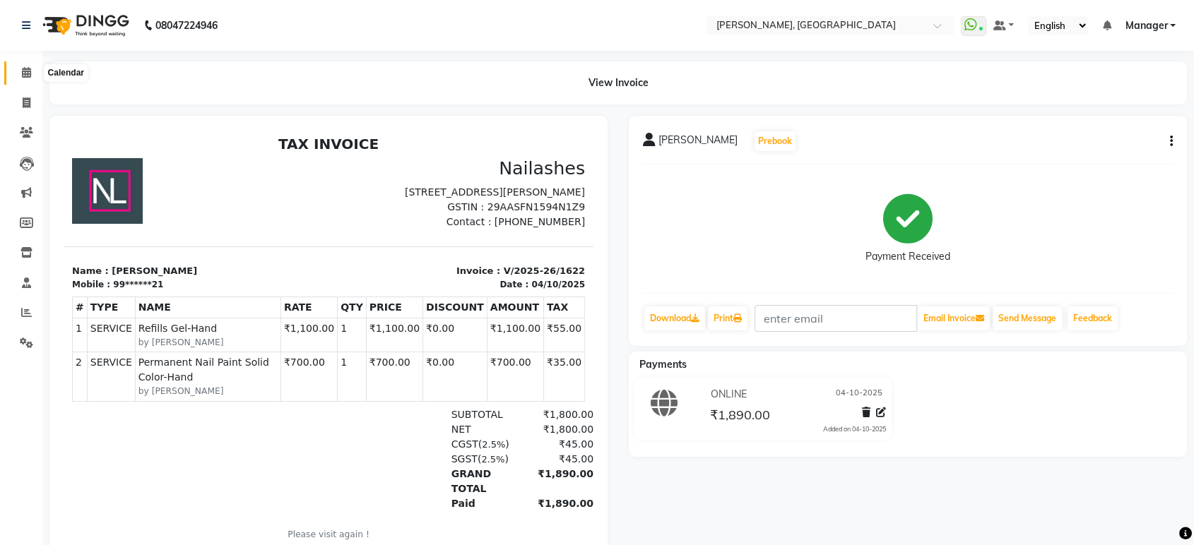
click at [25, 76] on icon at bounding box center [26, 72] width 9 height 11
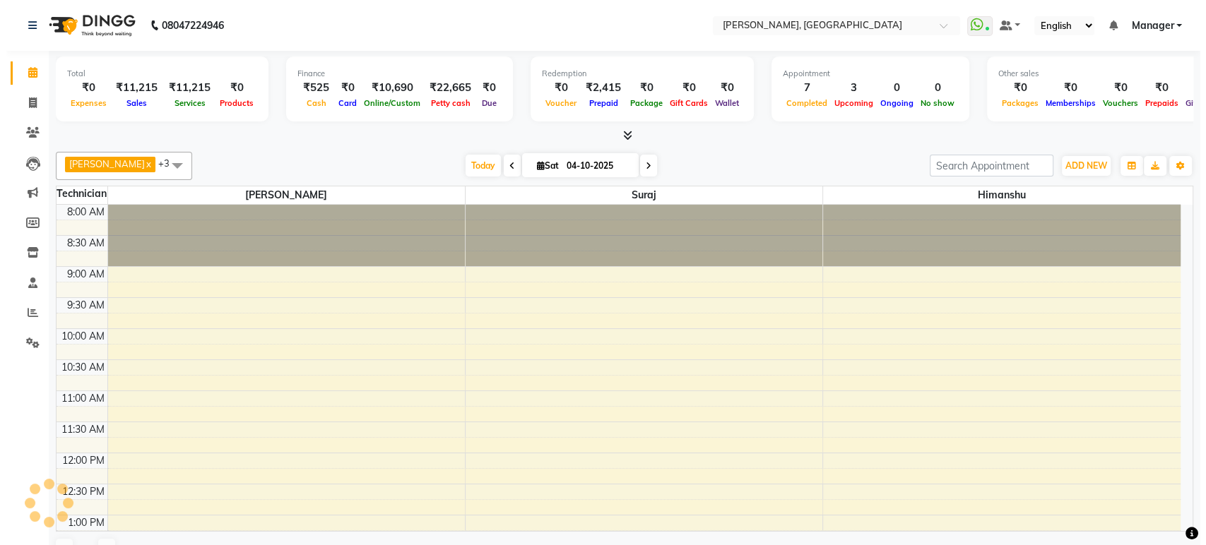
scroll to position [620, 0]
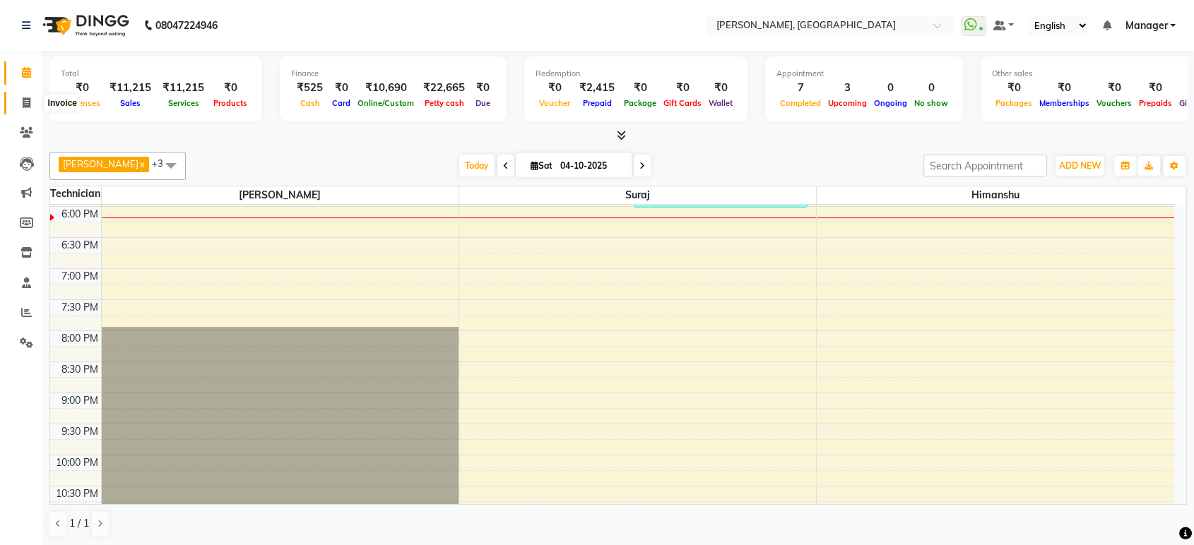
click at [27, 99] on icon at bounding box center [27, 102] width 8 height 11
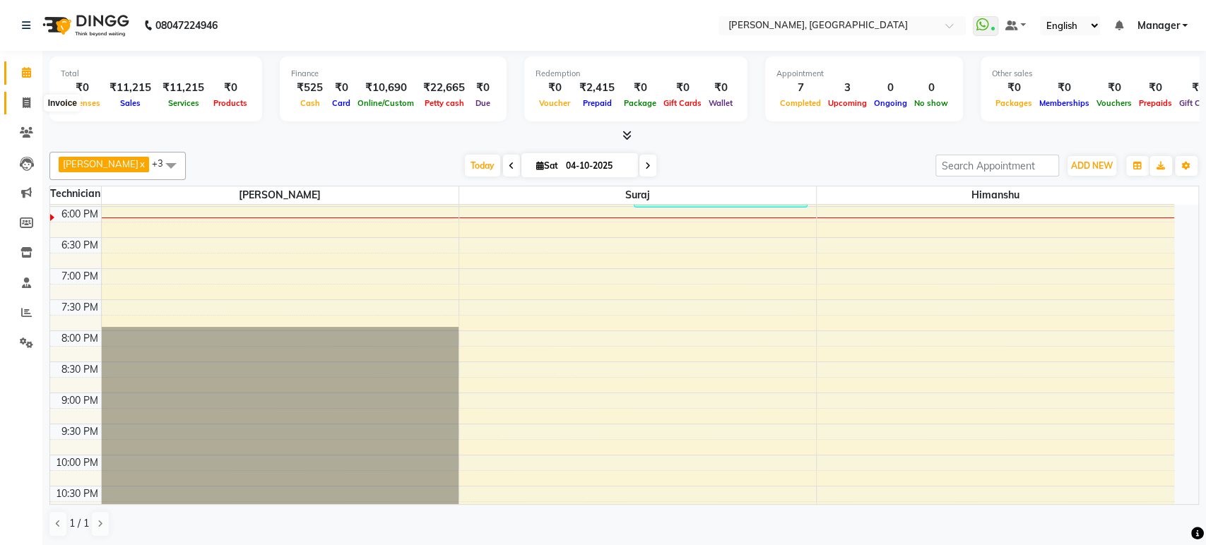
select select "service"
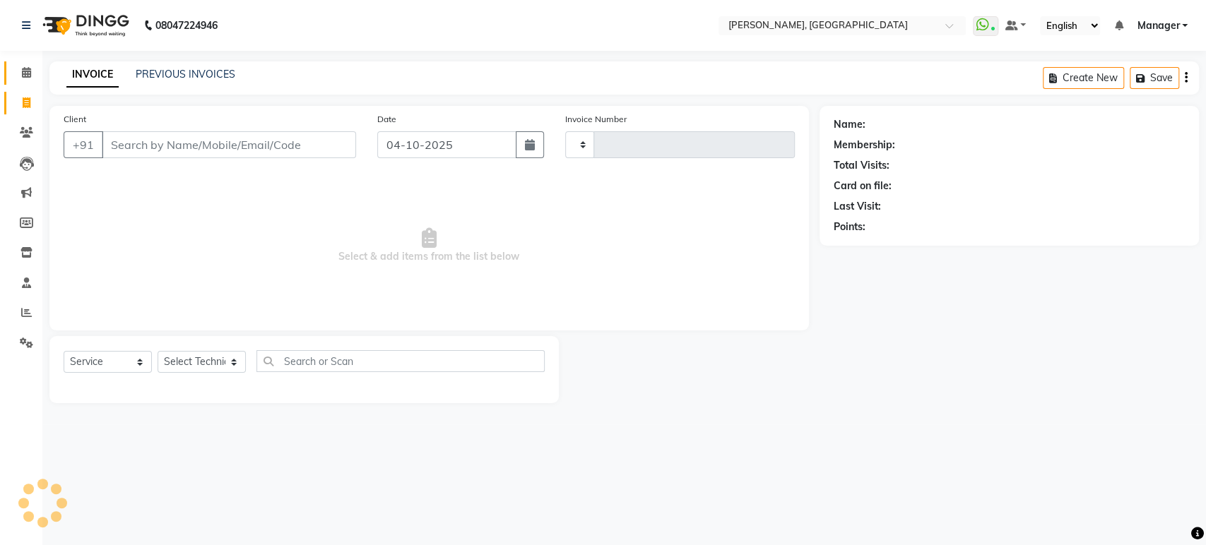
type input "1623"
select select "4998"
click at [141, 144] on input "Client" at bounding box center [229, 144] width 254 height 27
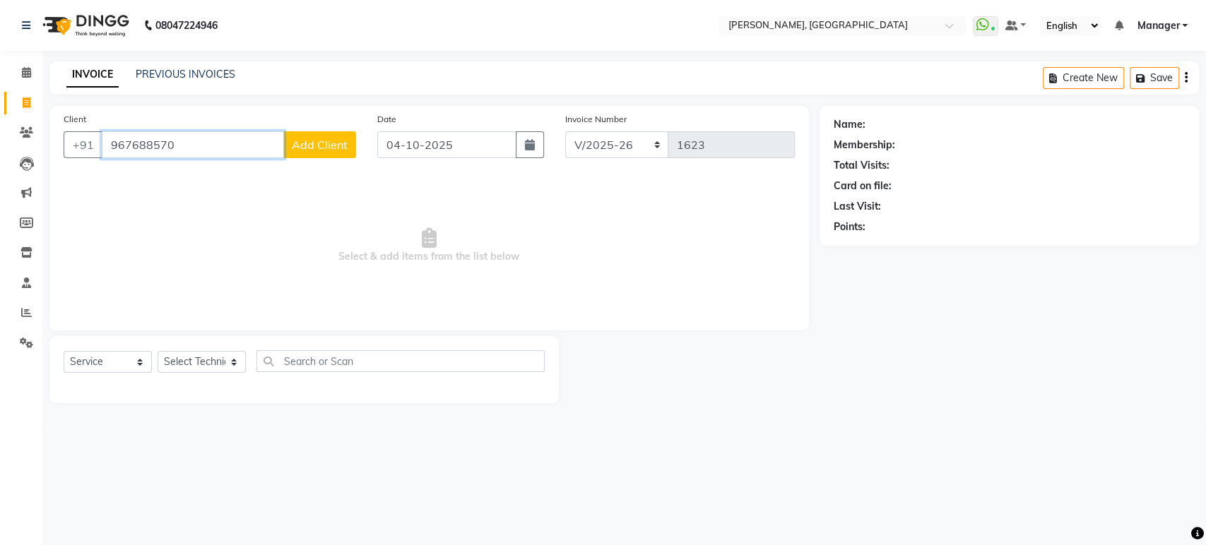
type input "967688570"
click at [328, 138] on span "Add Client" at bounding box center [320, 145] width 56 height 14
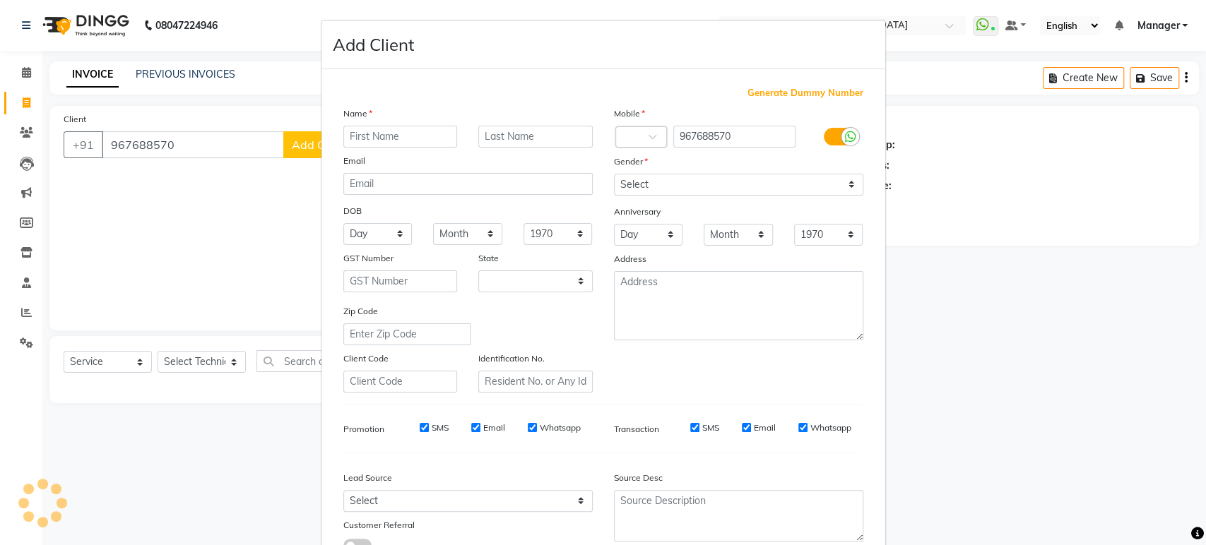
select select "21"
click at [389, 131] on input "text" at bounding box center [400, 137] width 114 height 22
type input "Suma"
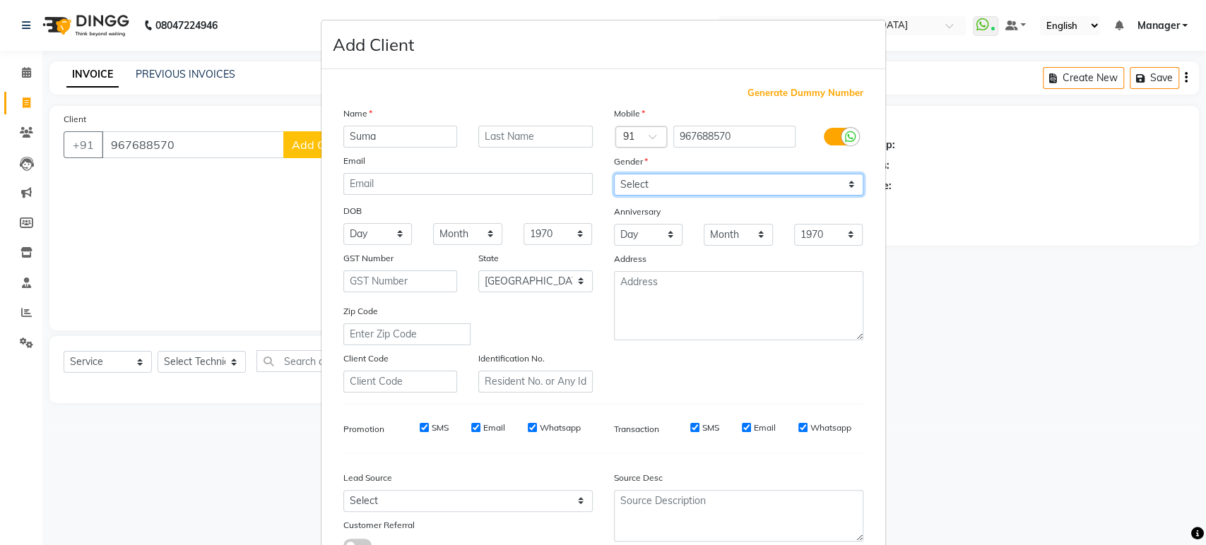
click at [685, 184] on select "Select Male Female Other Prefer Not To Say" at bounding box center [738, 185] width 249 height 22
select select "female"
click at [614, 174] on select "Select Male Female Other Prefer Not To Say" at bounding box center [738, 185] width 249 height 22
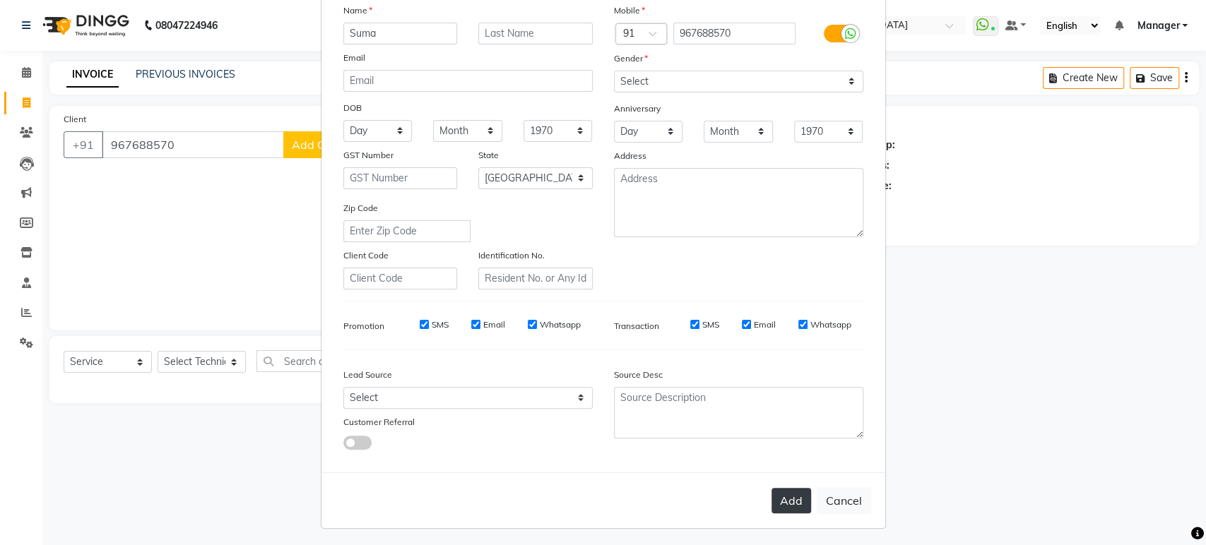
click at [792, 488] on button "Add" at bounding box center [791, 500] width 40 height 25
click at [791, 502] on button "Add" at bounding box center [791, 500] width 40 height 25
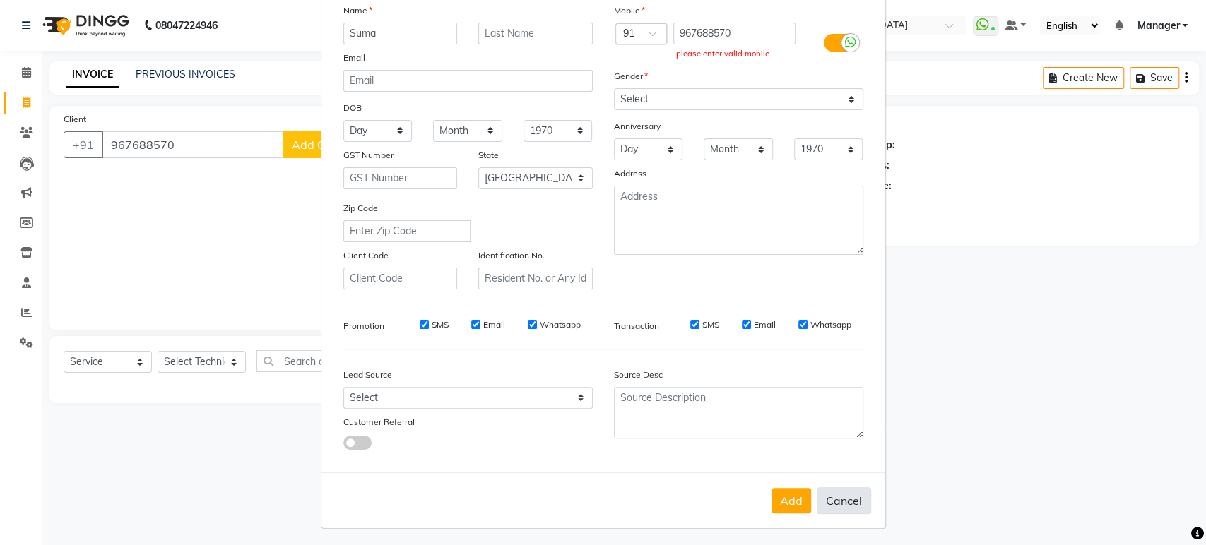
click at [835, 502] on button "Cancel" at bounding box center [844, 500] width 54 height 27
select select
select select "null"
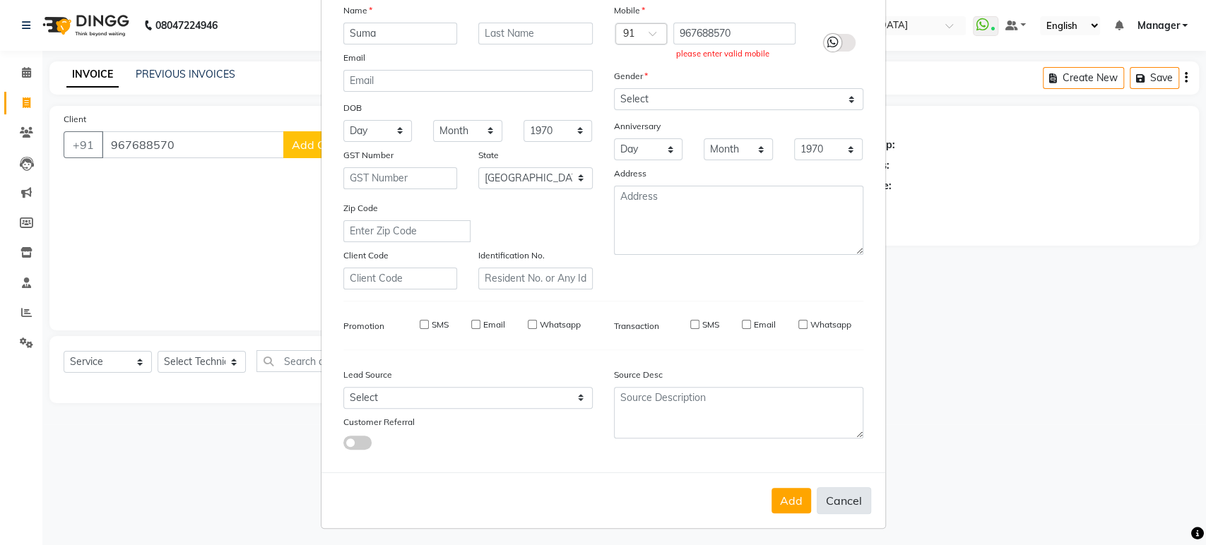
select select
checkbox input "false"
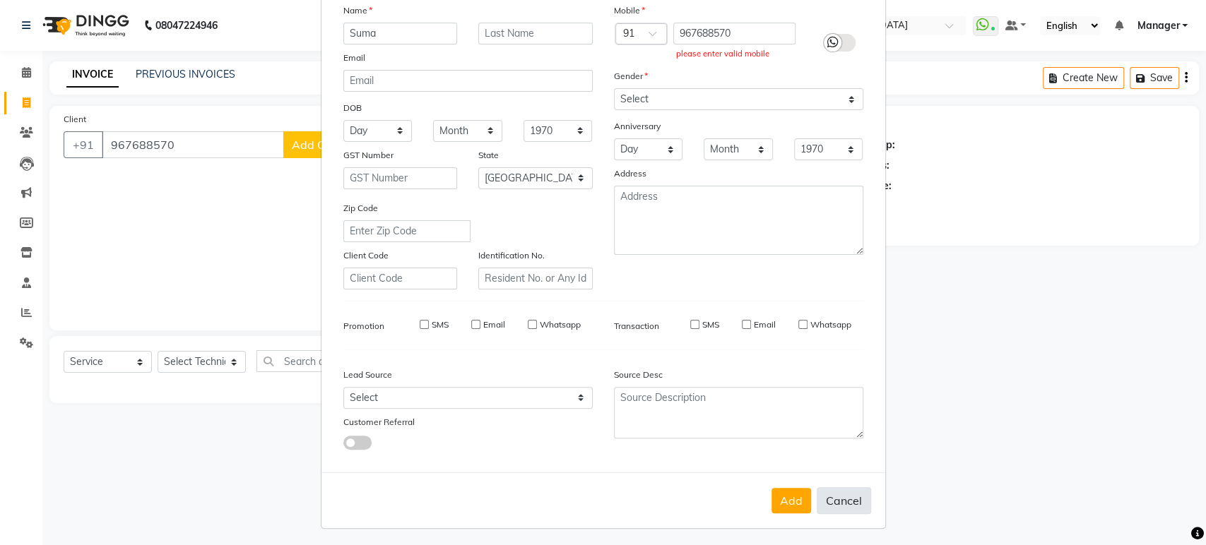
checkbox input "false"
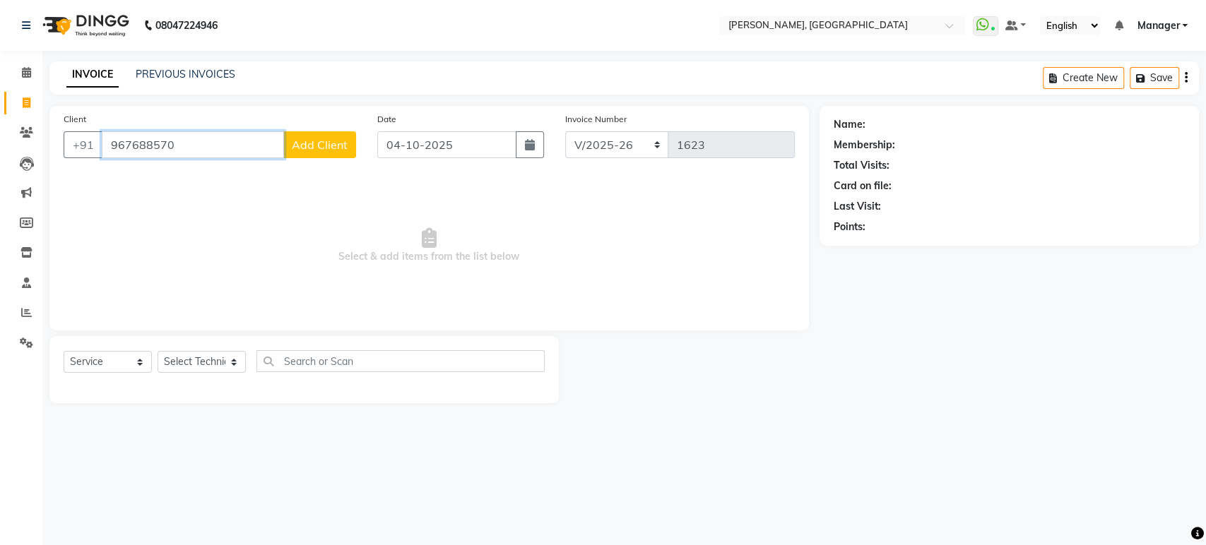
click at [157, 140] on input "967688570" at bounding box center [193, 144] width 182 height 27
type input "9676885370"
click at [327, 146] on span "Add Client" at bounding box center [320, 145] width 56 height 14
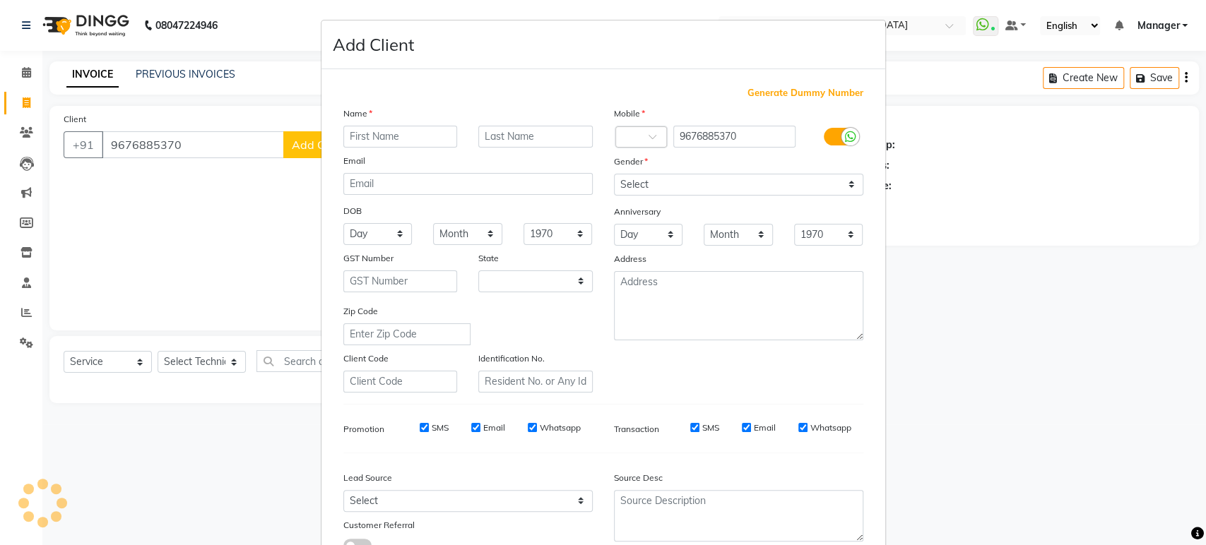
select select "21"
click at [405, 137] on input "text" at bounding box center [400, 137] width 114 height 22
type input "Suma"
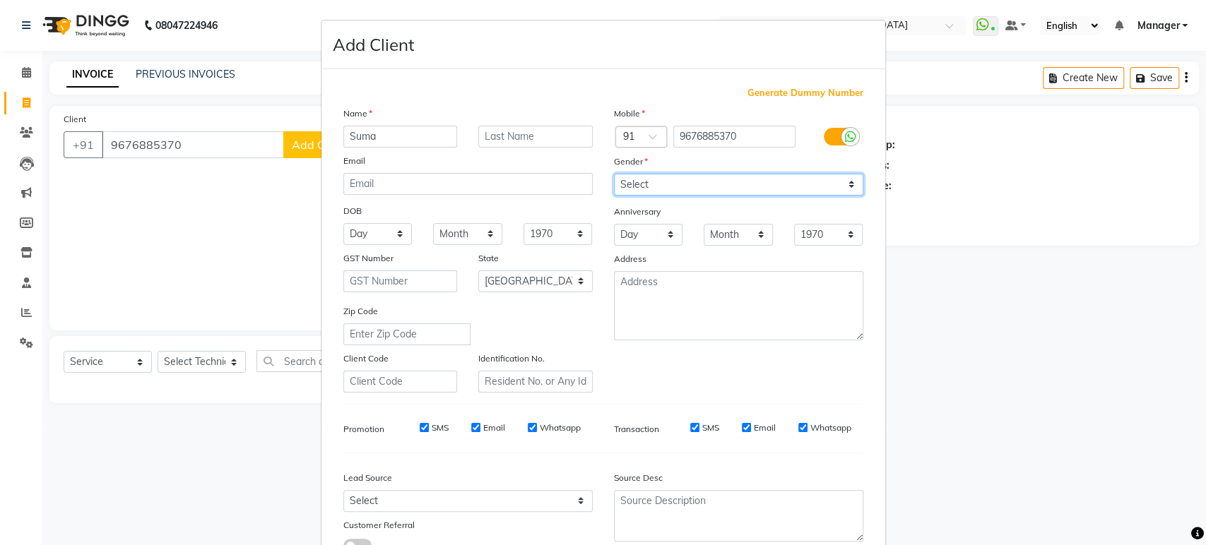
click at [728, 180] on select "Select Male Female Other Prefer Not To Say" at bounding box center [738, 185] width 249 height 22
select select "female"
click at [614, 174] on select "Select Male Female Other Prefer Not To Say" at bounding box center [738, 185] width 249 height 22
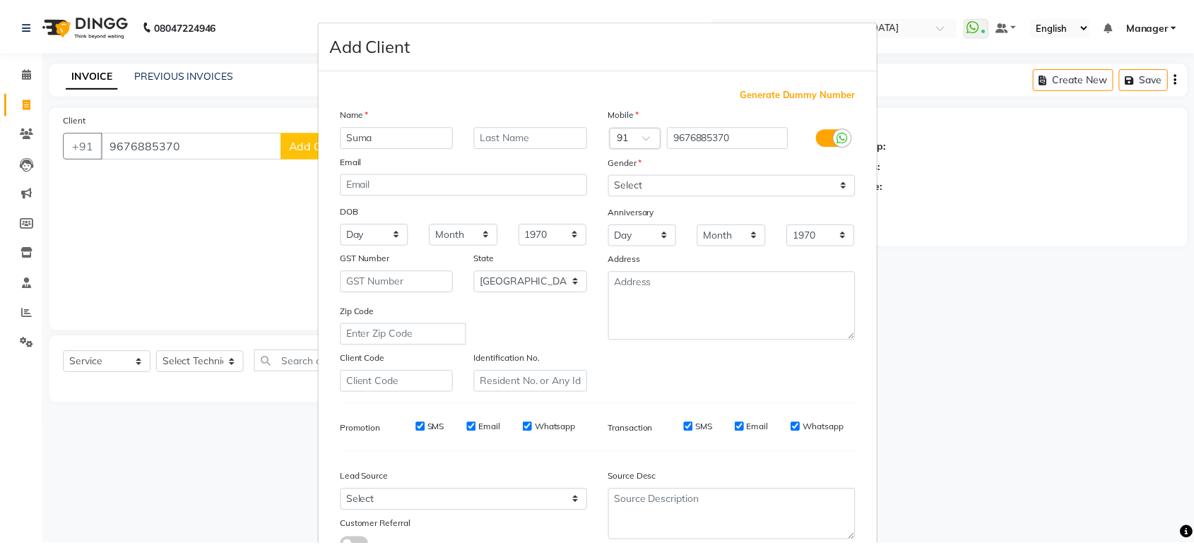
scroll to position [91, 0]
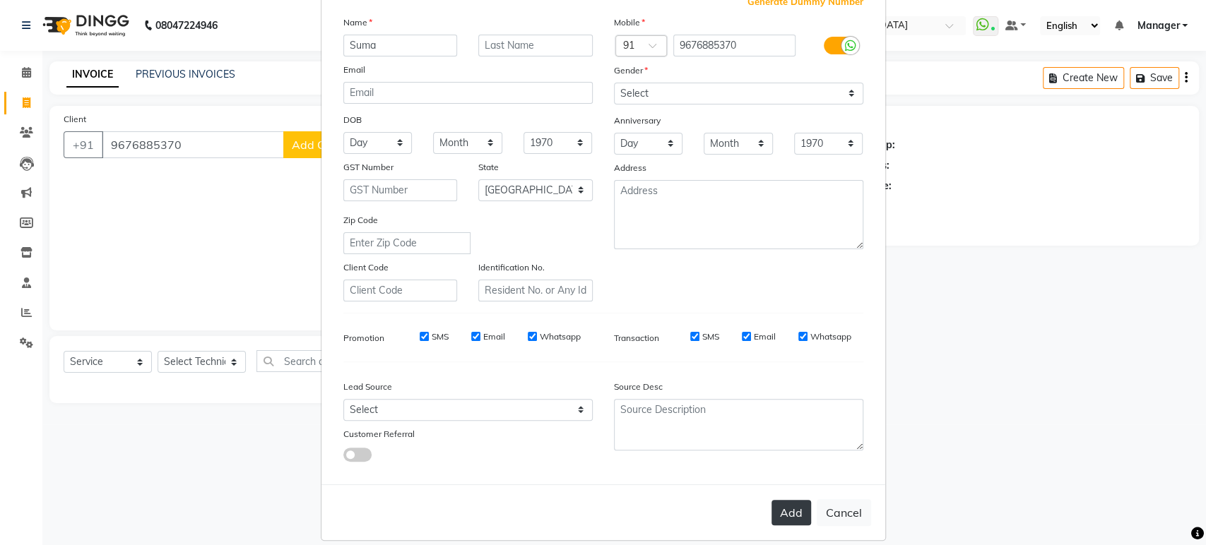
click at [786, 507] on button "Add" at bounding box center [791, 512] width 40 height 25
type input "96******70"
select select
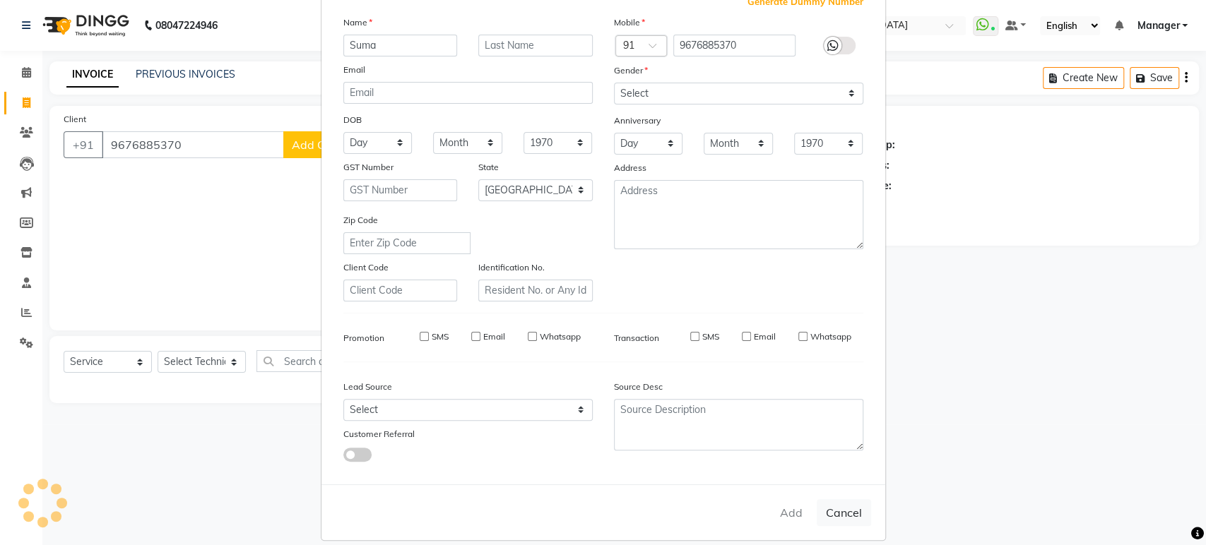
select select "null"
select select
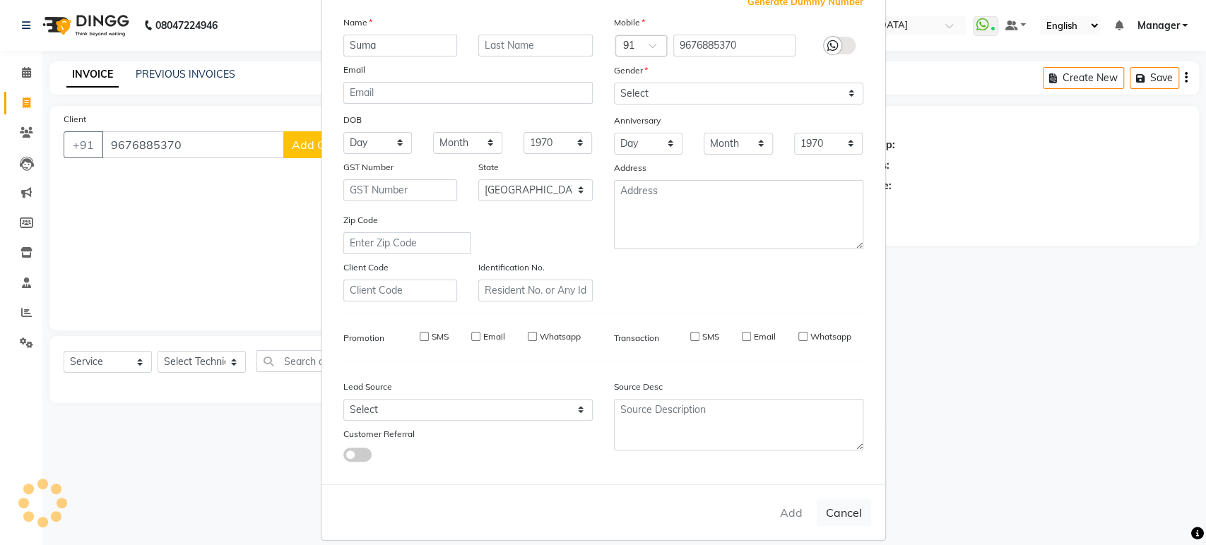
checkbox input "false"
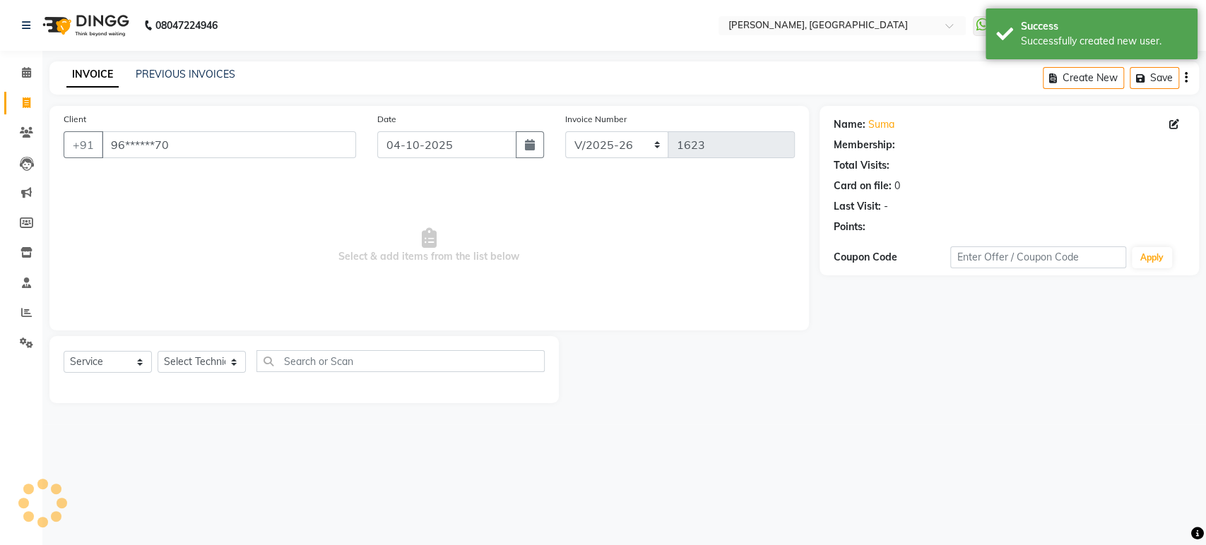
select select "1: Object"
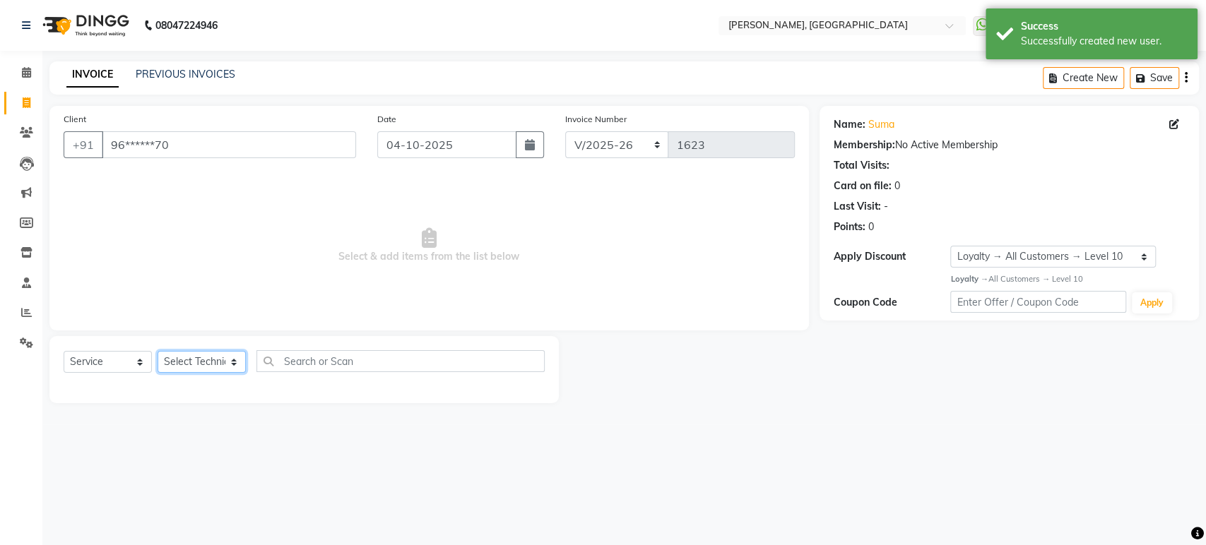
click at [206, 357] on select "Select Technician [PERSON_NAME] Manager [PERSON_NAME]" at bounding box center [202, 362] width 88 height 22
select select "88386"
click at [158, 351] on select "Select Technician [PERSON_NAME] Manager [PERSON_NAME]" at bounding box center [202, 362] width 88 height 22
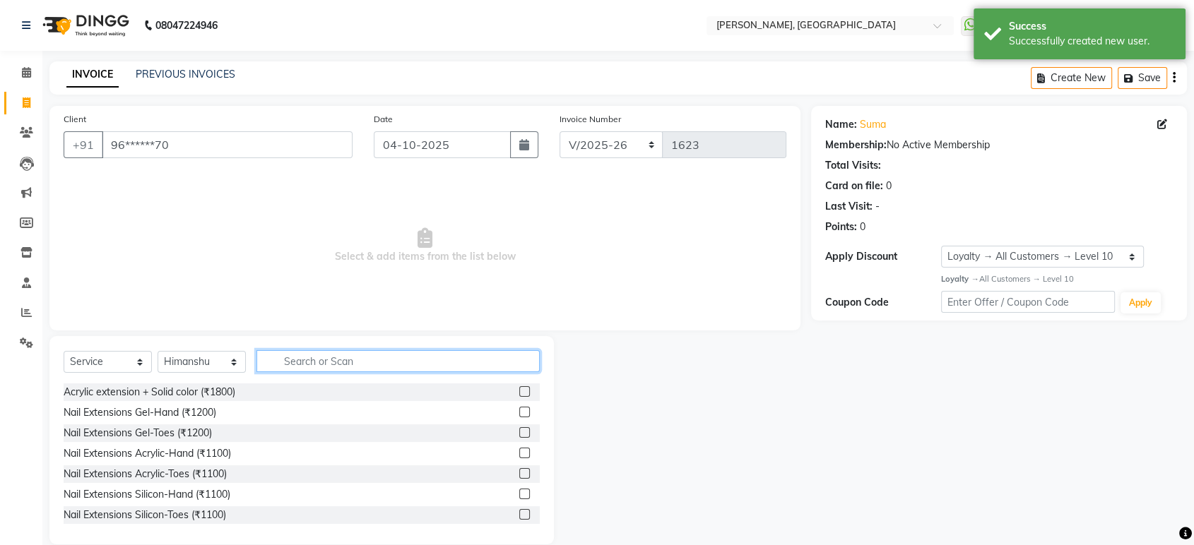
click at [290, 360] on input "text" at bounding box center [397, 361] width 283 height 22
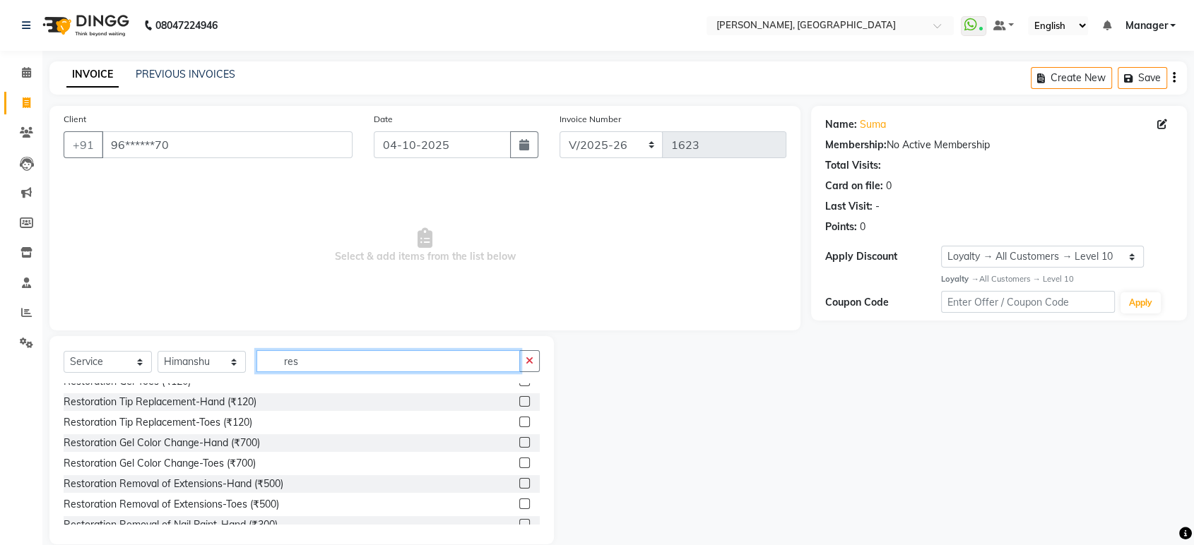
type input "res"
click at [519, 481] on label at bounding box center [524, 483] width 11 height 11
click at [519, 481] on input "checkbox" at bounding box center [523, 484] width 9 height 9
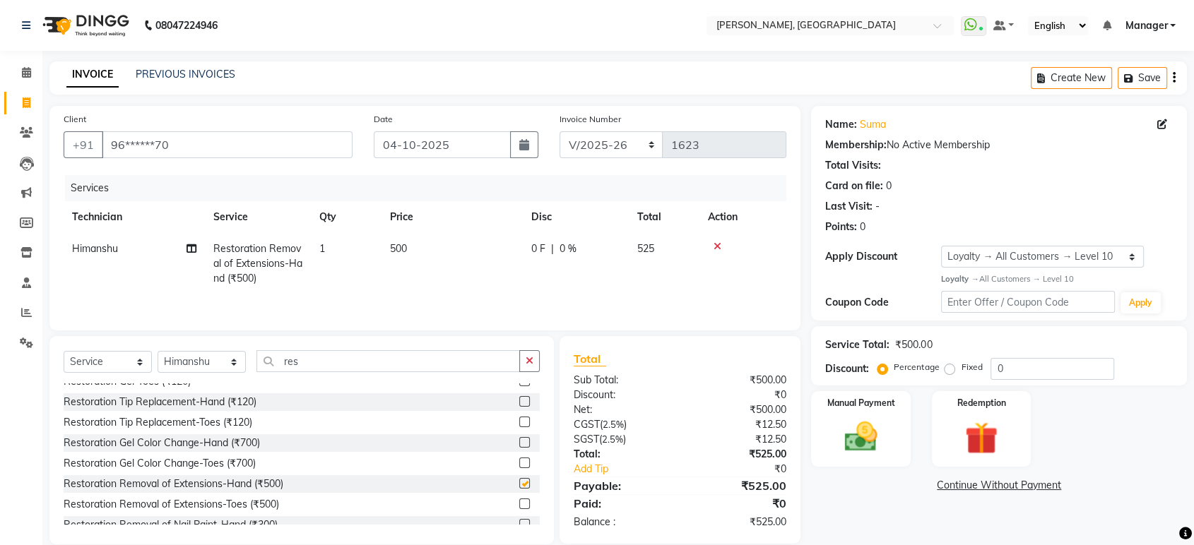
checkbox input "false"
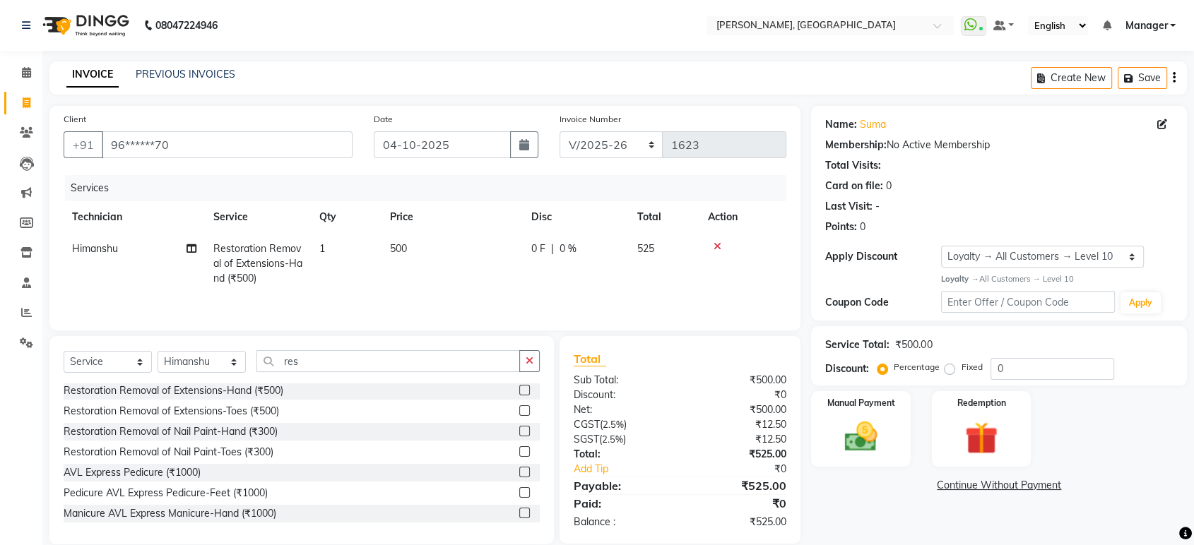
scroll to position [124, 0]
click at [841, 444] on img at bounding box center [860, 438] width 55 height 40
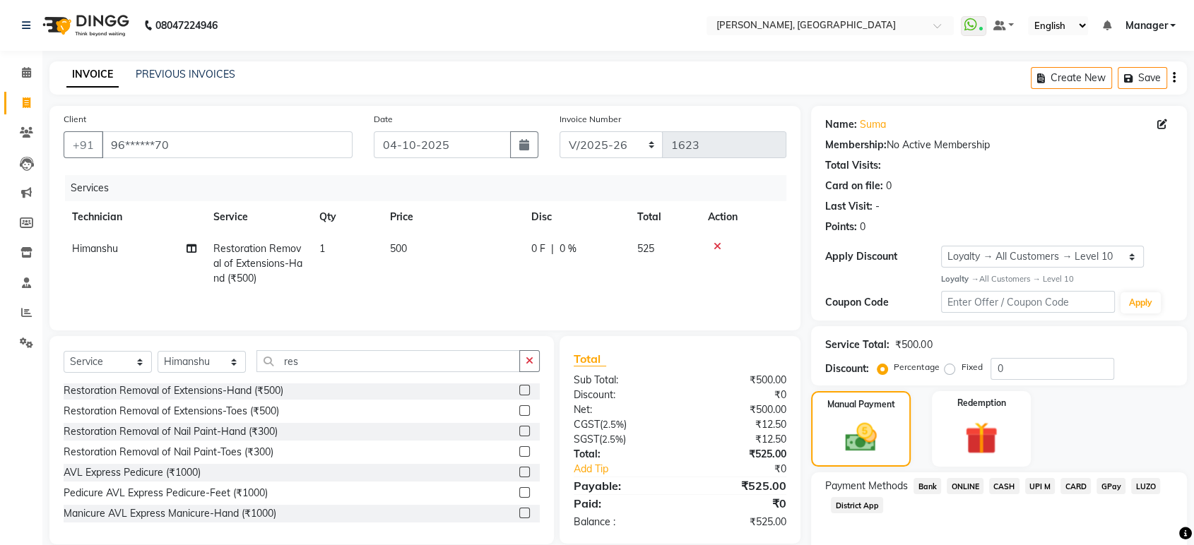
click at [974, 484] on span "ONLINE" at bounding box center [965, 486] width 37 height 16
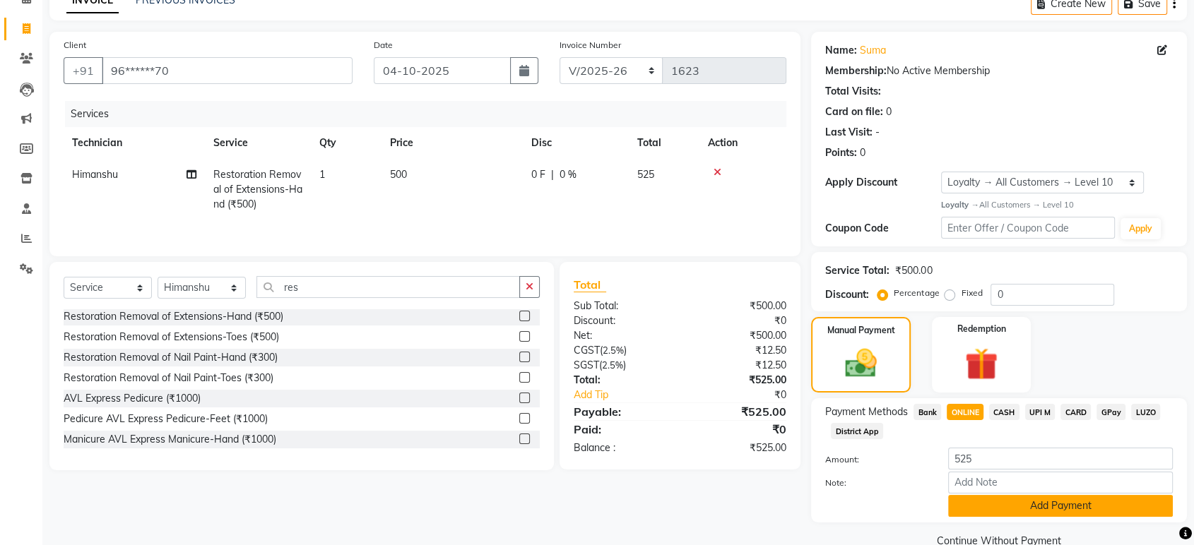
click at [1118, 507] on button "Add Payment" at bounding box center [1060, 506] width 225 height 22
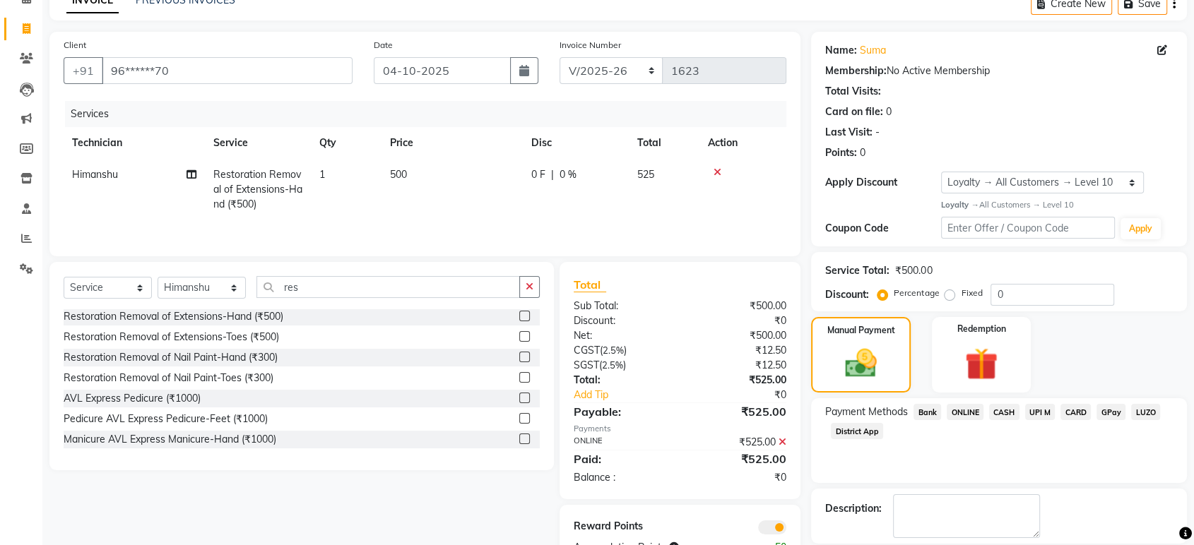
scroll to position [141, 0]
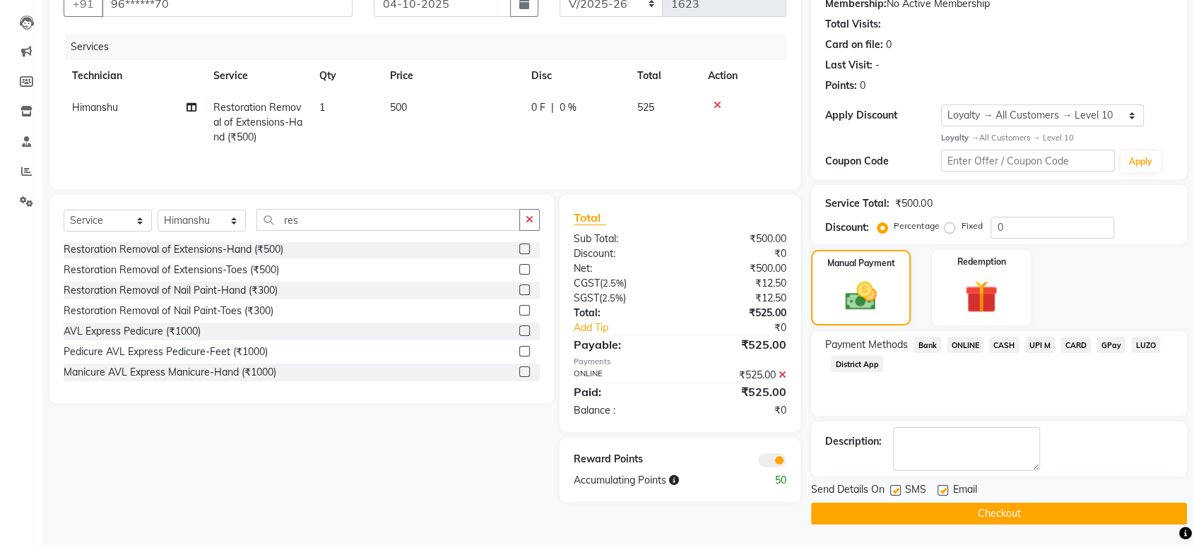
click at [1042, 511] on button "Checkout" at bounding box center [999, 514] width 376 height 22
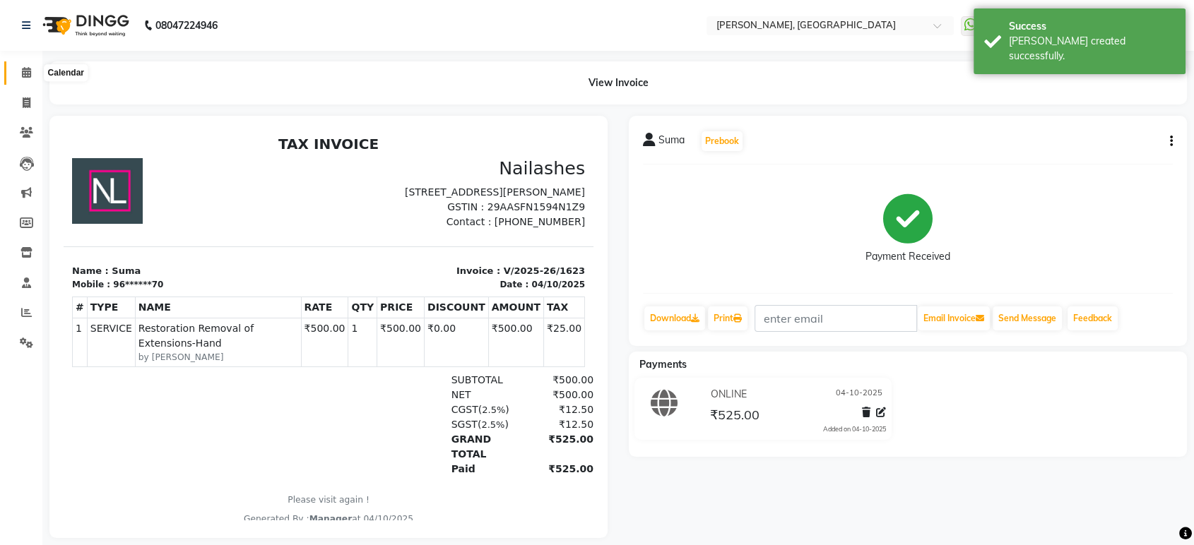
click at [27, 71] on icon at bounding box center [26, 72] width 9 height 11
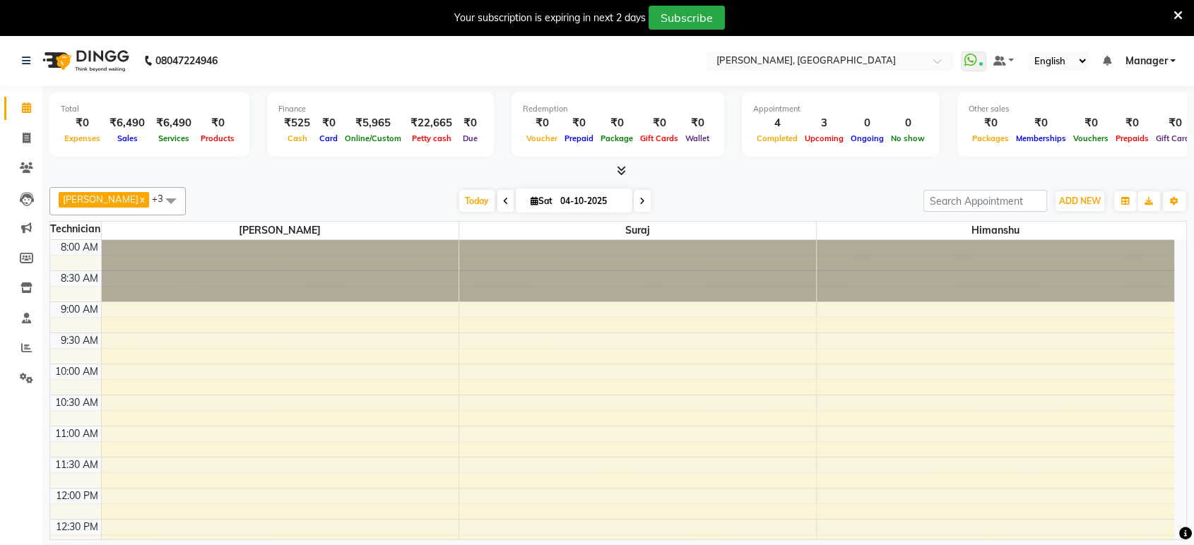
click at [1172, 13] on div "Your subscription is expiring in next 2 days Subscribe" at bounding box center [590, 18] width 1168 height 24
click at [1178, 12] on icon at bounding box center [1177, 15] width 9 height 13
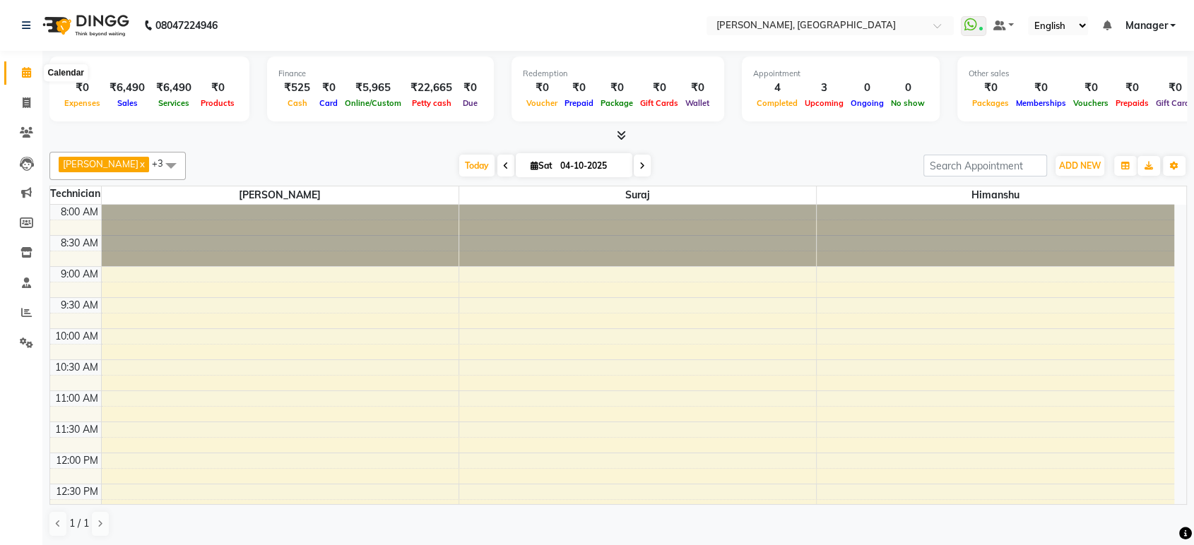
click at [20, 73] on span at bounding box center [26, 73] width 25 height 16
click at [27, 103] on icon at bounding box center [27, 102] width 8 height 11
select select "service"
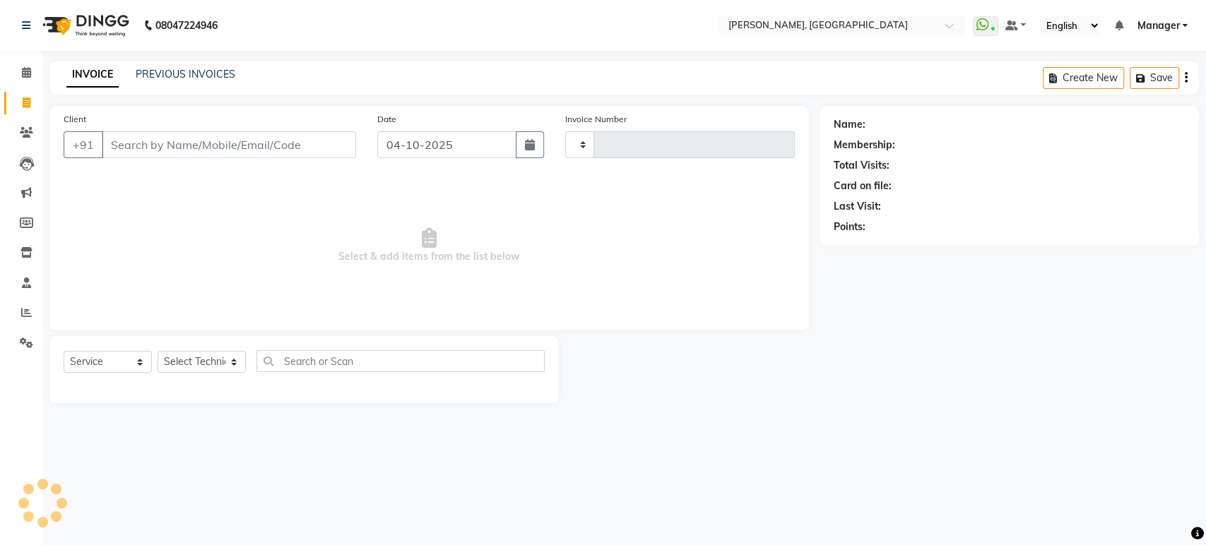
type input "1620"
select select "4998"
click at [150, 146] on input "Client" at bounding box center [229, 144] width 254 height 27
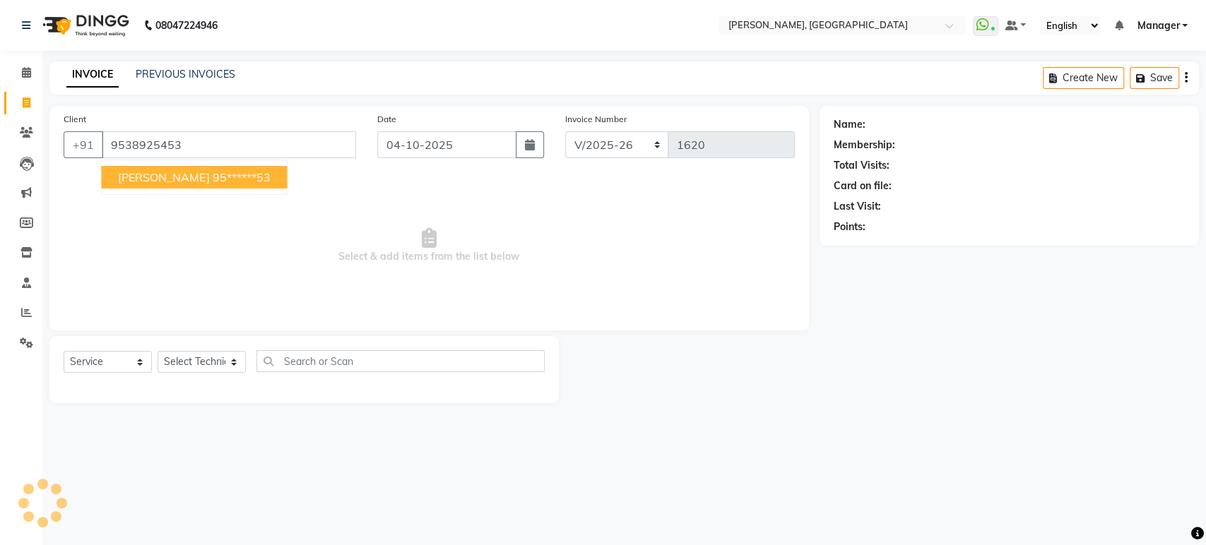
type input "9538925453"
select select "1: Object"
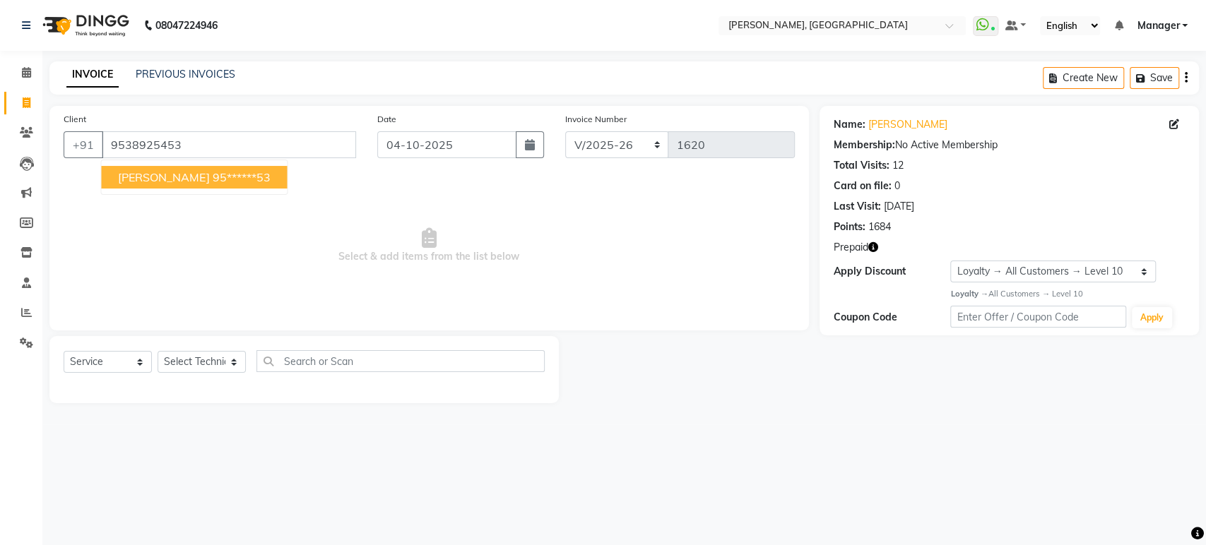
click at [150, 179] on span "[PERSON_NAME]" at bounding box center [163, 177] width 91 height 14
type input "95******53"
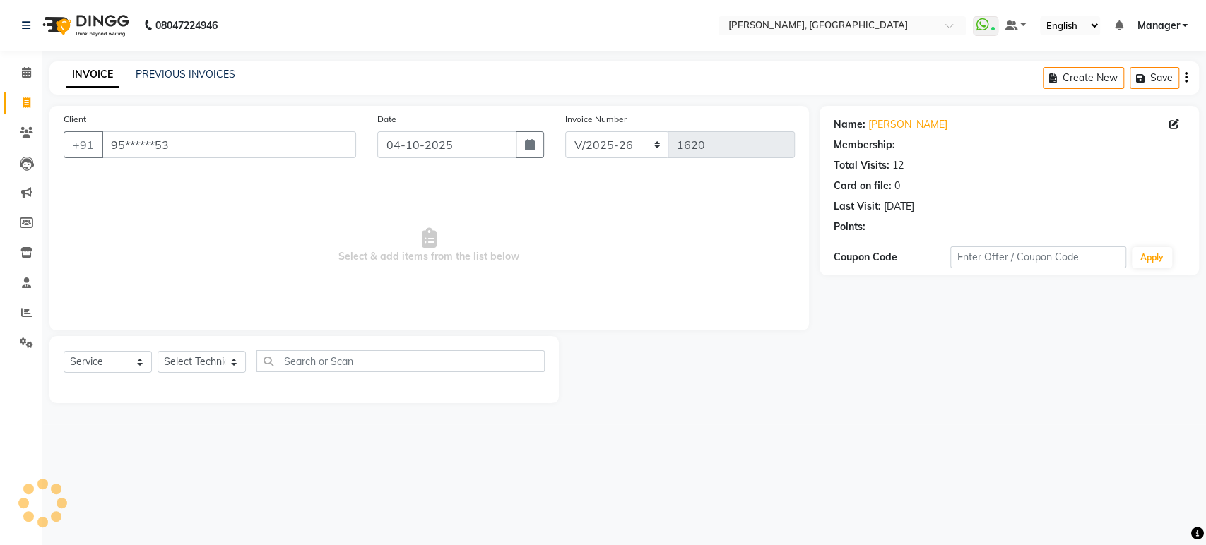
select select "1: Object"
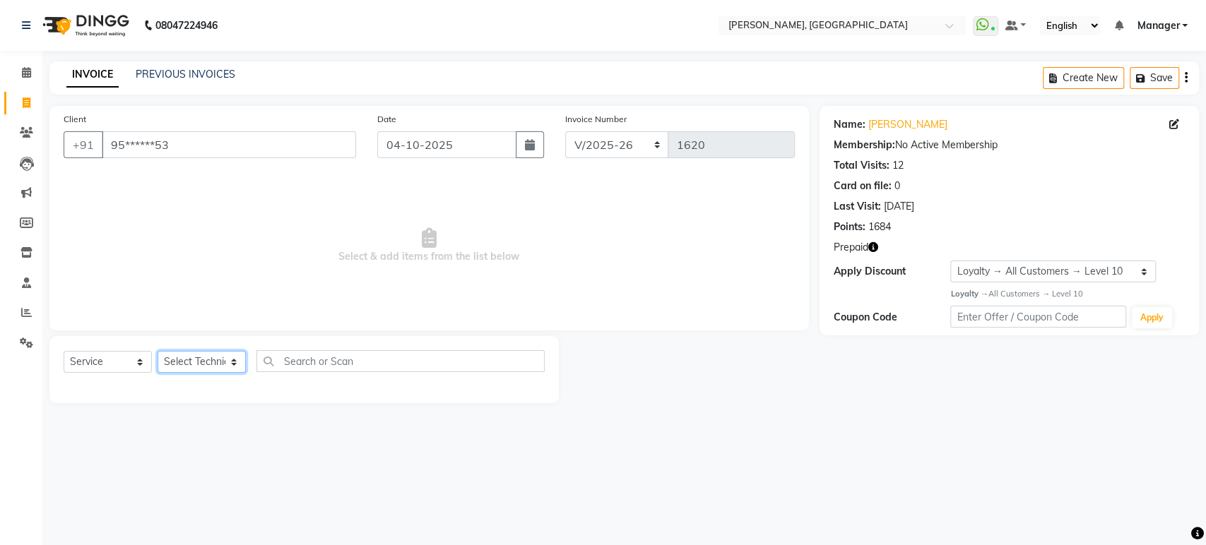
click at [208, 353] on select "Select Technician [PERSON_NAME] Manager [PERSON_NAME]" at bounding box center [202, 362] width 88 height 22
select select "31755"
click at [158, 351] on select "Select Technician [PERSON_NAME] Manager [PERSON_NAME]" at bounding box center [202, 362] width 88 height 22
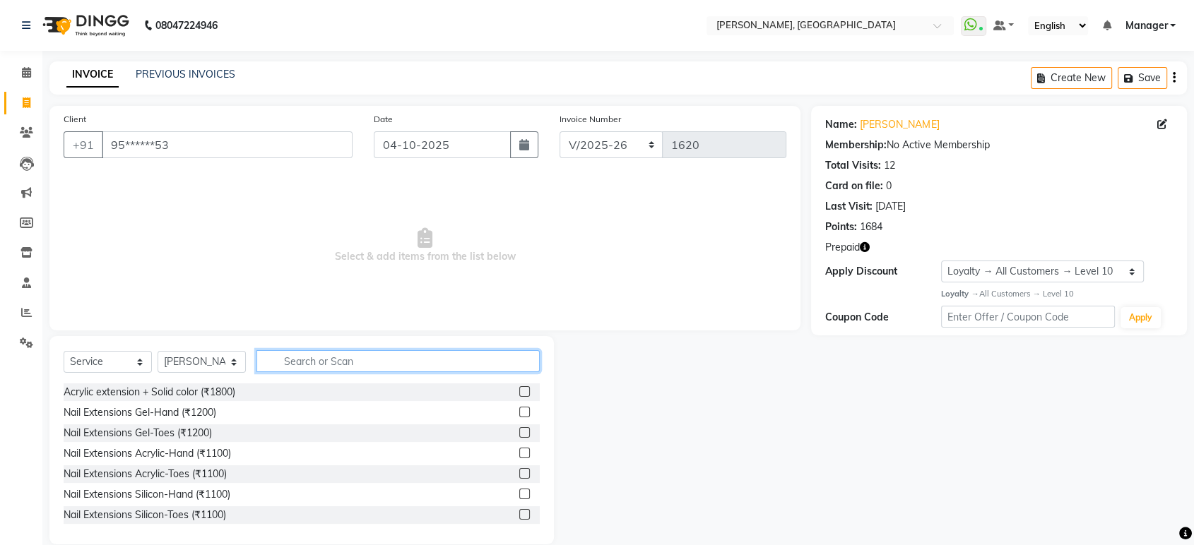
click at [302, 369] on input "text" at bounding box center [397, 361] width 283 height 22
type input "ext"
click at [519, 453] on label at bounding box center [524, 453] width 11 height 11
click at [519, 453] on input "checkbox" at bounding box center [523, 453] width 9 height 9
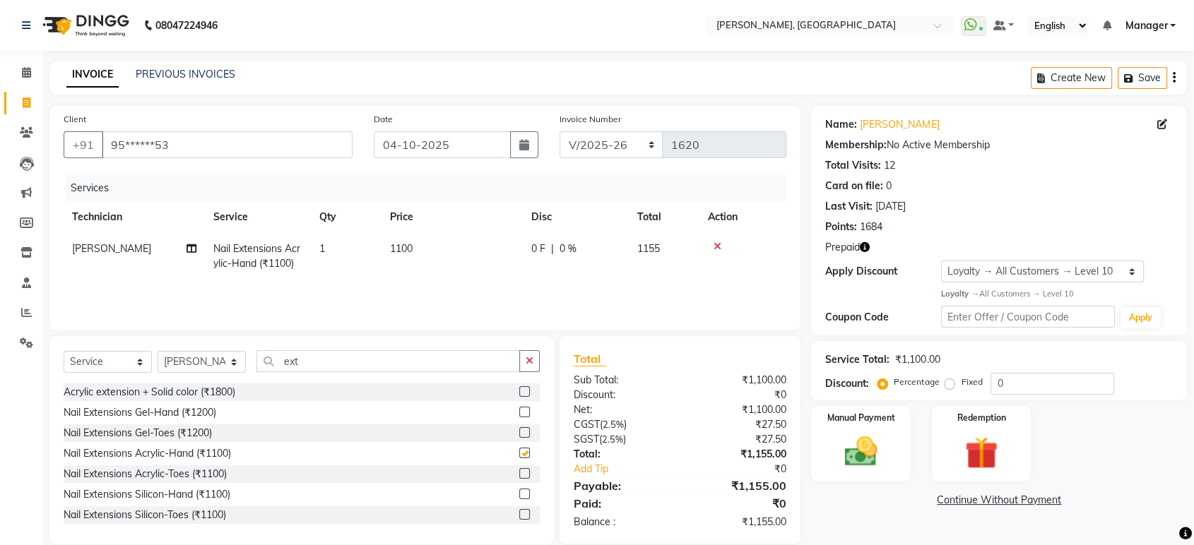
checkbox input "false"
click at [528, 365] on icon "button" at bounding box center [530, 361] width 8 height 10
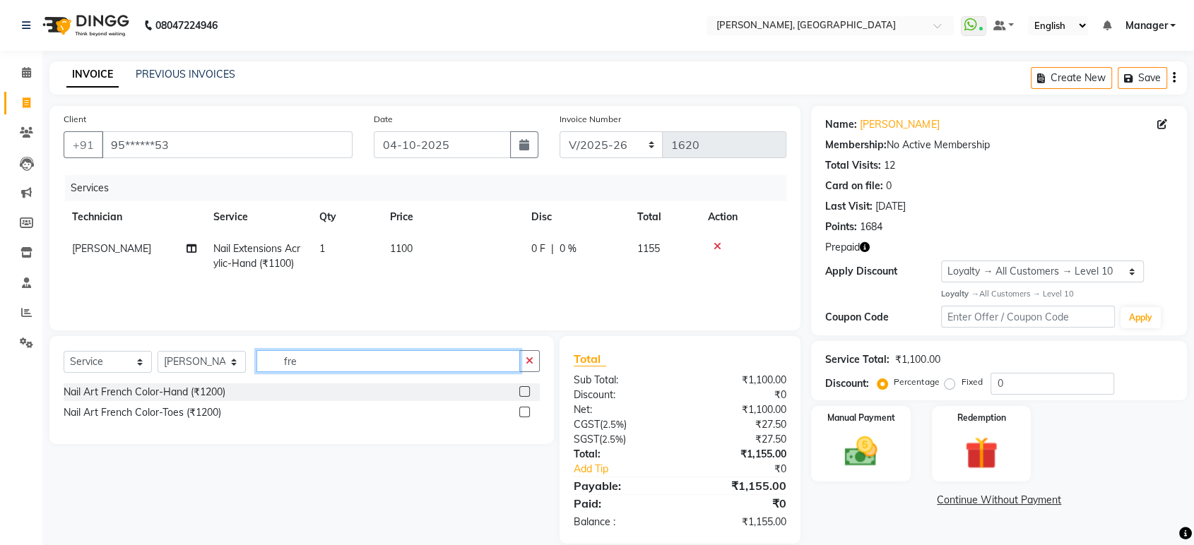
type input "fre"
click at [522, 391] on label at bounding box center [524, 391] width 11 height 11
click at [522, 391] on input "checkbox" at bounding box center [523, 392] width 9 height 9
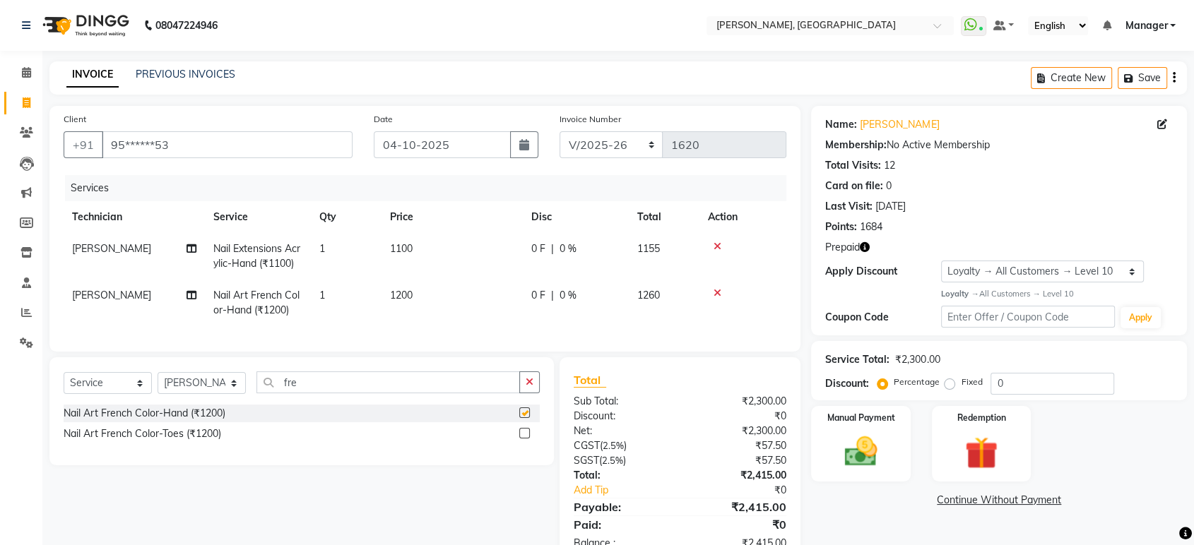
checkbox input "false"
click at [526, 387] on icon "button" at bounding box center [530, 382] width 8 height 10
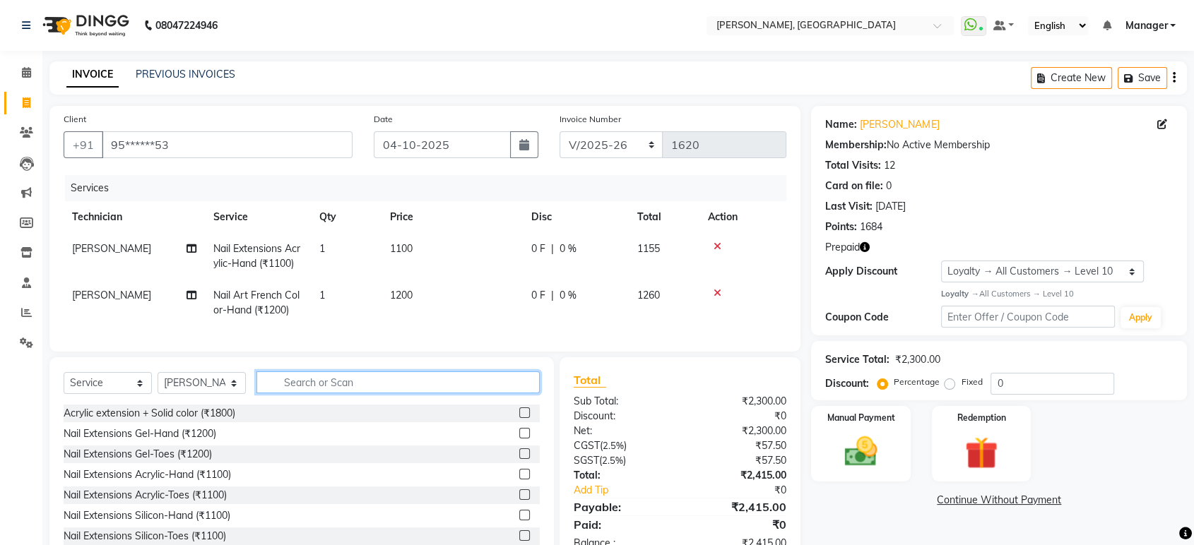
scroll to position [52, 0]
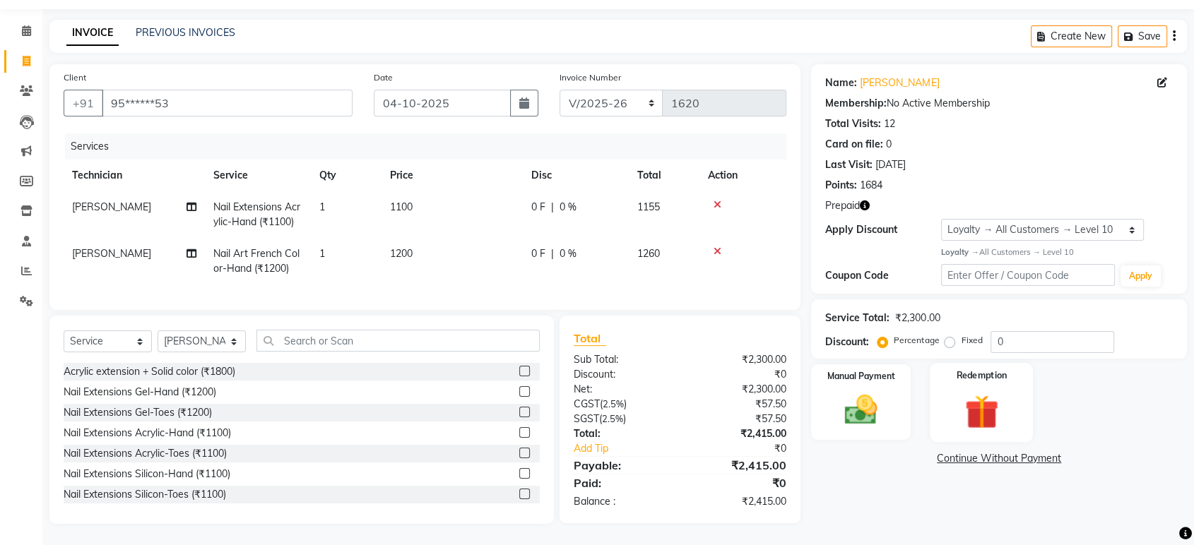
click at [986, 413] on img at bounding box center [981, 412] width 55 height 42
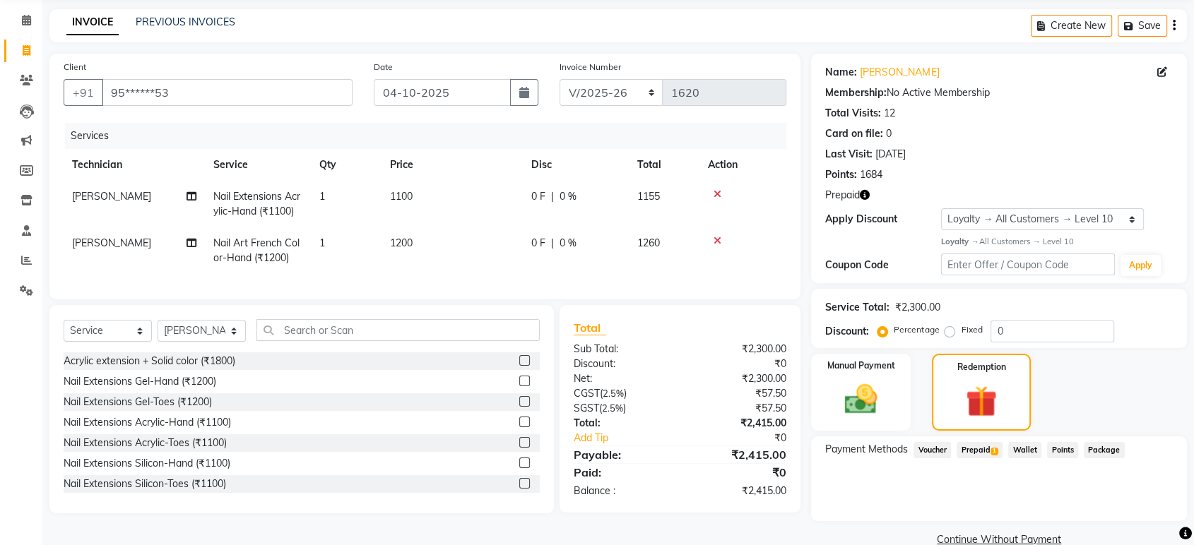
click at [975, 449] on span "Prepaid 1" at bounding box center [980, 450] width 46 height 16
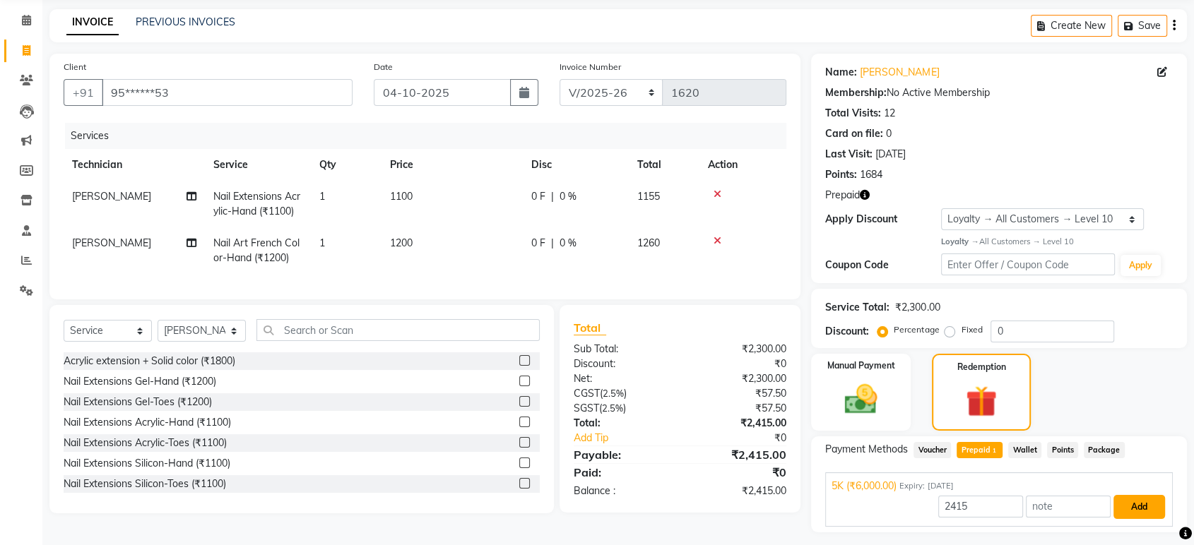
click at [1146, 506] on button "Add" at bounding box center [1139, 507] width 52 height 24
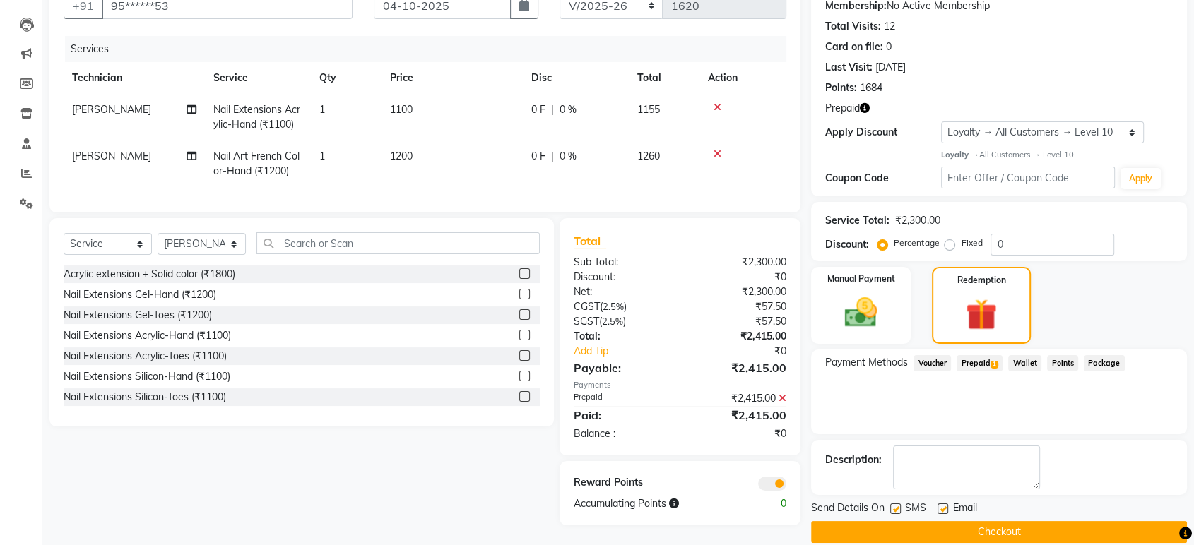
scroll to position [158, 0]
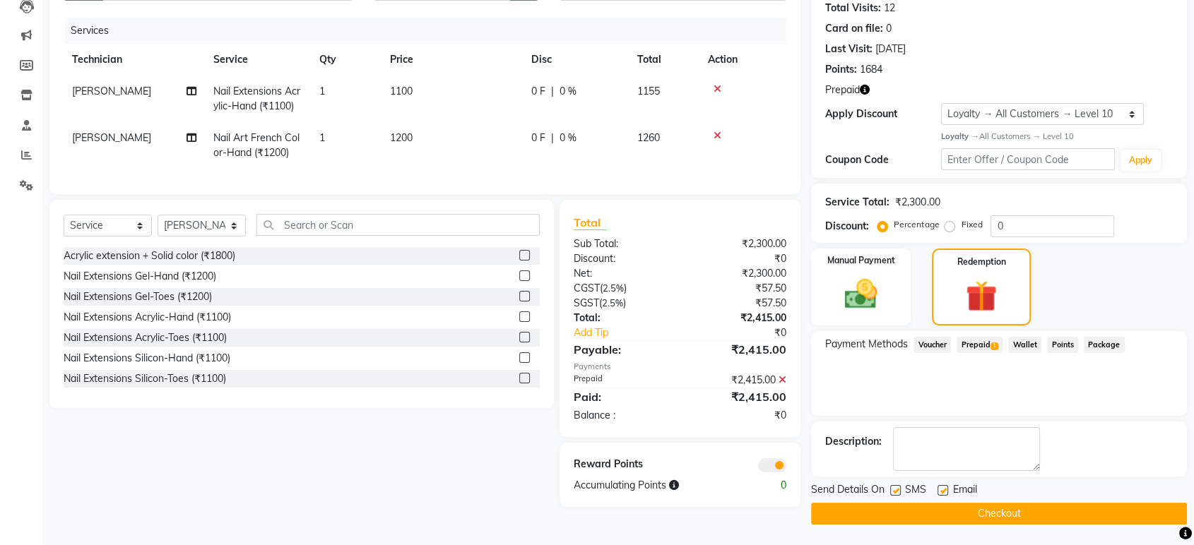
click at [1096, 513] on button "Checkout" at bounding box center [999, 514] width 376 height 22
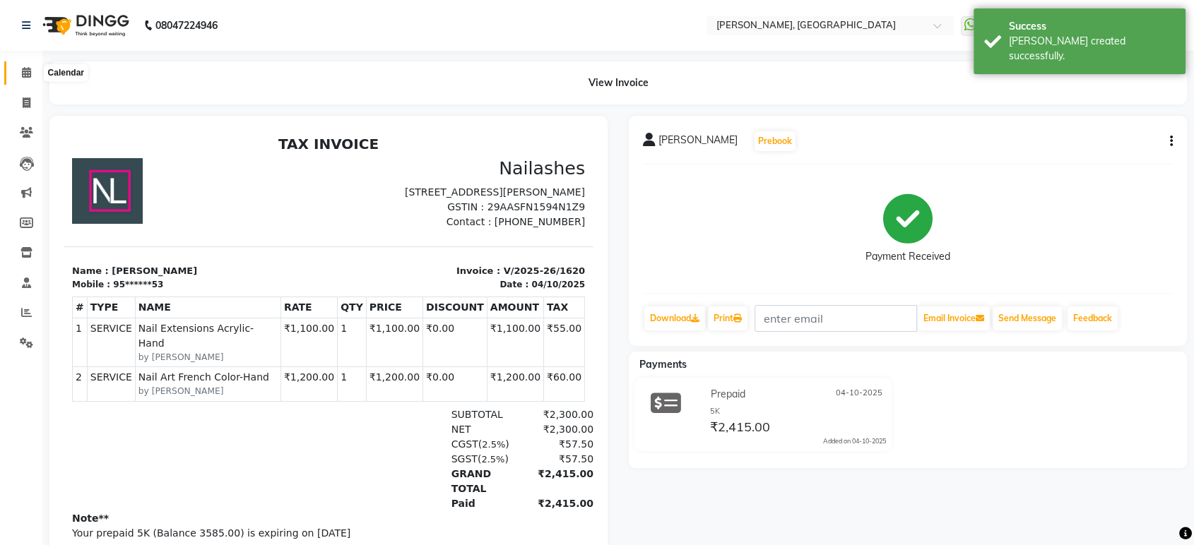
click at [24, 69] on icon at bounding box center [26, 72] width 9 height 11
